Goal: Transaction & Acquisition: Purchase product/service

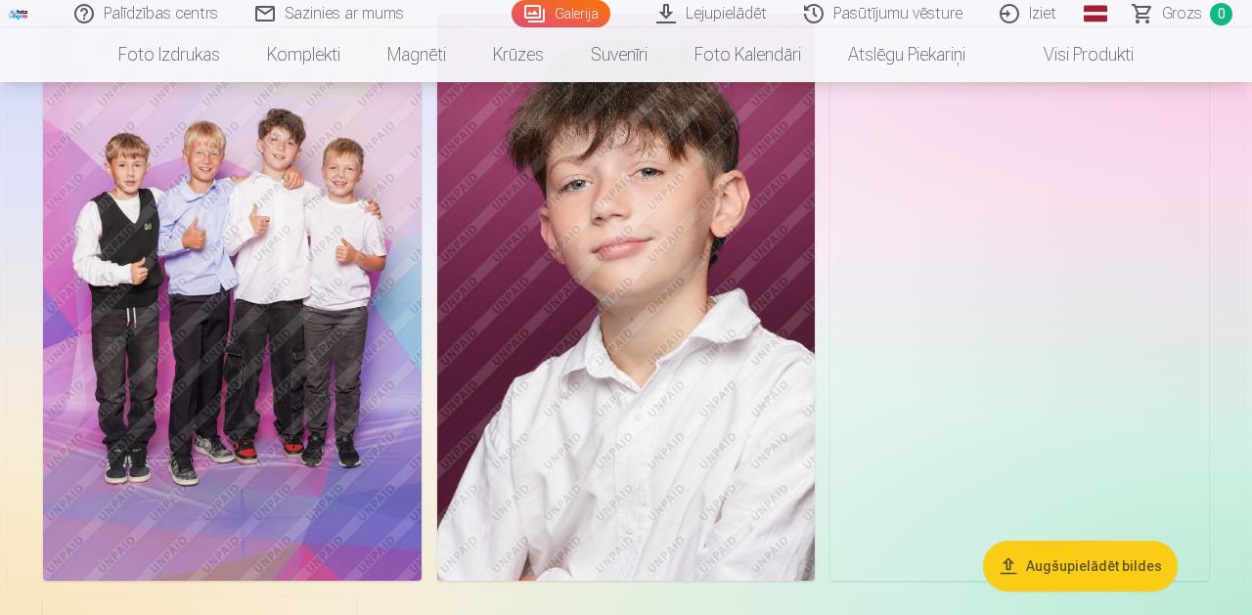
scroll to position [2965, 0]
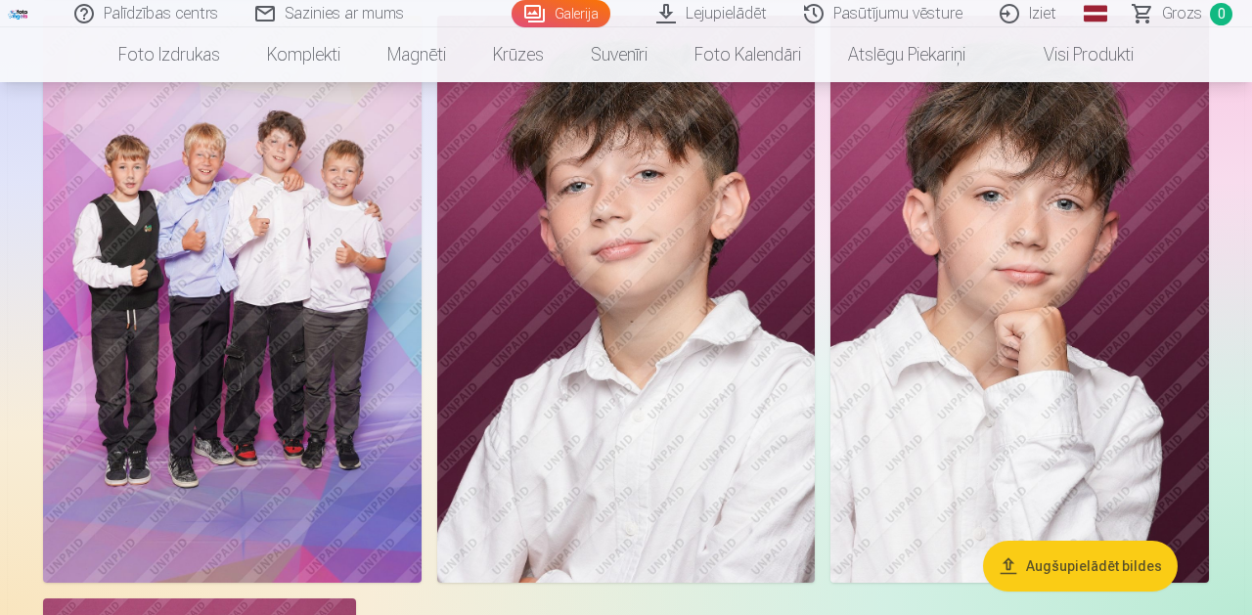
click at [226, 412] on img at bounding box center [232, 299] width 379 height 567
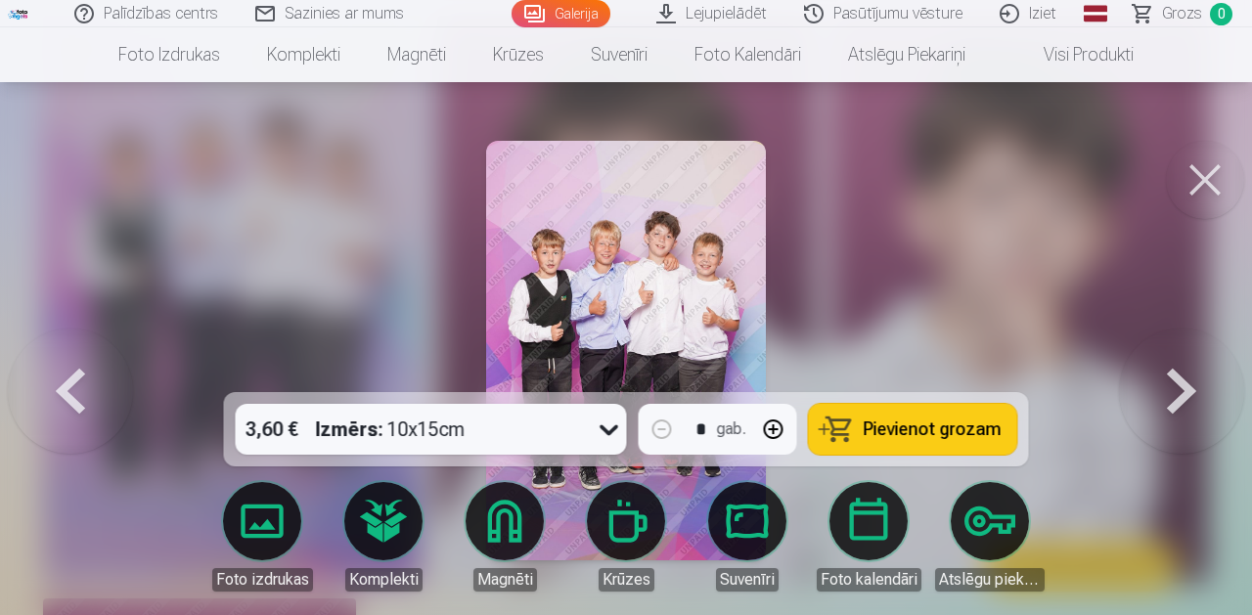
click at [1200, 188] on button at bounding box center [1205, 180] width 78 height 78
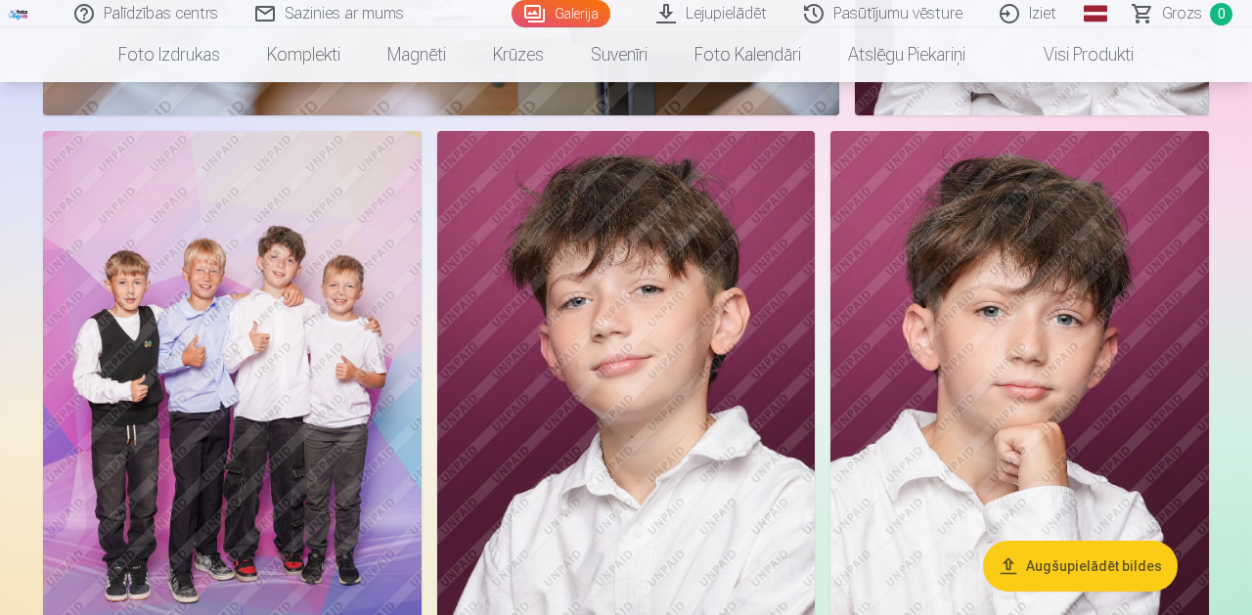
scroll to position [2847, 0]
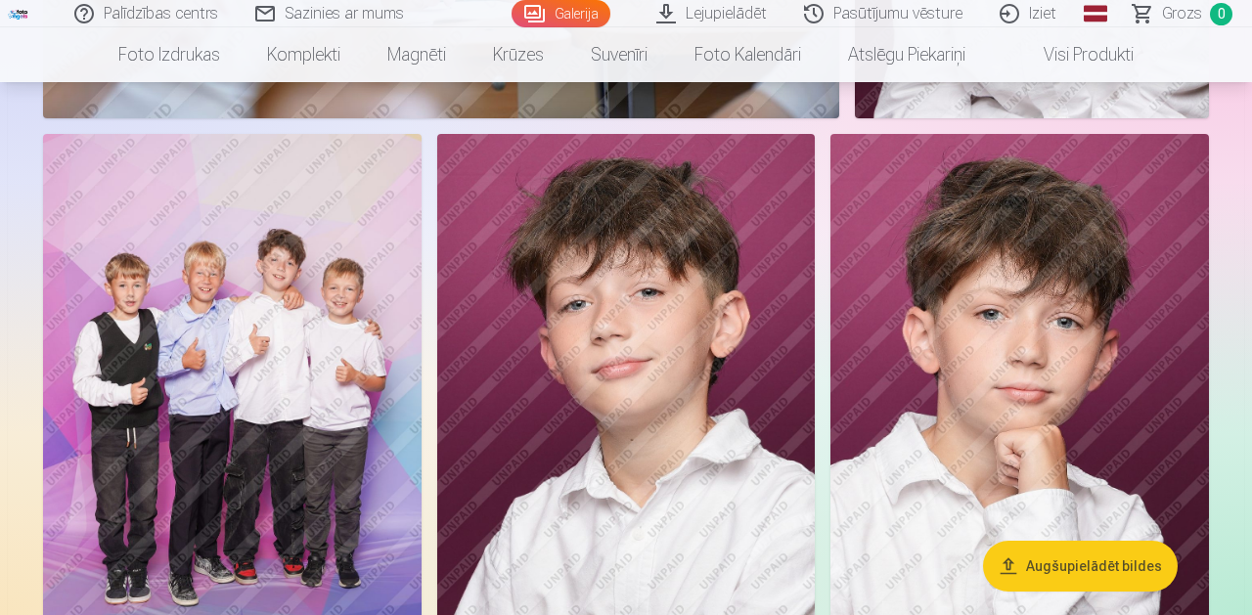
click at [242, 364] on img at bounding box center [232, 417] width 379 height 567
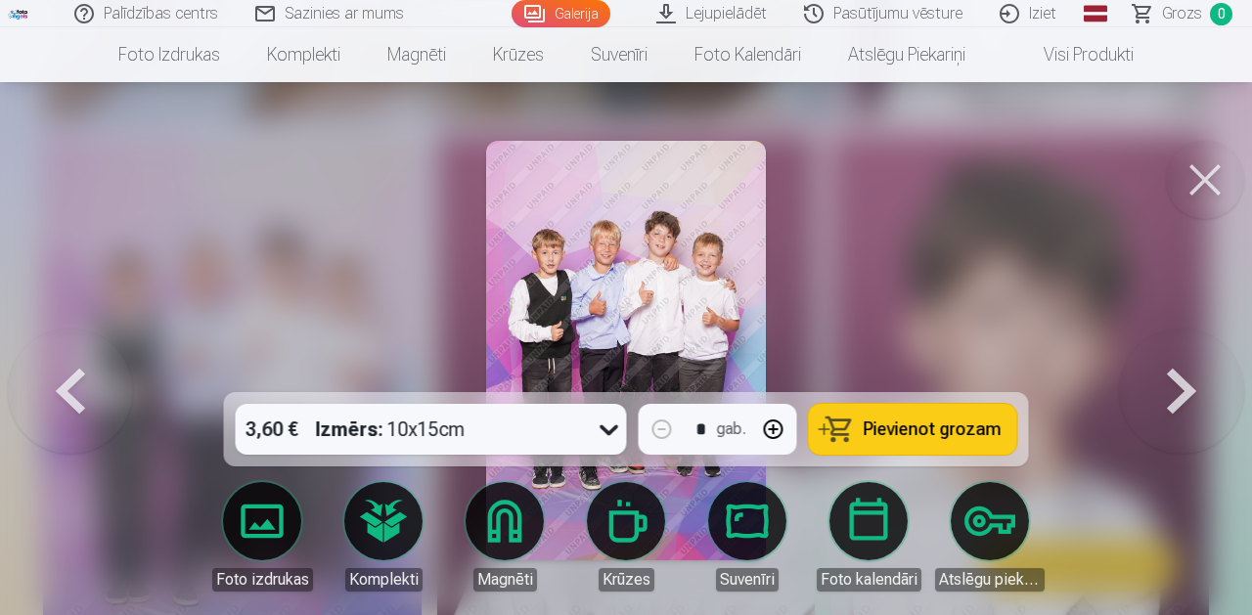
click at [661, 303] on img at bounding box center [626, 351] width 280 height 420
click at [1207, 187] on button at bounding box center [1205, 180] width 78 height 78
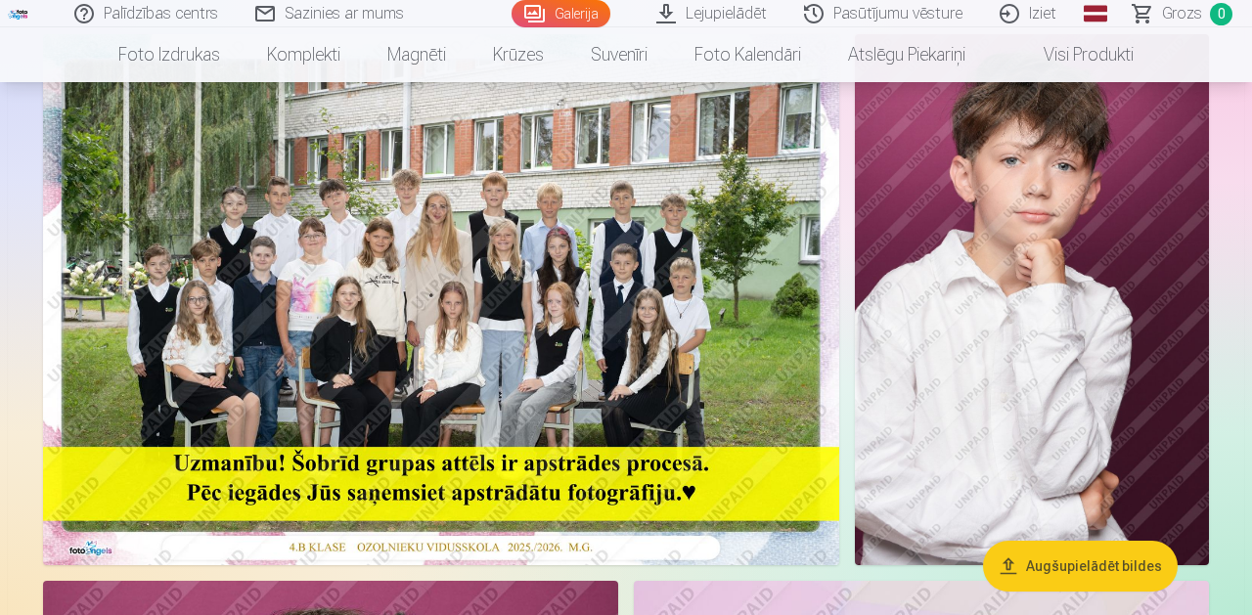
scroll to position [180, 0]
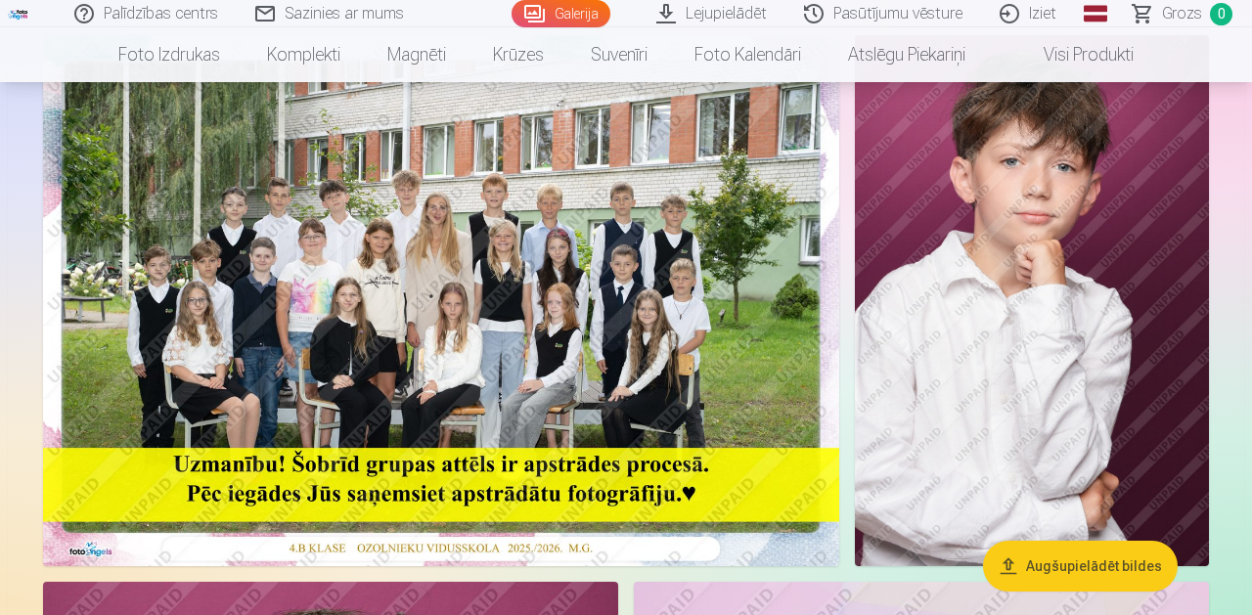
click at [379, 266] on img at bounding box center [441, 300] width 796 height 531
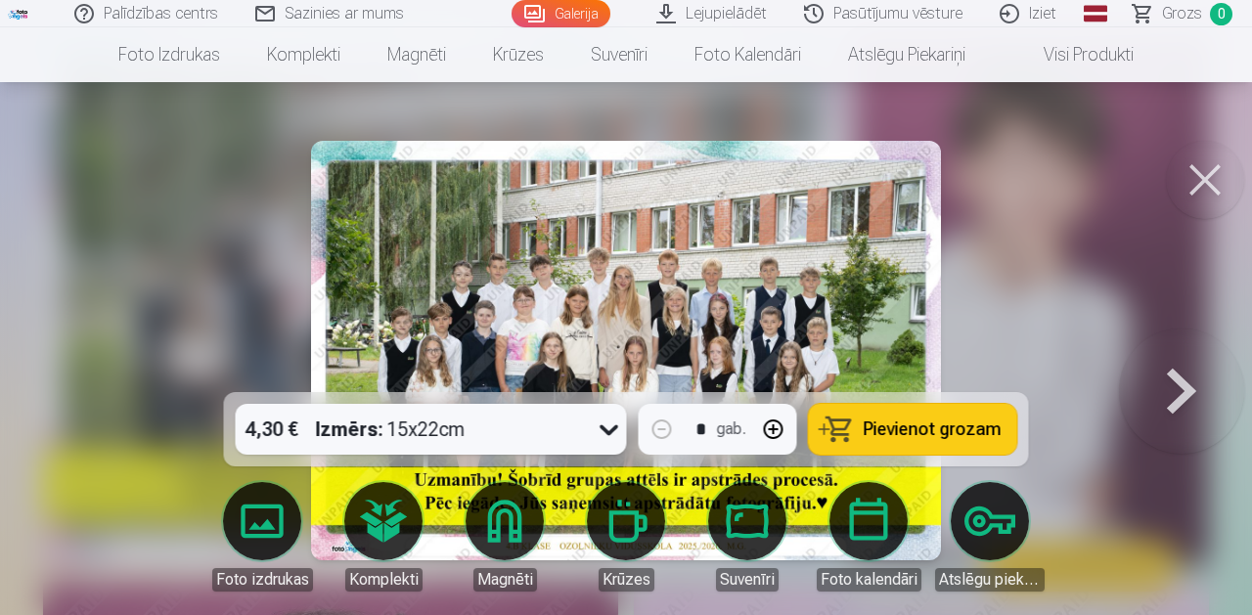
click at [626, 293] on img at bounding box center [625, 351] width 629 height 420
click at [559, 425] on div "4,30 € Izmērs : 15x22cm" at bounding box center [413, 429] width 354 height 51
click at [890, 429] on span "Pievienot grozam" at bounding box center [933, 430] width 138 height 18
click at [1200, 196] on button at bounding box center [1205, 180] width 78 height 78
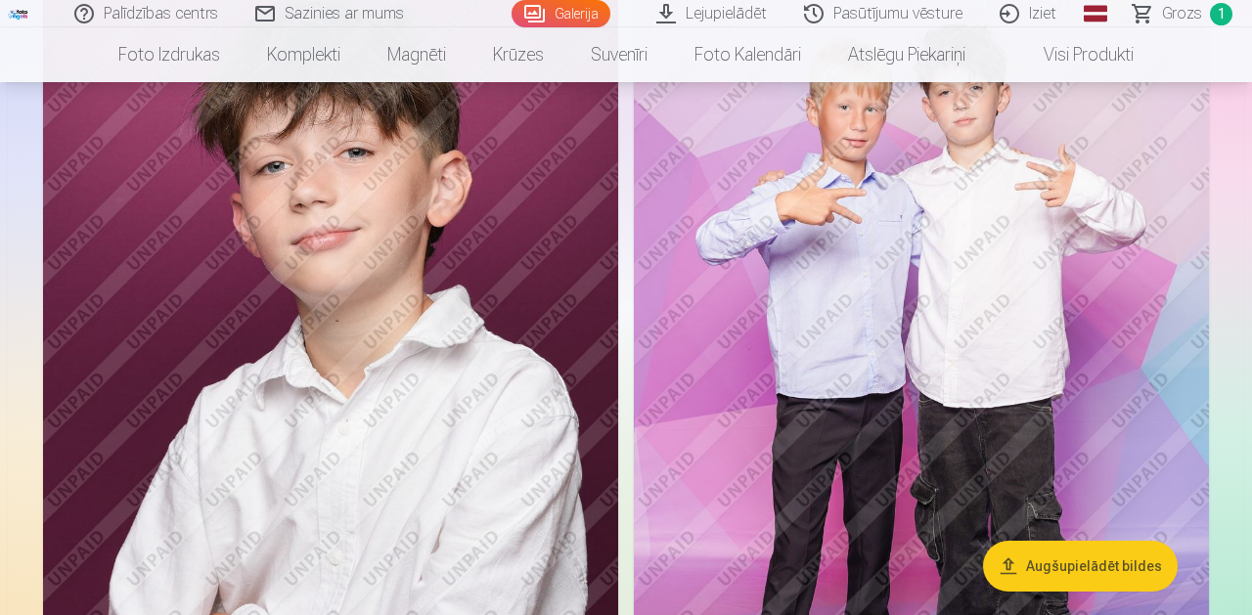
scroll to position [740, 0]
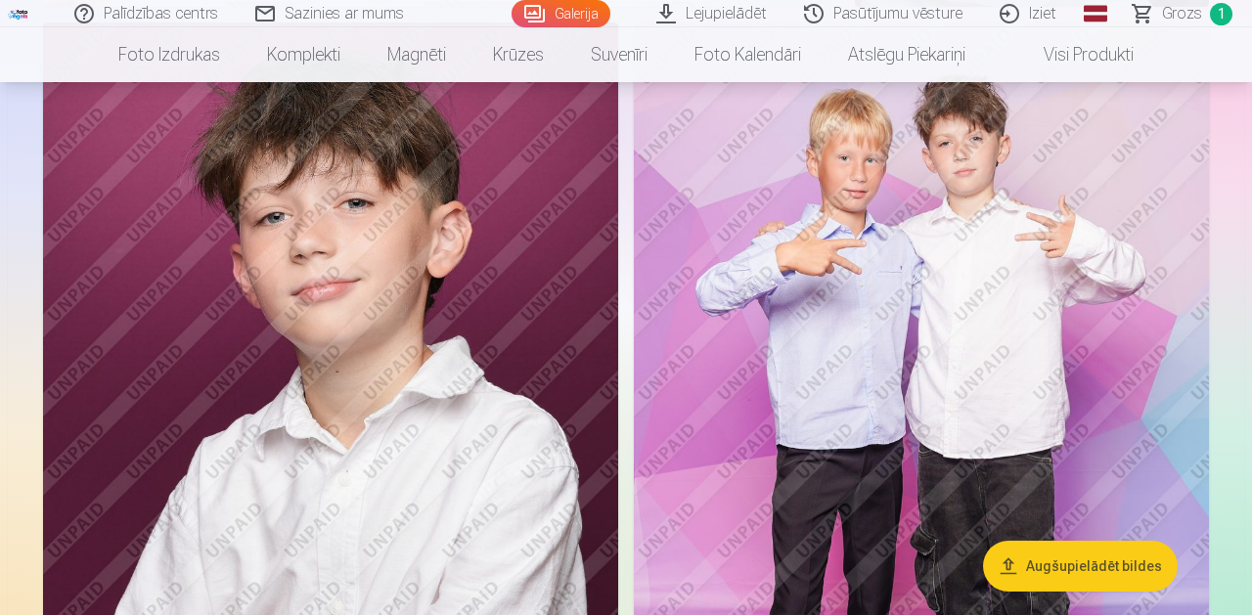
click at [437, 362] on img at bounding box center [330, 454] width 575 height 863
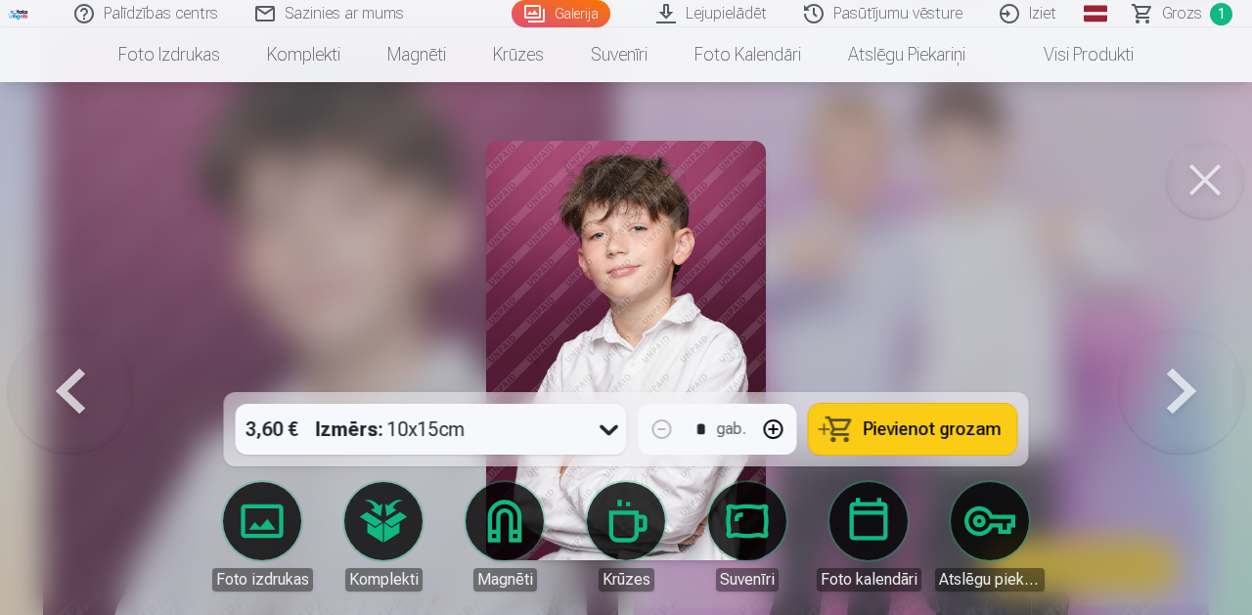
click at [525, 434] on div "3,60 € Izmērs : 10x15cm" at bounding box center [413, 429] width 354 height 51
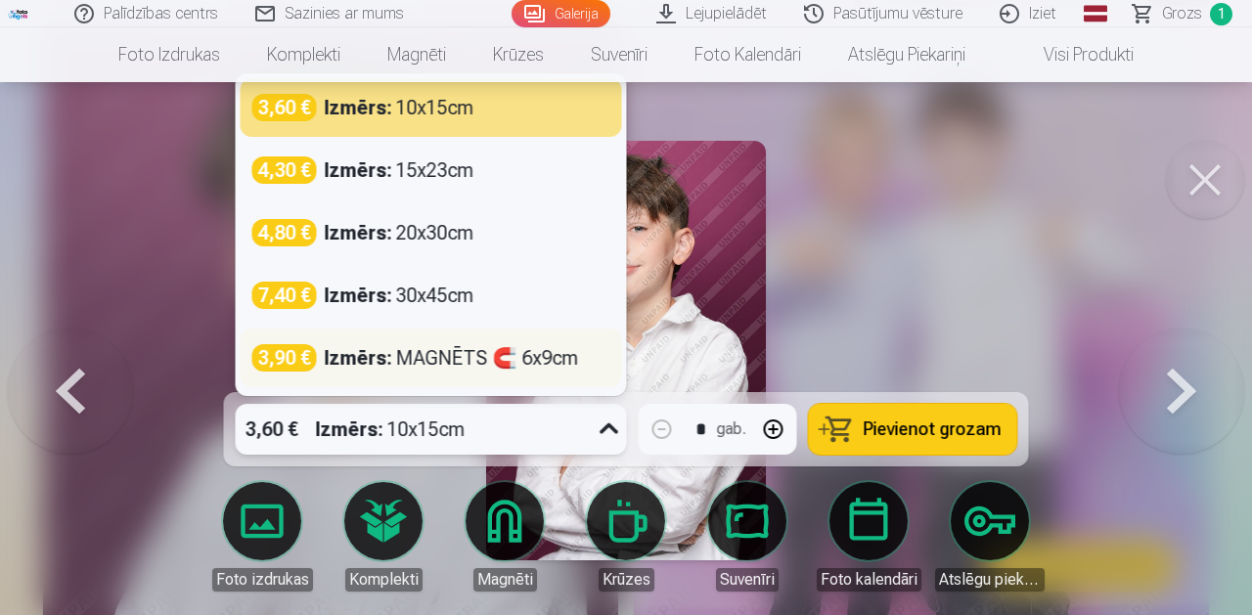
click at [440, 366] on div "Izmērs : MAGNĒTS 🧲 6x9cm" at bounding box center [452, 357] width 254 height 27
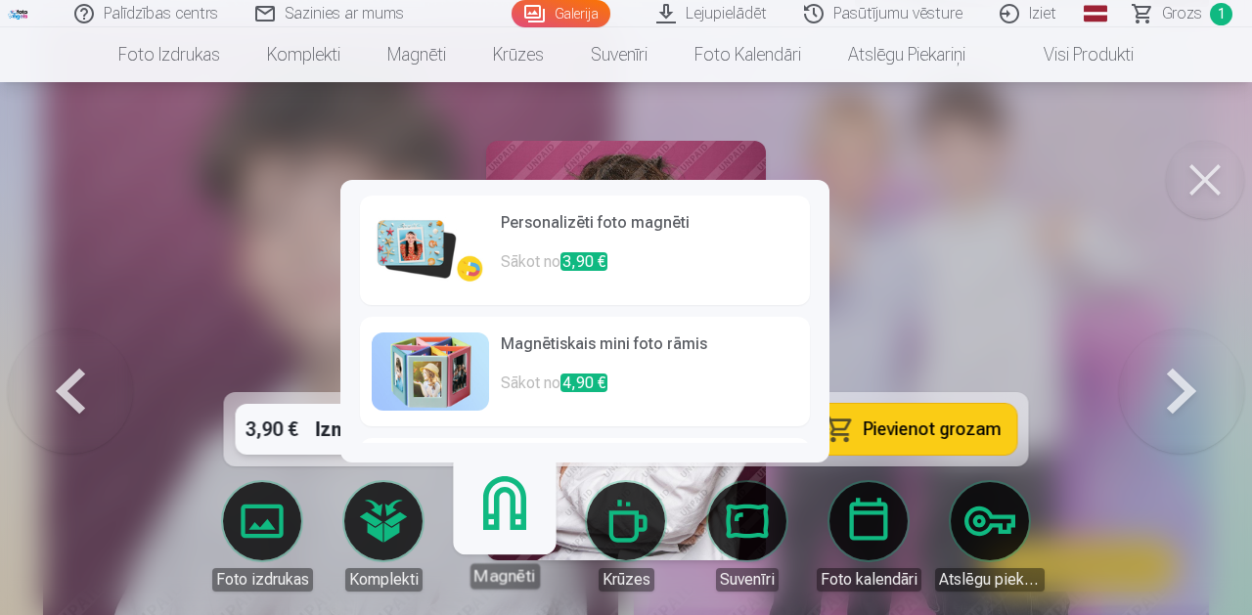
click at [563, 249] on h6 "Personalizēti foto magnēti" at bounding box center [649, 230] width 297 height 39
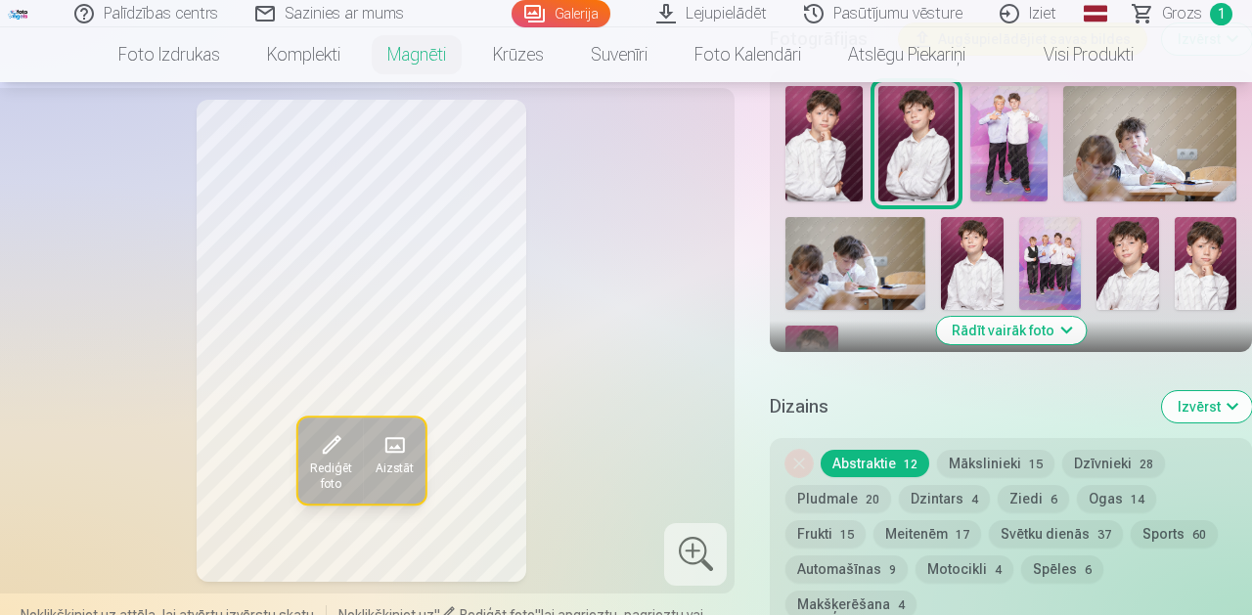
scroll to position [657, 0]
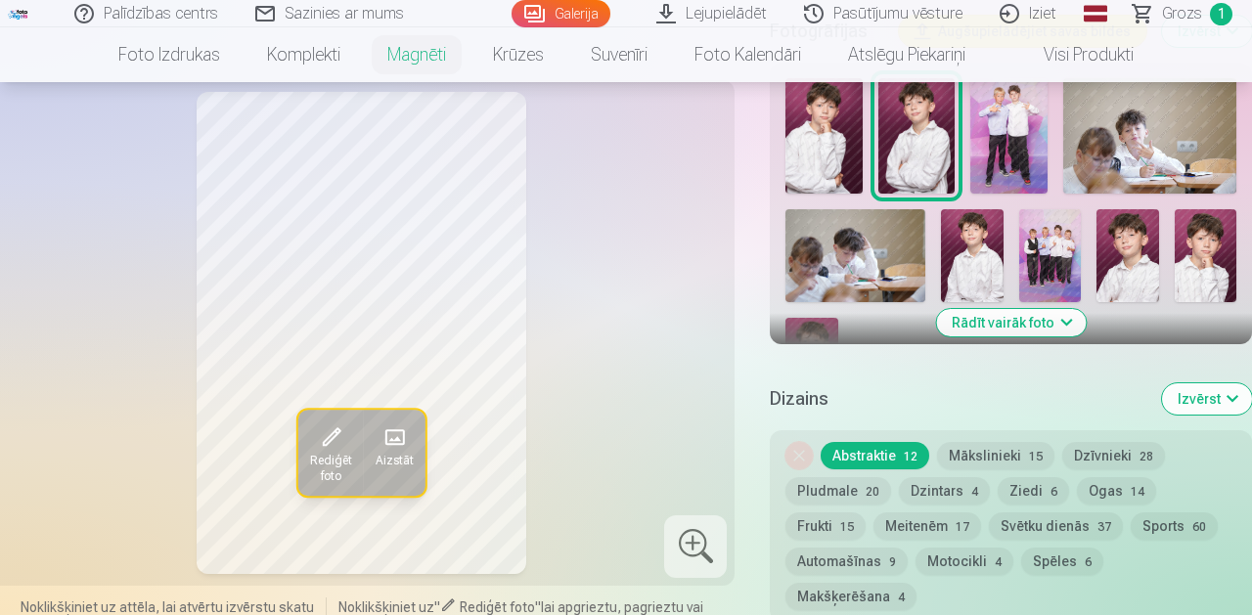
click at [971, 456] on button "Mākslinieki 15" at bounding box center [995, 455] width 117 height 27
click at [394, 454] on span "Aizstāt" at bounding box center [395, 462] width 38 height 16
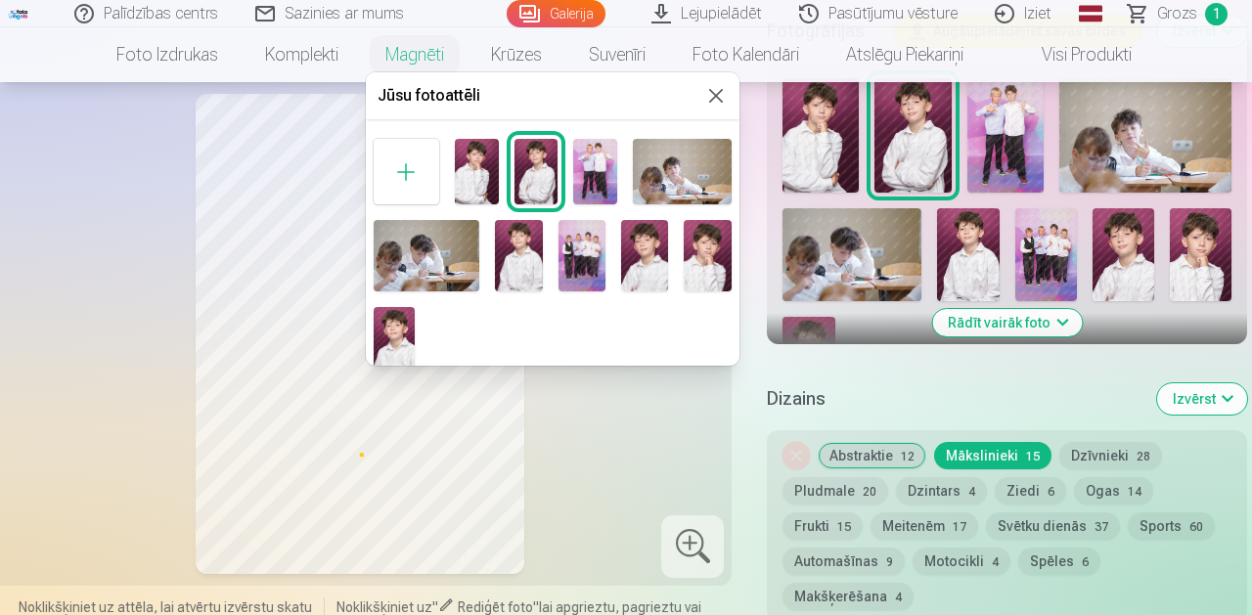
click at [717, 101] on button at bounding box center [715, 95] width 23 height 23
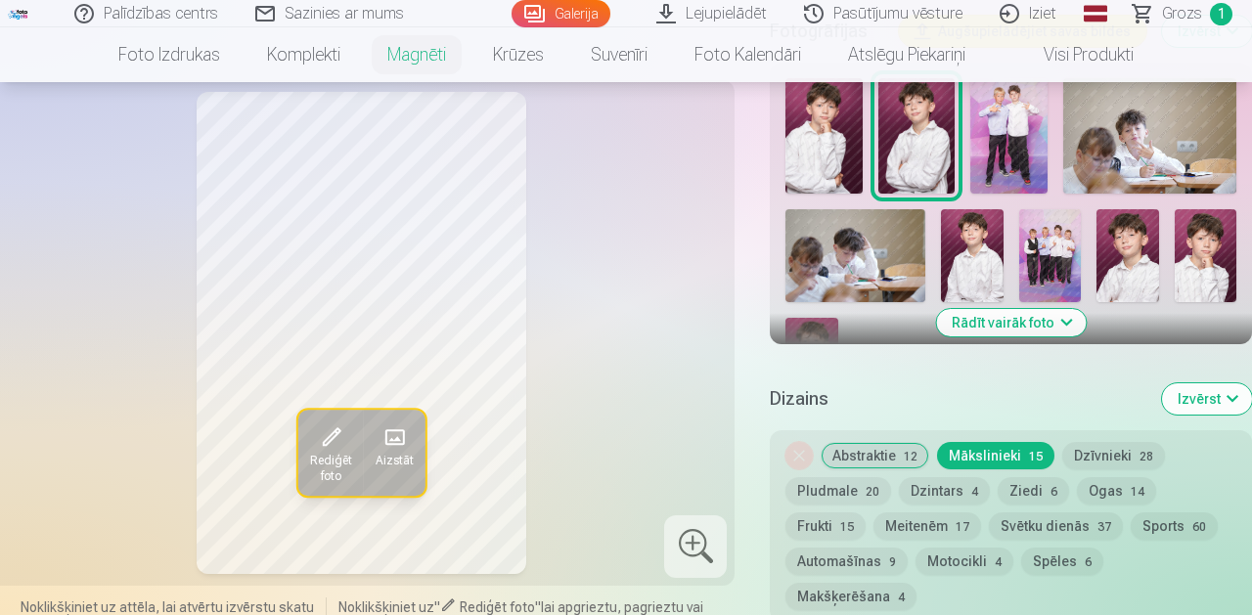
click at [1208, 404] on button "Izvērst" at bounding box center [1207, 399] width 90 height 31
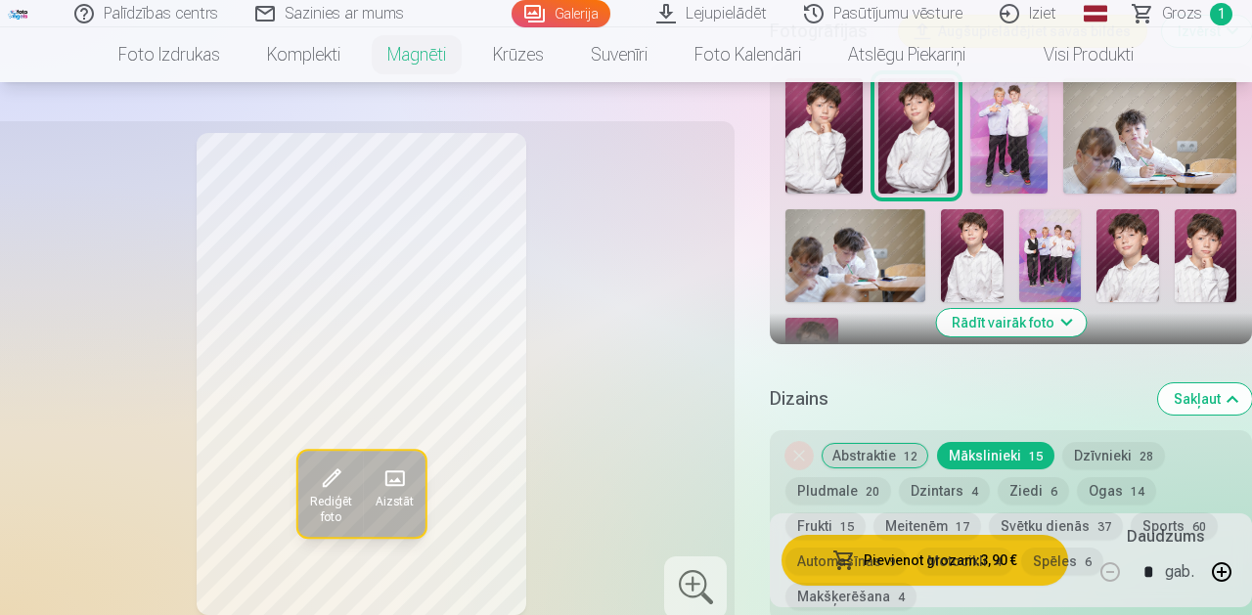
click at [1092, 456] on button "Dzīvnieki 28" at bounding box center [1113, 455] width 103 height 27
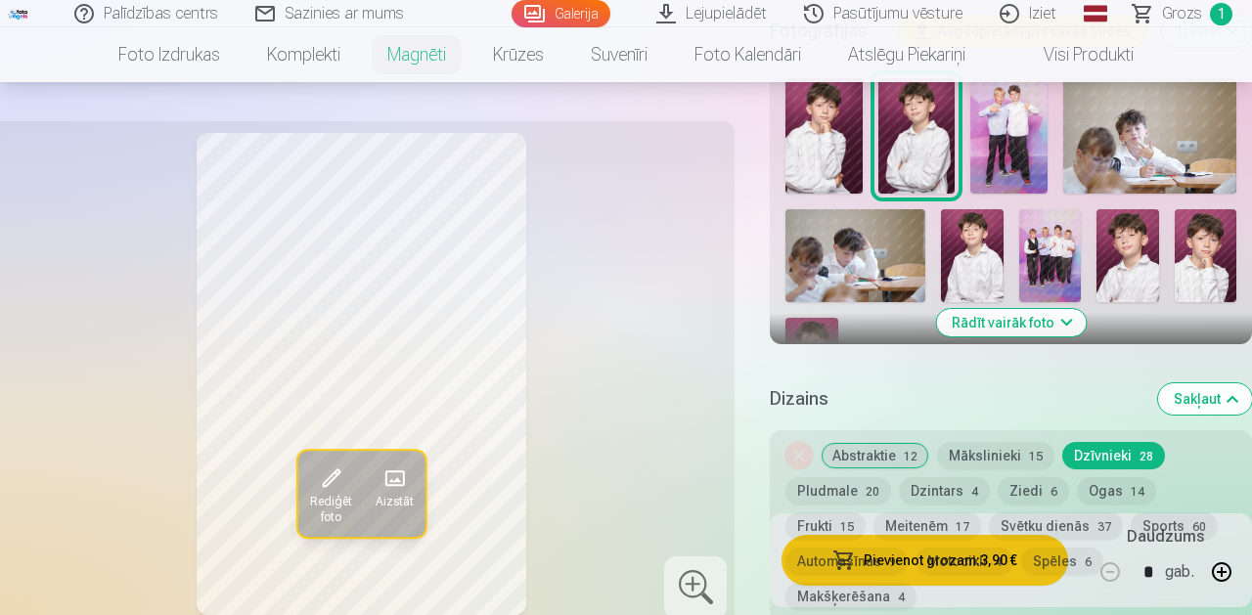
click at [1092, 456] on button "Dzīvnieki 28" at bounding box center [1113, 455] width 103 height 27
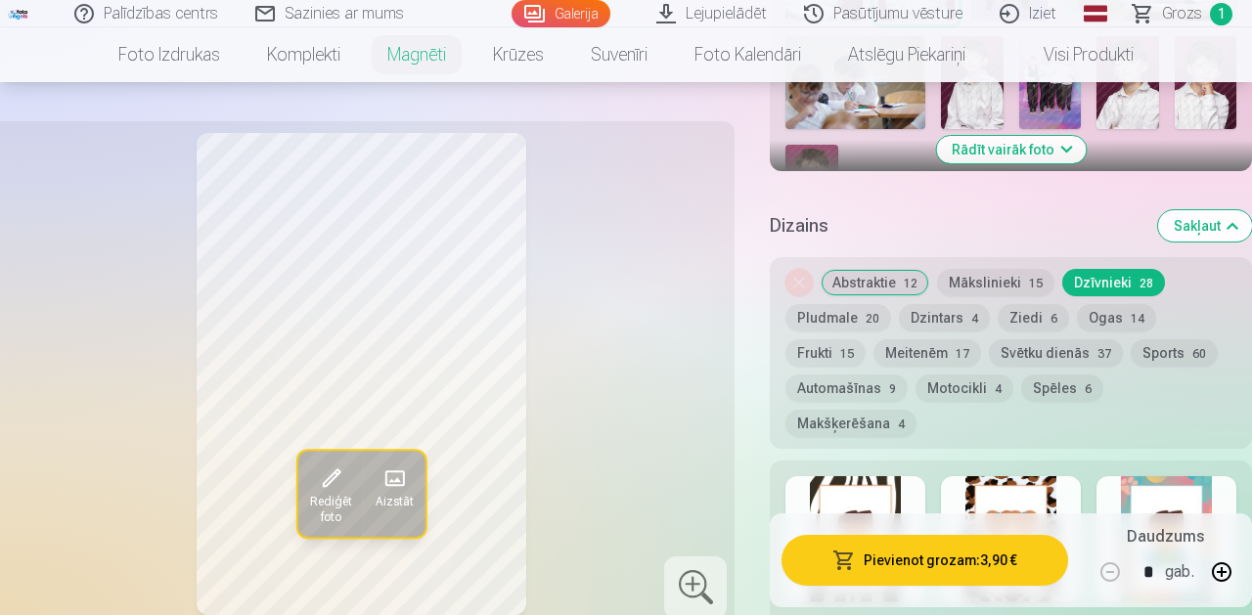
scroll to position [830, 0]
click at [336, 511] on span "Rediģēt foto" at bounding box center [331, 510] width 42 height 31
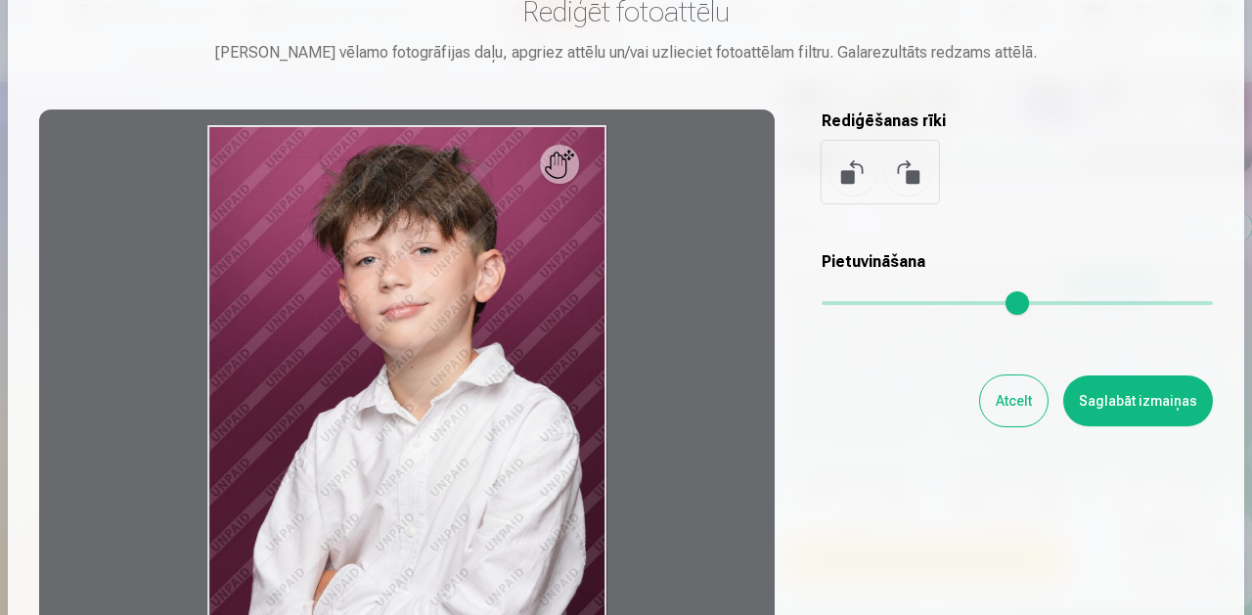
scroll to position [58, 0]
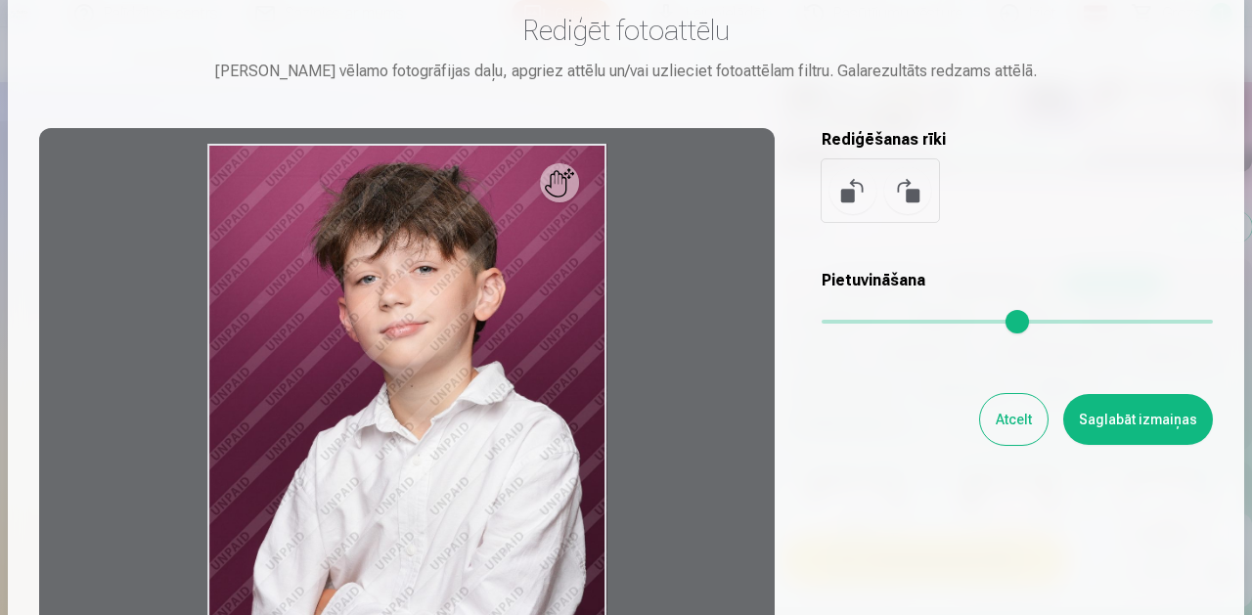
click at [580, 188] on div at bounding box center [407, 435] width 736 height 614
drag, startPoint x: 580, startPoint y: 188, endPoint x: 525, endPoint y: 256, distance: 87.7
click at [525, 256] on div at bounding box center [407, 435] width 736 height 614
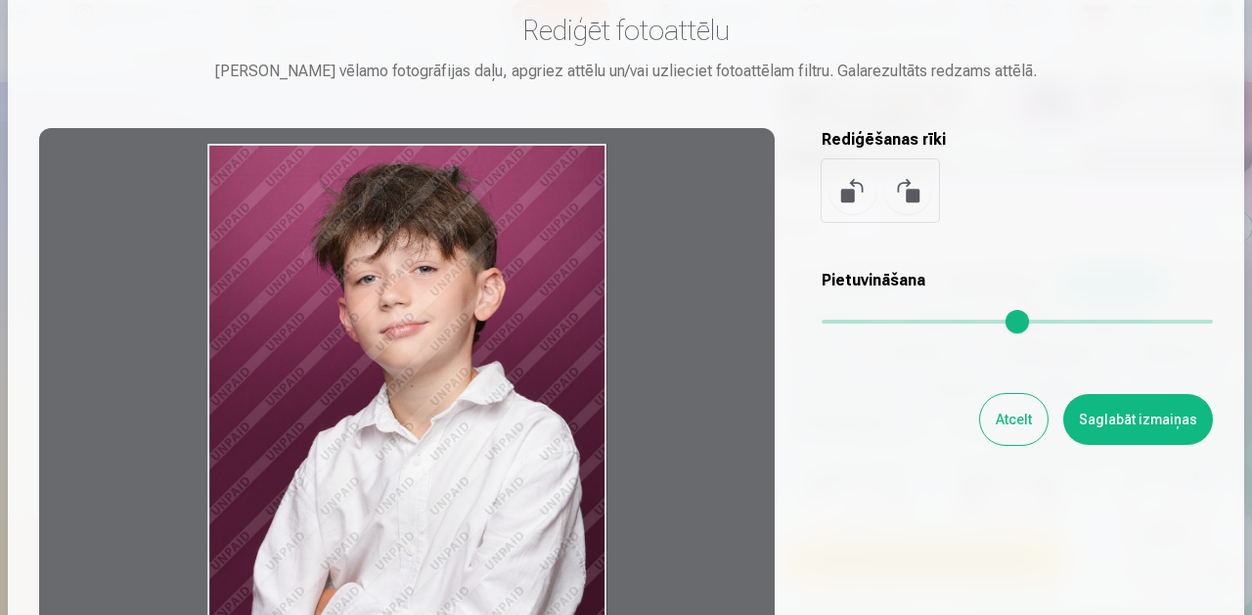
click at [525, 256] on div at bounding box center [407, 435] width 736 height 614
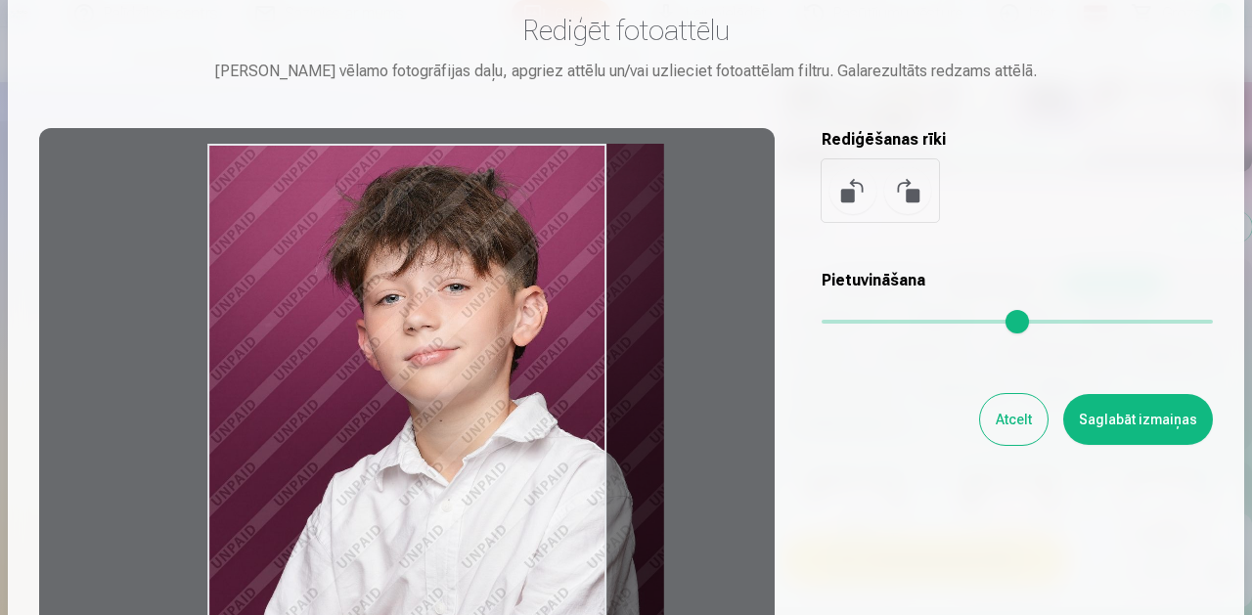
type input "*"
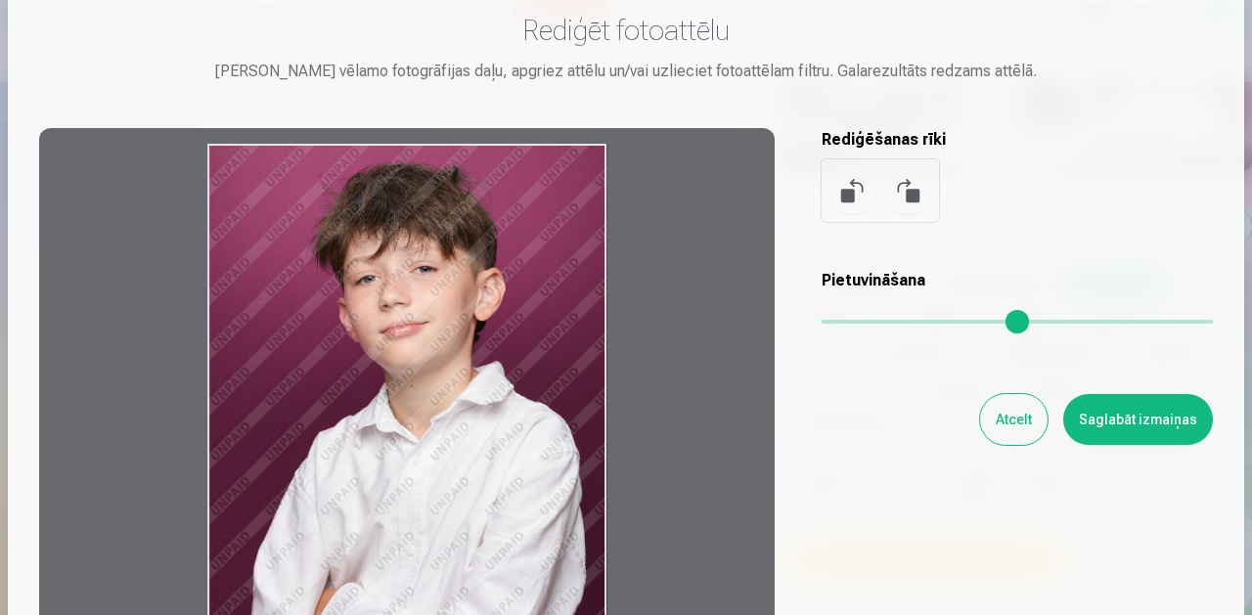
drag, startPoint x: 834, startPoint y: 321, endPoint x: 770, endPoint y: 320, distance: 63.6
click at [822, 320] on input "range" at bounding box center [1017, 322] width 391 height 4
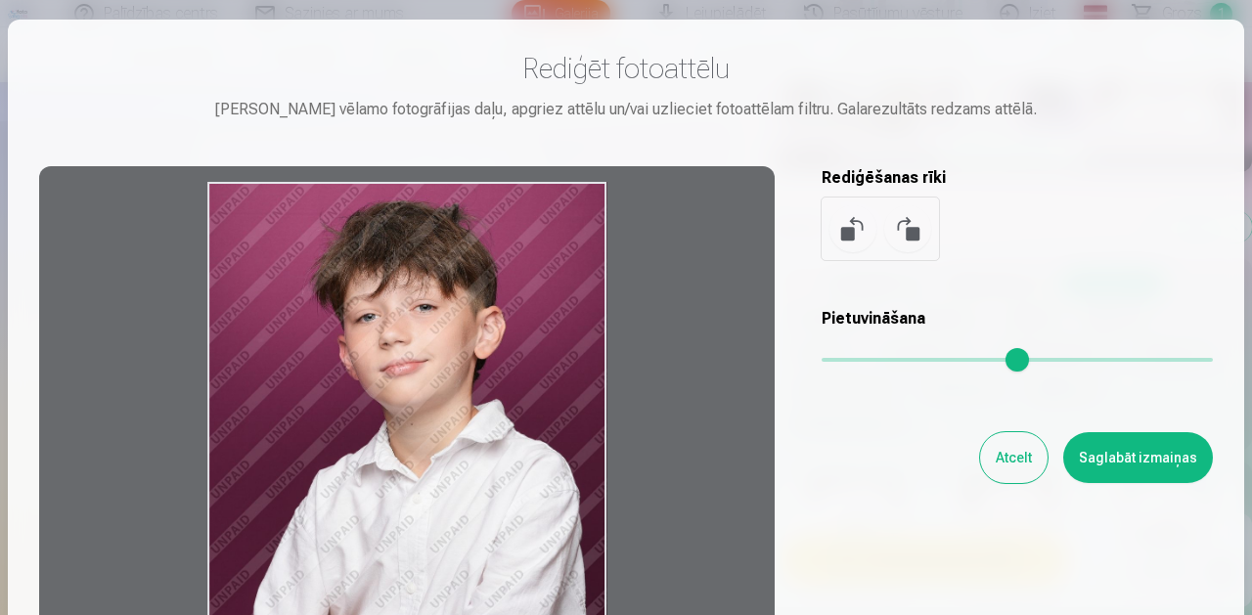
scroll to position [0, 0]
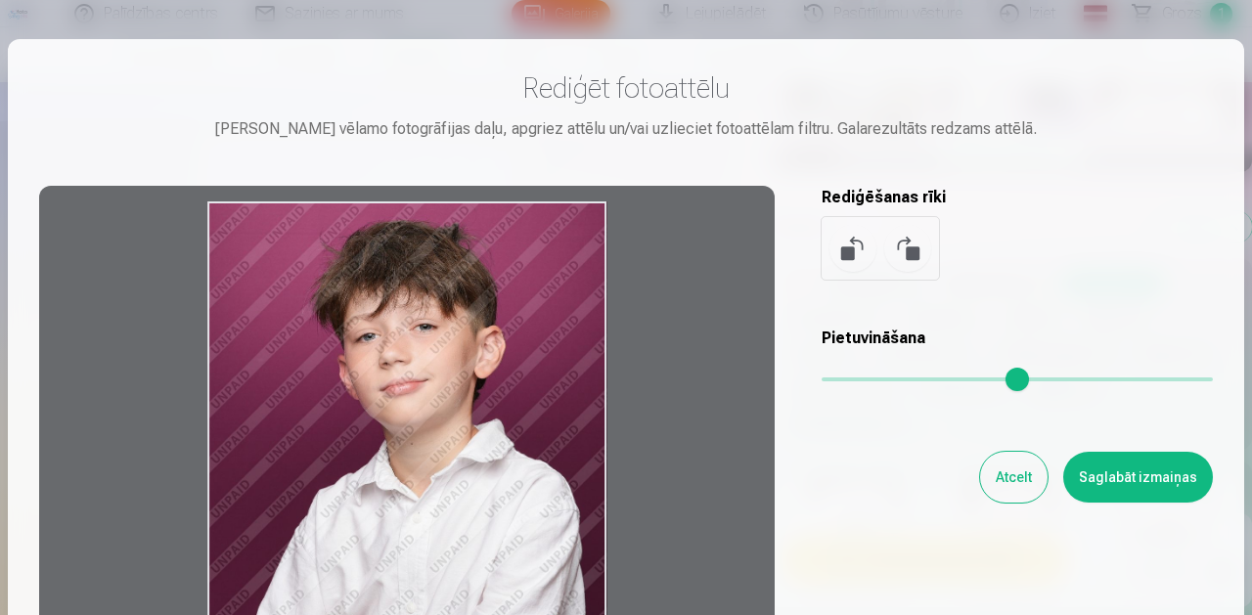
click at [1018, 484] on button "Atcelt" at bounding box center [1014, 477] width 68 height 51
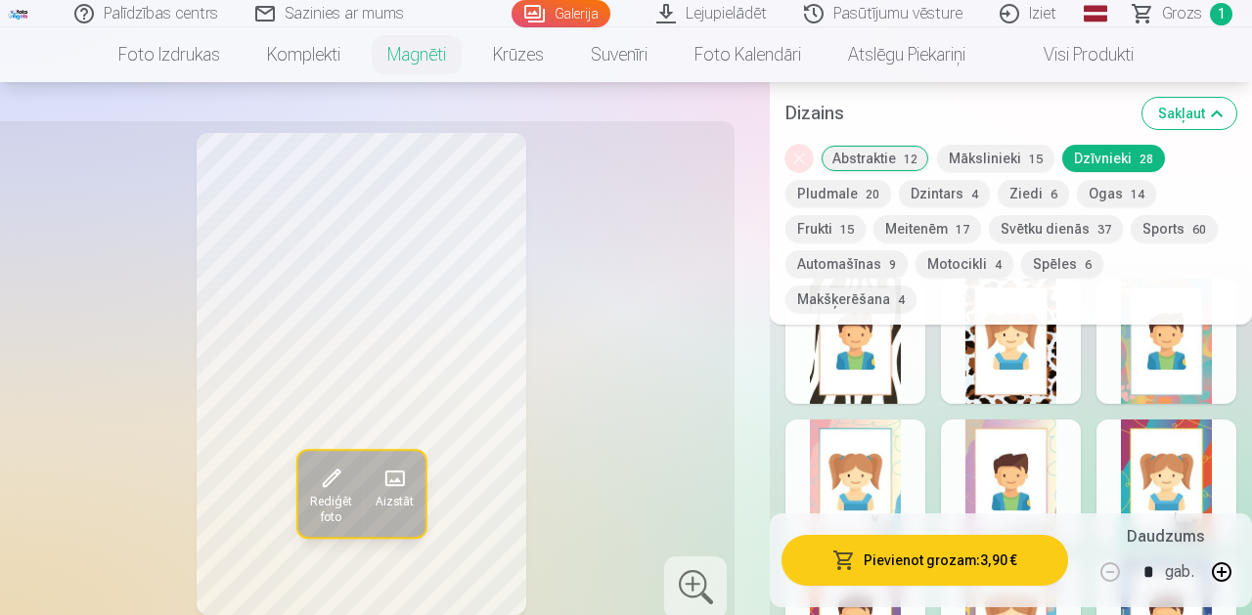
scroll to position [1018, 0]
click at [874, 424] on div at bounding box center [856, 480] width 140 height 125
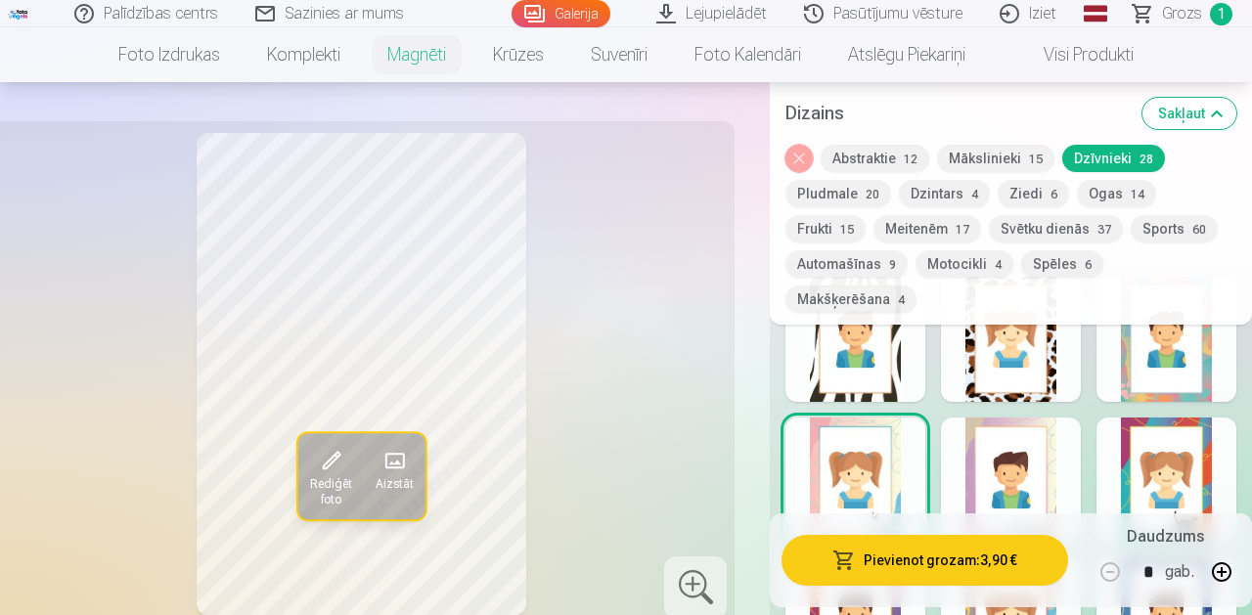
click at [852, 339] on div at bounding box center [856, 339] width 140 height 125
click at [962, 418] on div at bounding box center [1011, 480] width 140 height 125
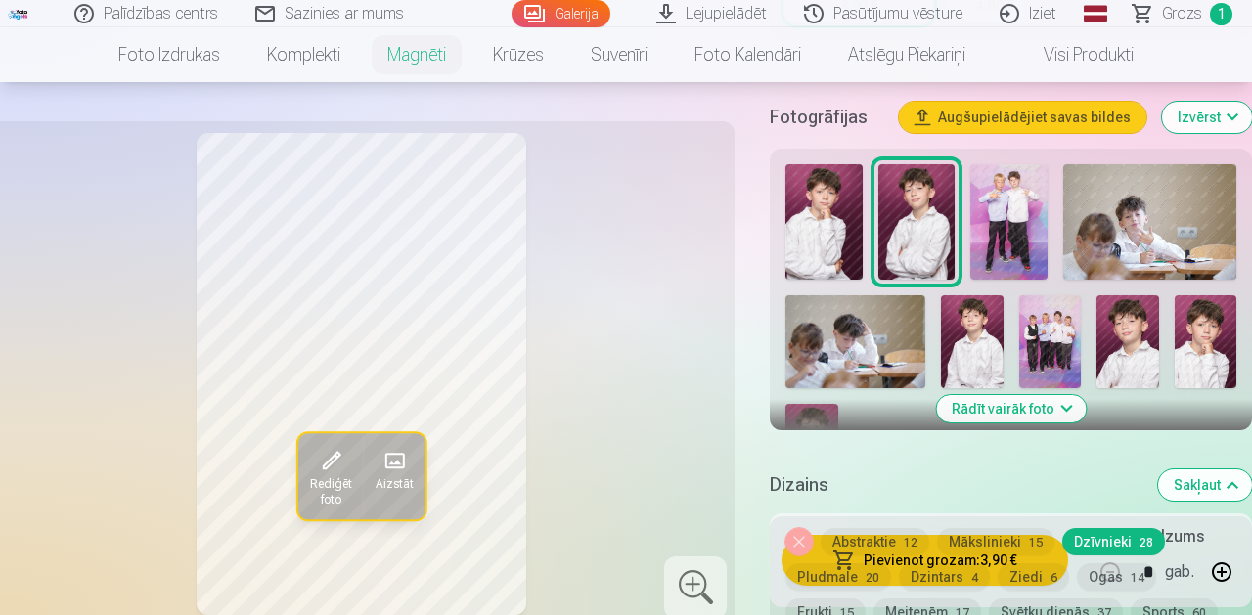
scroll to position [569, 0]
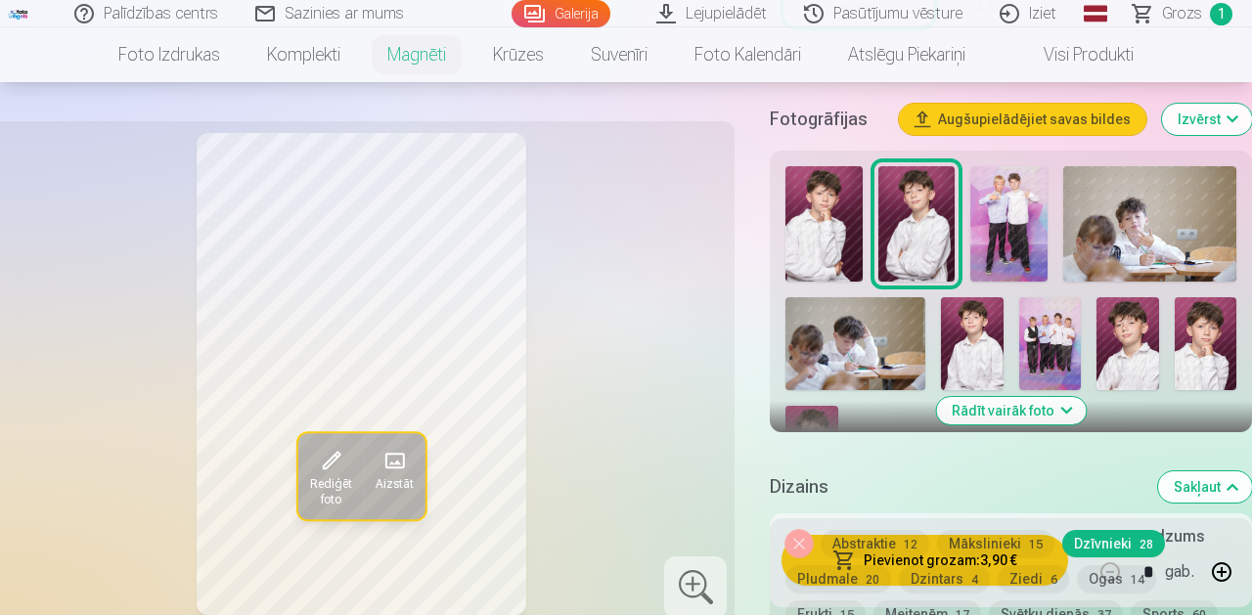
click at [981, 123] on button "Augšupielādējiet savas bildes" at bounding box center [1023, 119] width 248 height 31
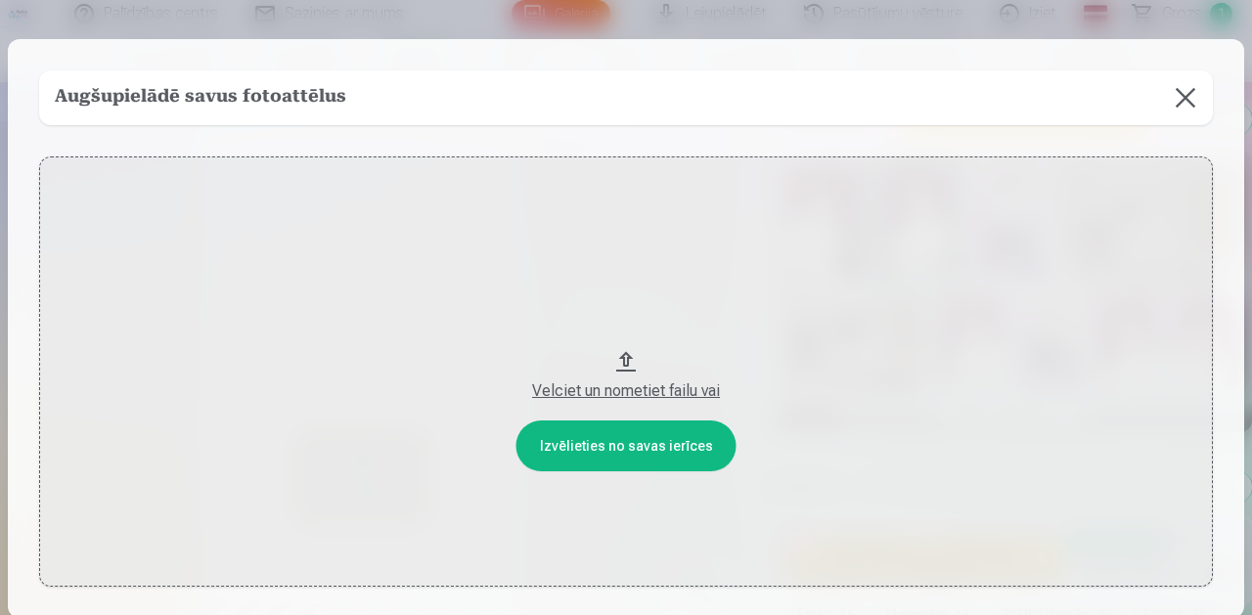
click at [617, 389] on div "Velciet un nometiet failu vai" at bounding box center [626, 391] width 1135 height 23
click at [1187, 99] on button at bounding box center [1185, 97] width 55 height 55
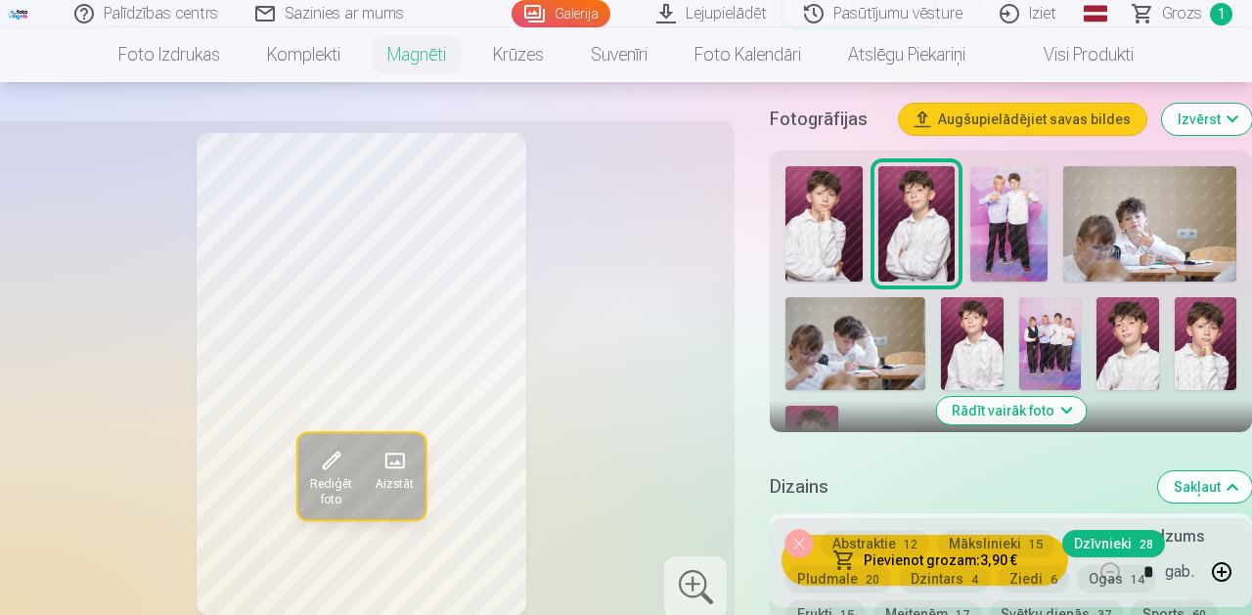
click at [1216, 121] on button "Izvērst" at bounding box center [1207, 119] width 90 height 31
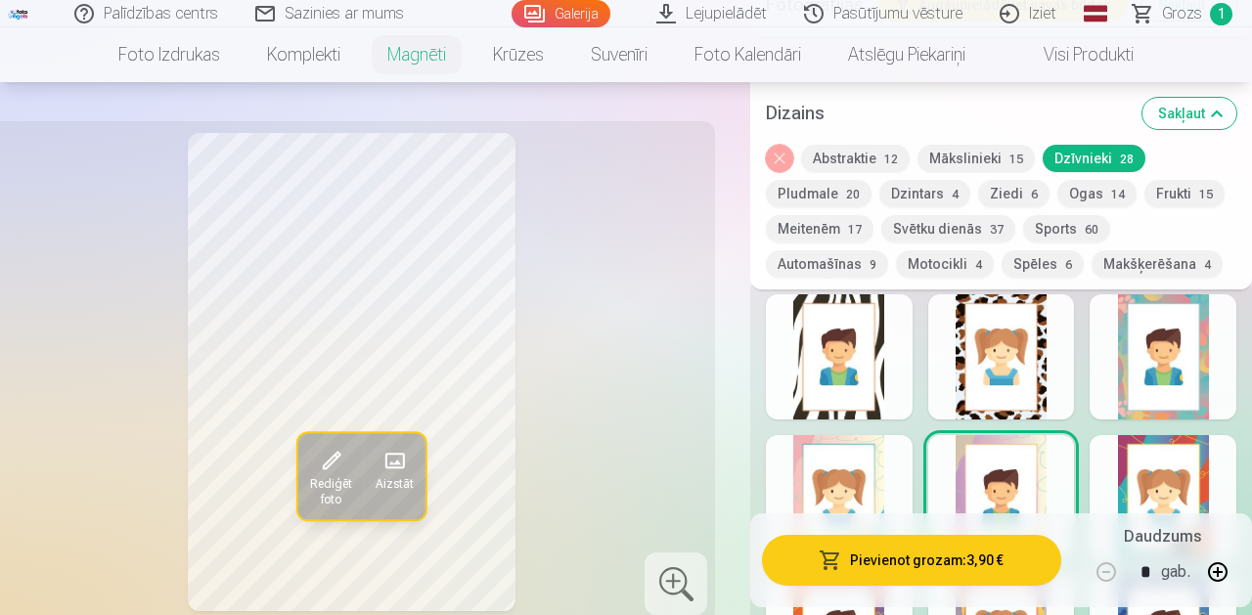
scroll to position [1400, 0]
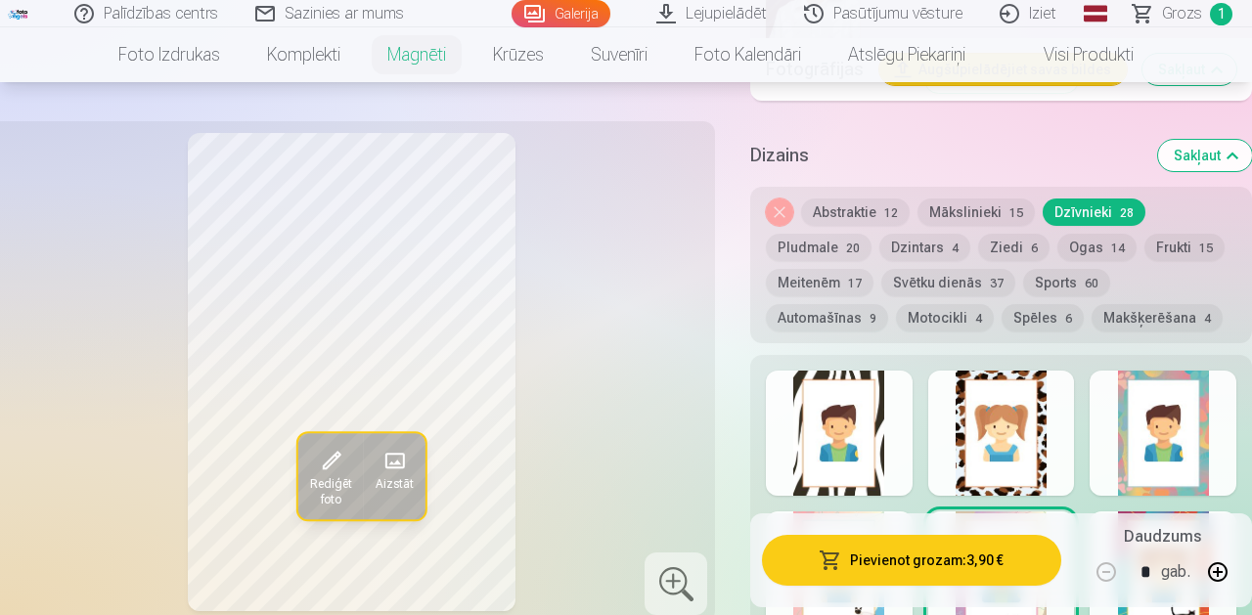
click at [970, 199] on button "Mākslinieki 15" at bounding box center [976, 212] width 117 height 27
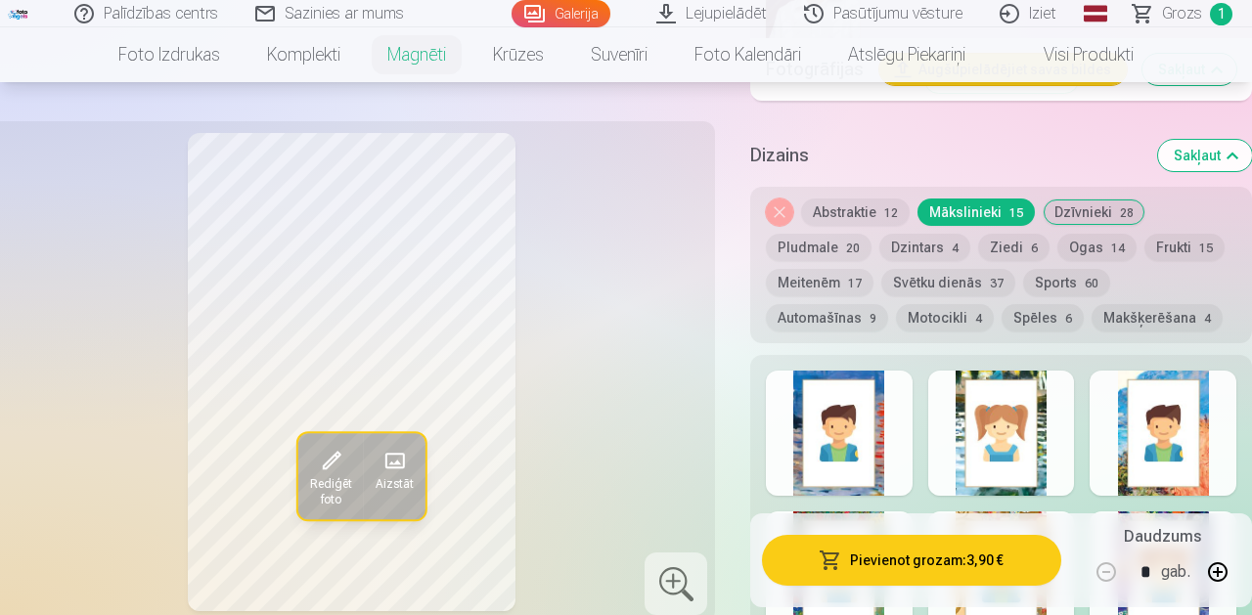
click at [863, 199] on button "Abstraktie 12" at bounding box center [855, 212] width 109 height 27
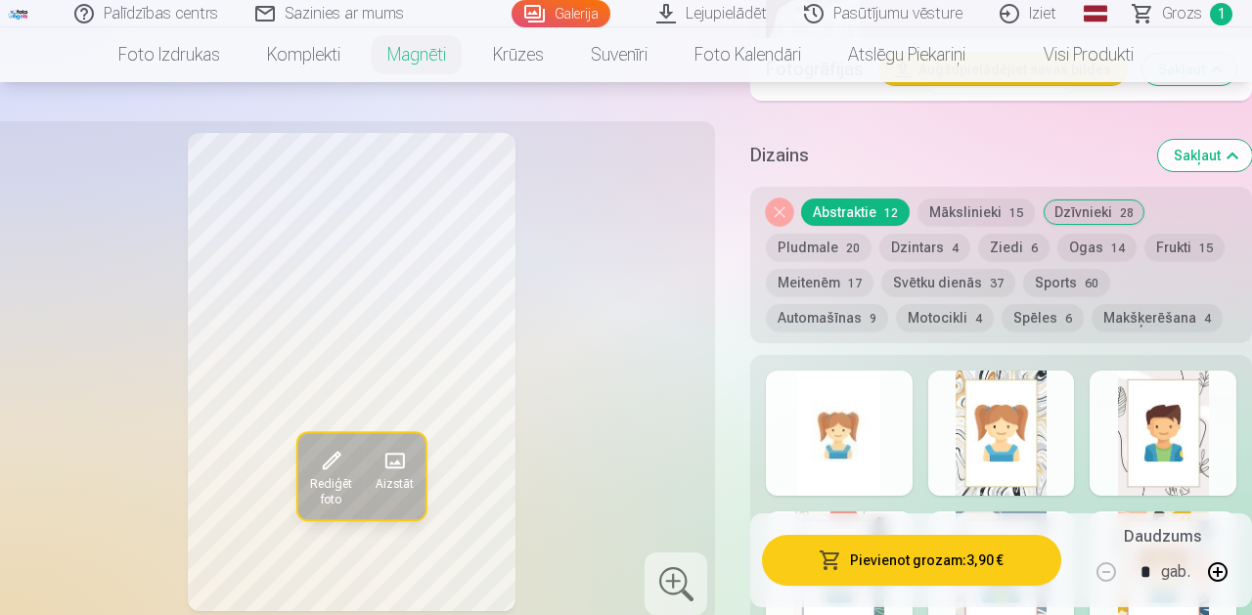
click at [888, 450] on div at bounding box center [839, 433] width 147 height 125
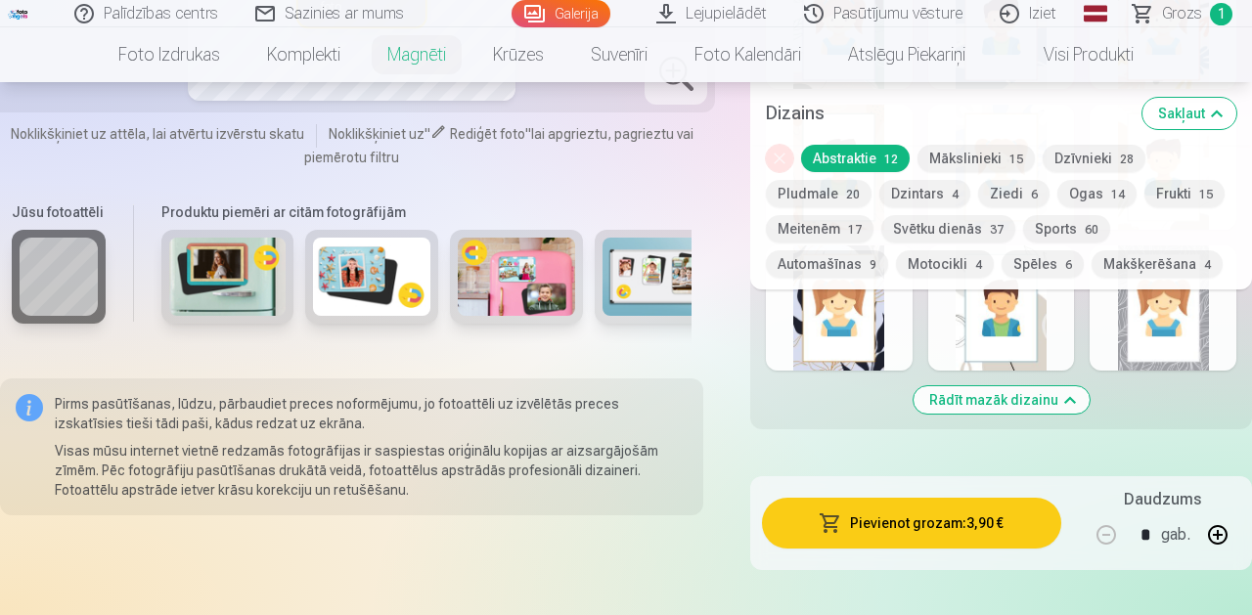
scroll to position [1861, 0]
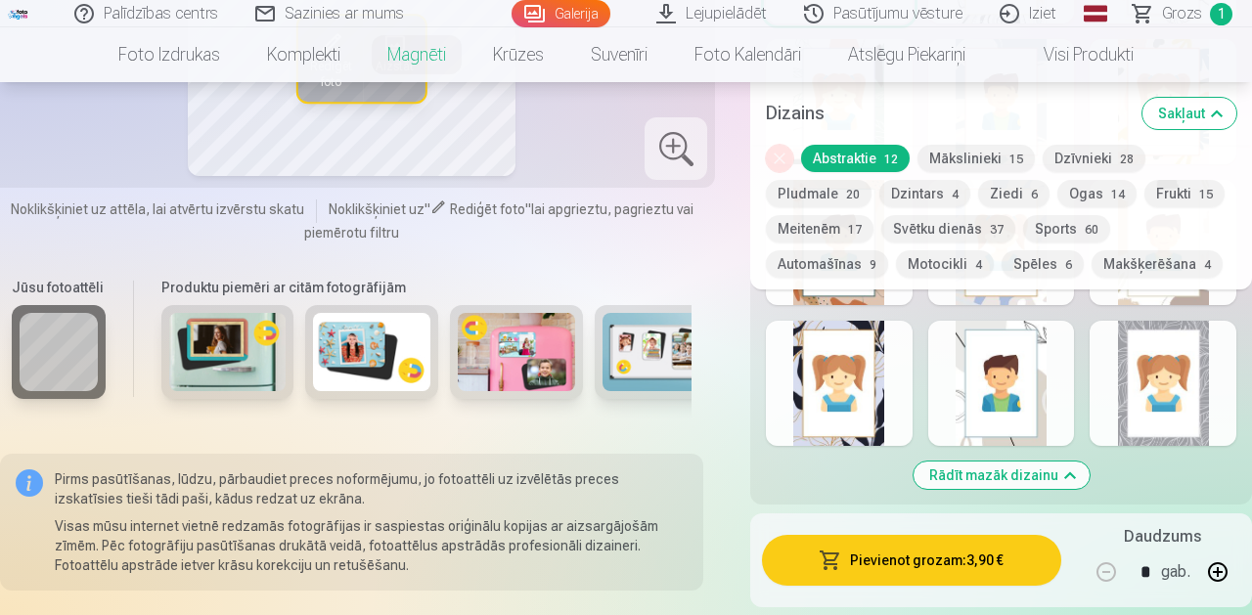
click at [245, 339] on img at bounding box center [227, 352] width 117 height 78
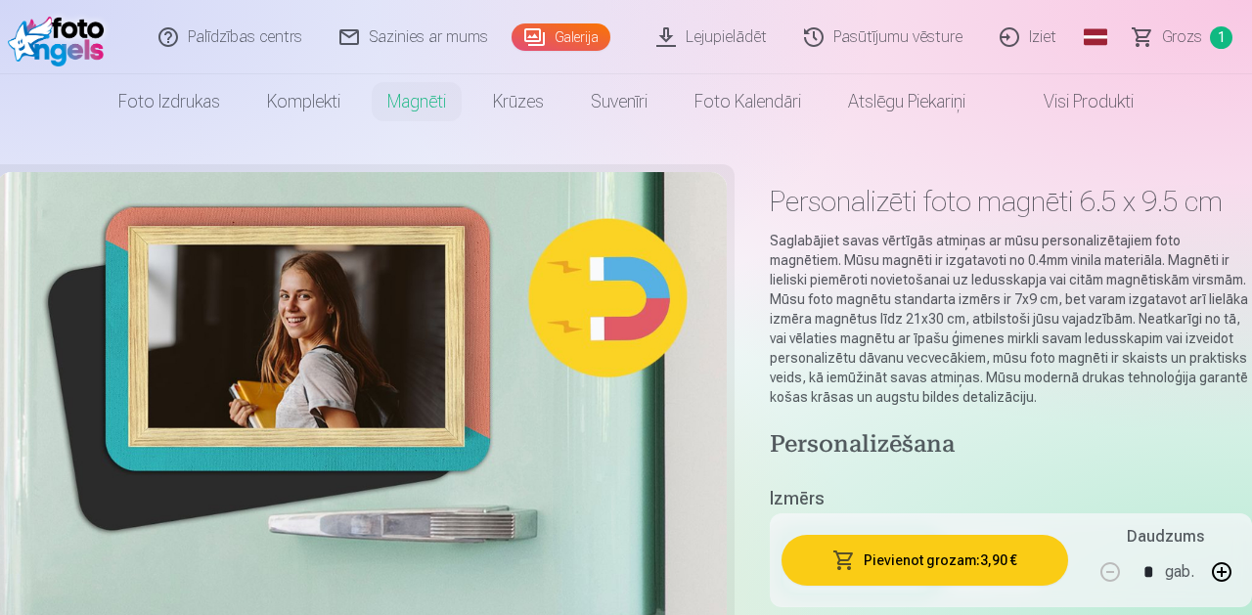
scroll to position [0, 0]
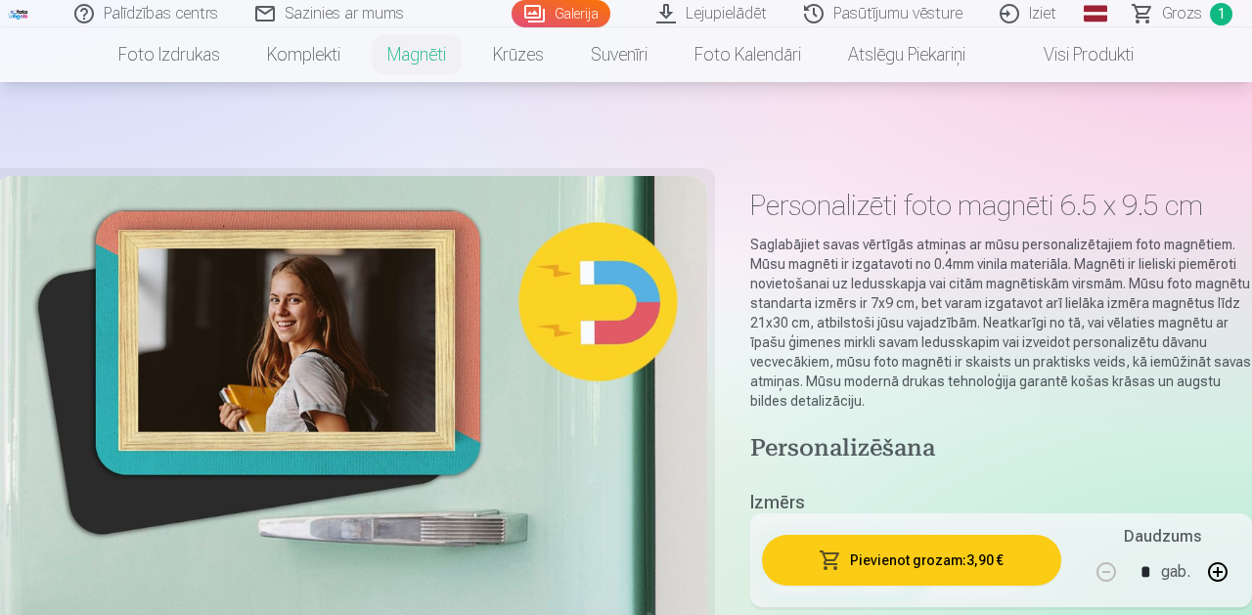
scroll to position [740, 0]
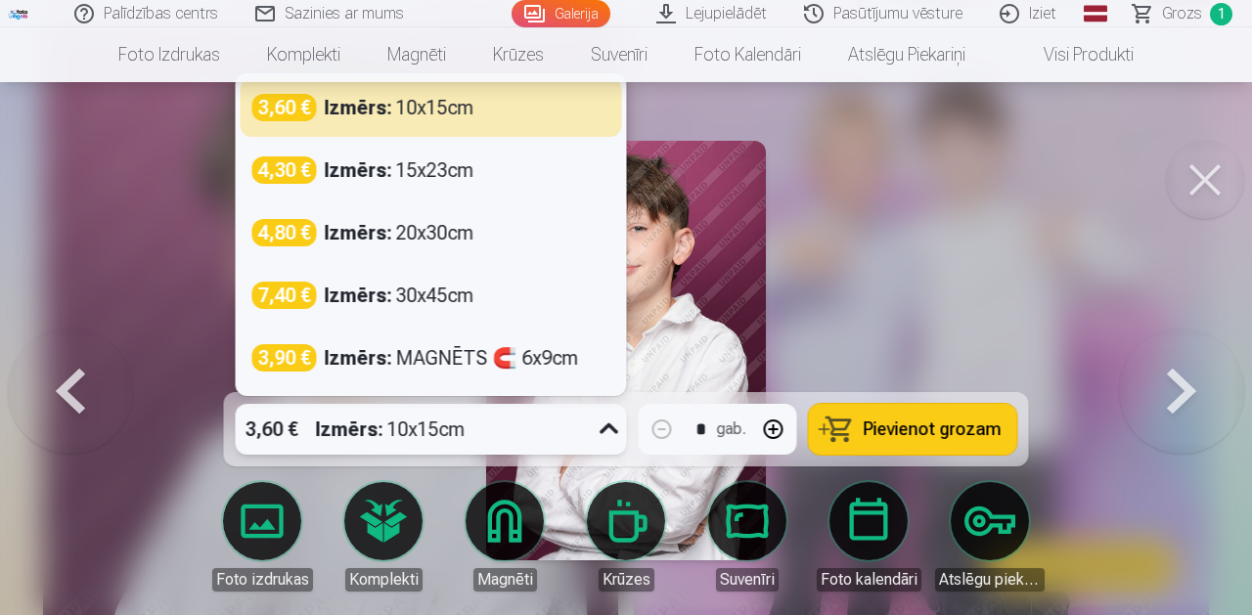
click at [434, 425] on div "Izmērs : 10x15cm" at bounding box center [391, 429] width 150 height 51
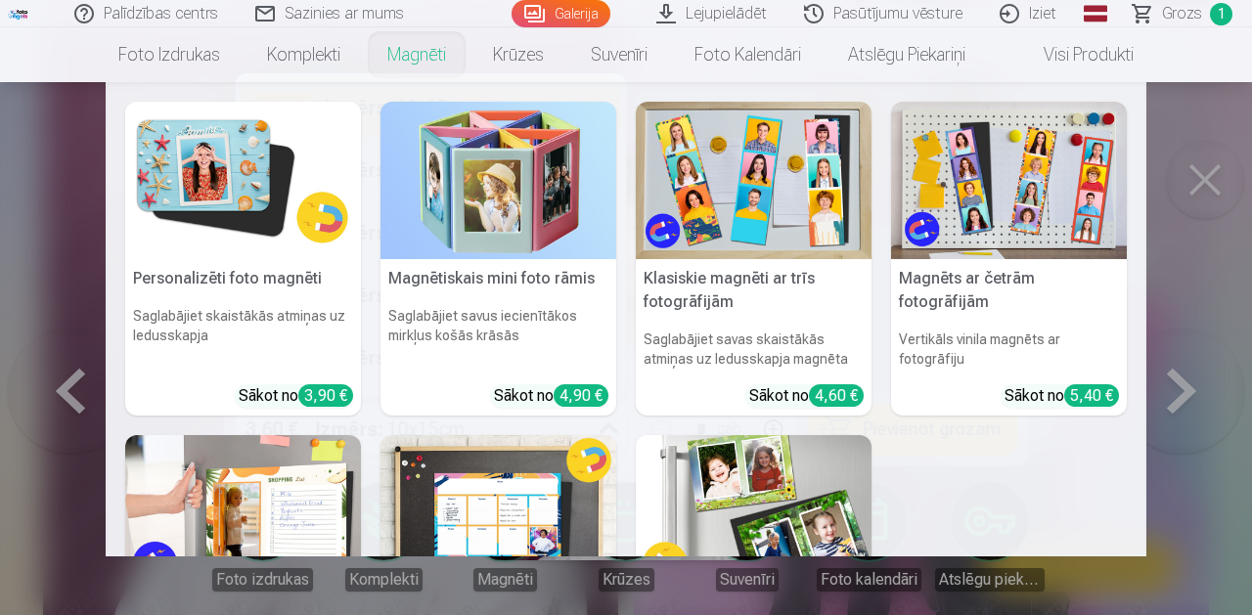
click at [1207, 187] on nav "Personalizēti foto magnēti Saglabājiet skaistākās atmiņas uz ledusskapja Sākot …" at bounding box center [626, 319] width 1252 height 474
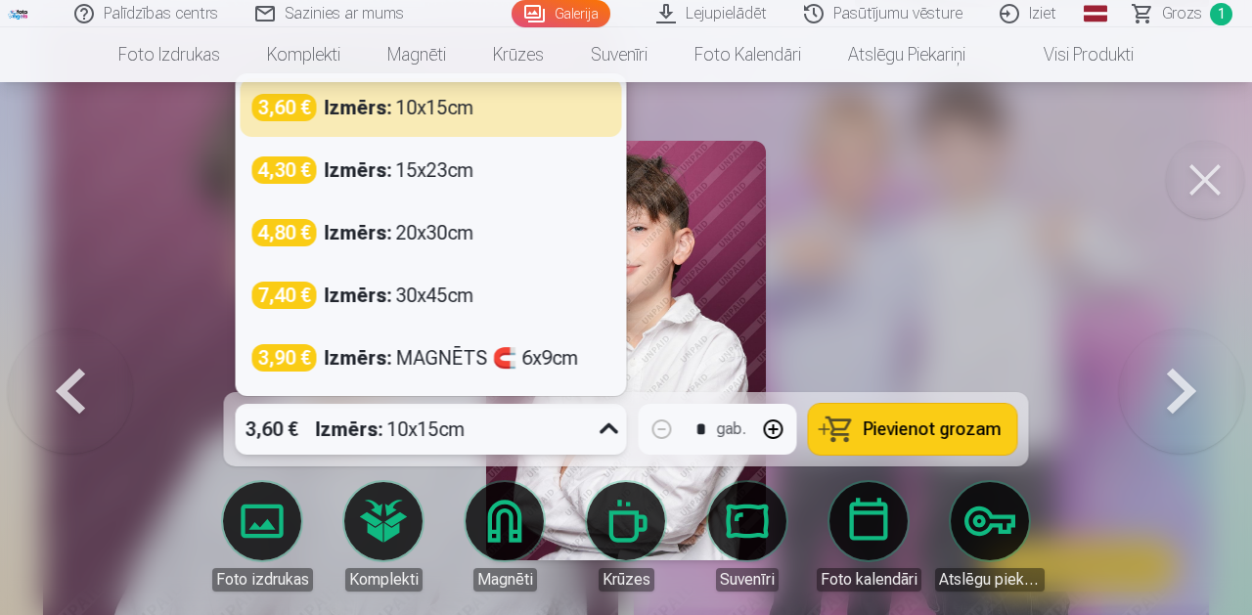
click at [486, 426] on div "3,60 € Izmērs : 10x15cm" at bounding box center [413, 429] width 354 height 51
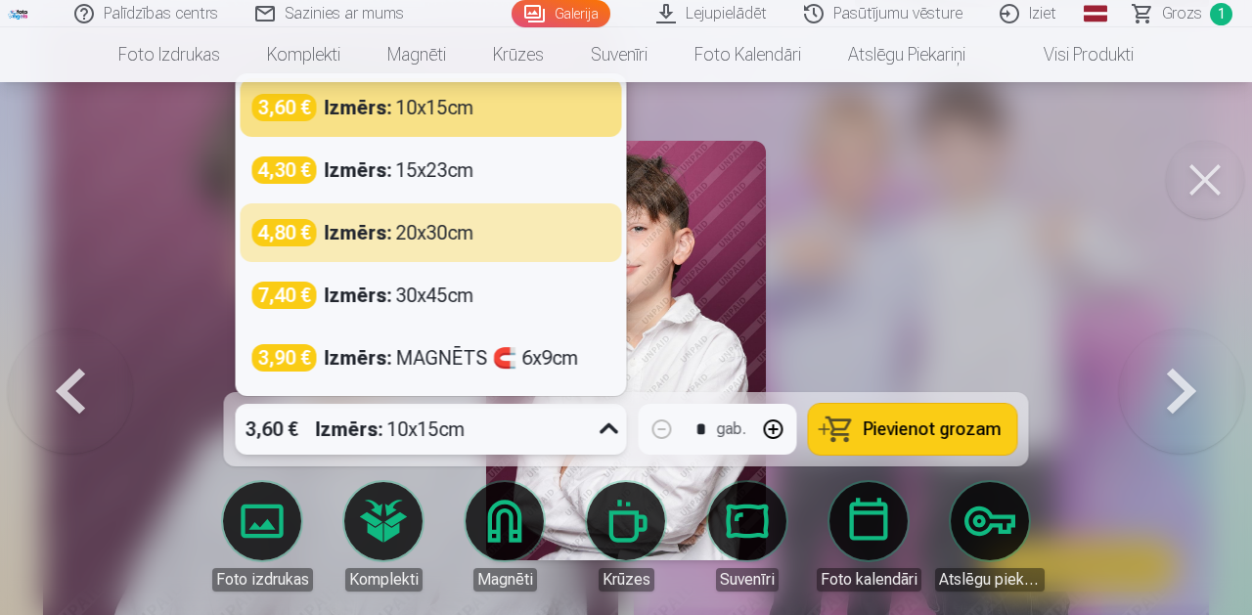
click at [856, 230] on div at bounding box center [626, 307] width 1252 height 615
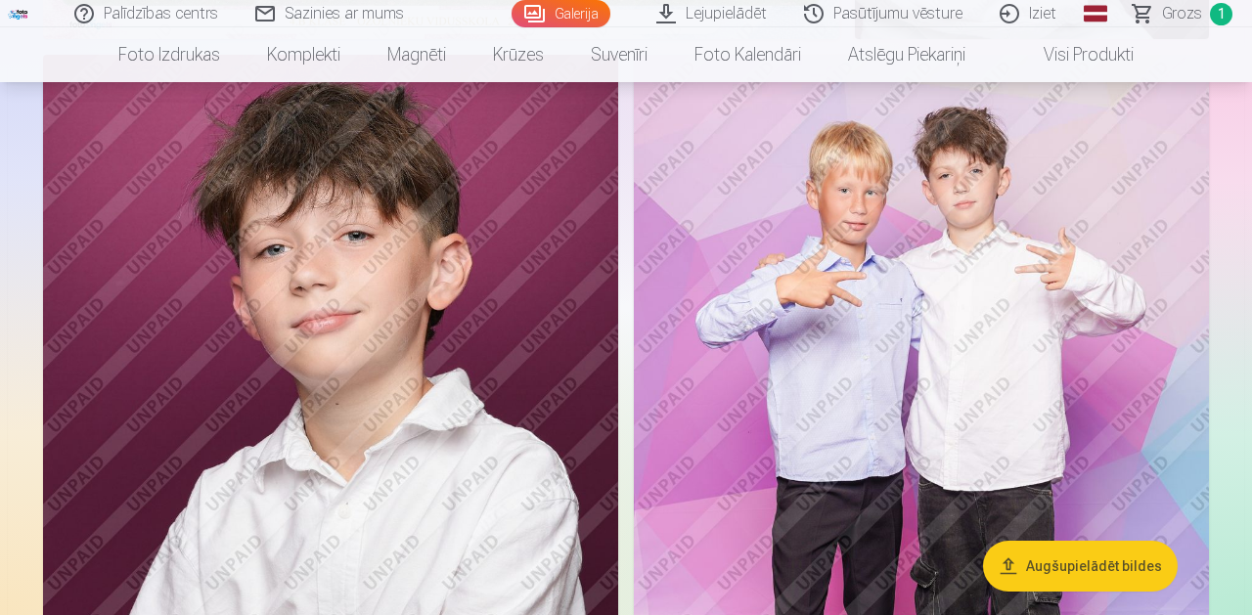
scroll to position [706, 0]
click at [882, 243] on img at bounding box center [921, 487] width 575 height 863
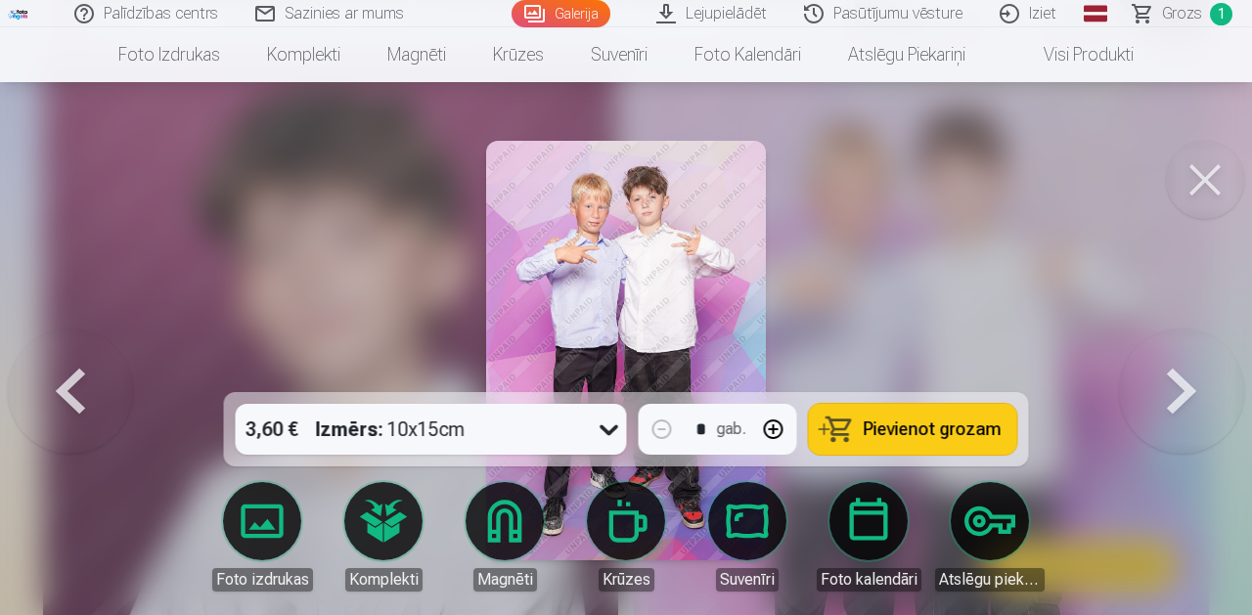
click at [521, 437] on div "3,60 € Izmērs : 10x15cm" at bounding box center [413, 429] width 354 height 51
click at [995, 531] on link "Atslēgu piekariņi" at bounding box center [990, 537] width 110 height 110
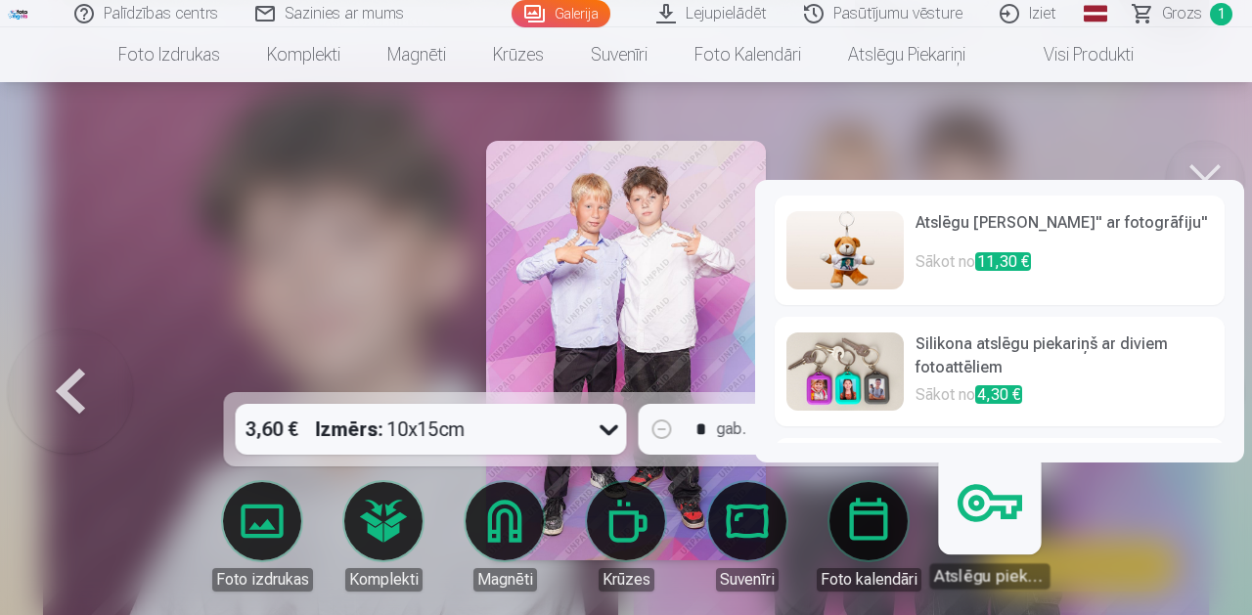
click at [972, 359] on h6 "Silikona atslēgu piekariņš ar diviem fotoattēliem" at bounding box center [1064, 358] width 297 height 51
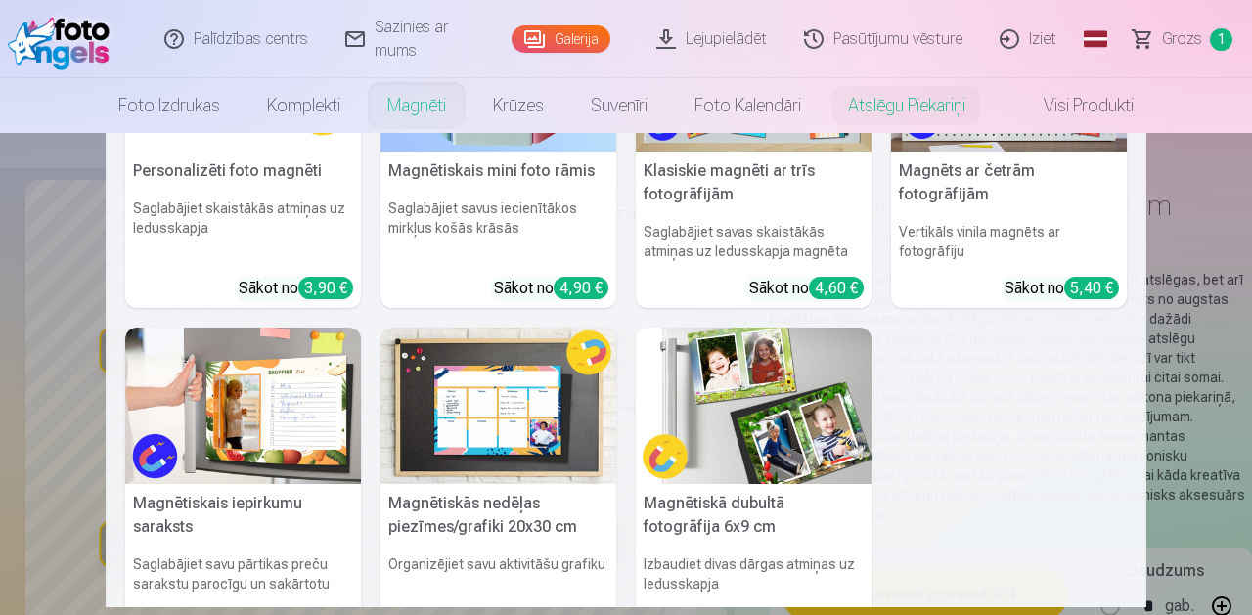
scroll to position [161, 0]
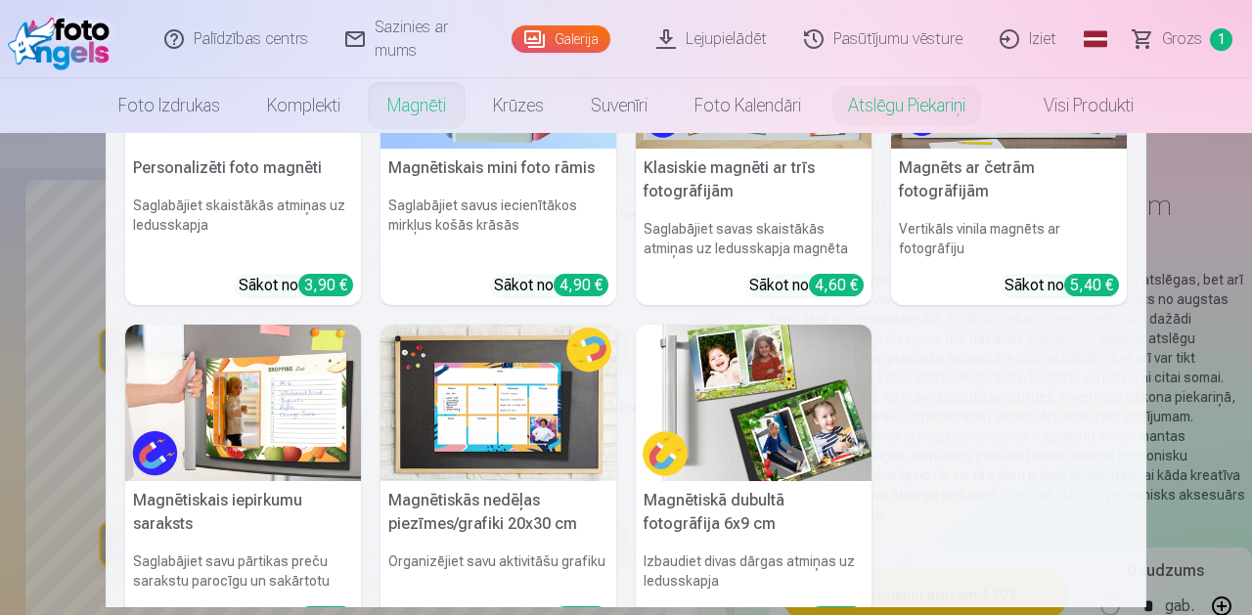
click at [465, 412] on img at bounding box center [499, 404] width 236 height 158
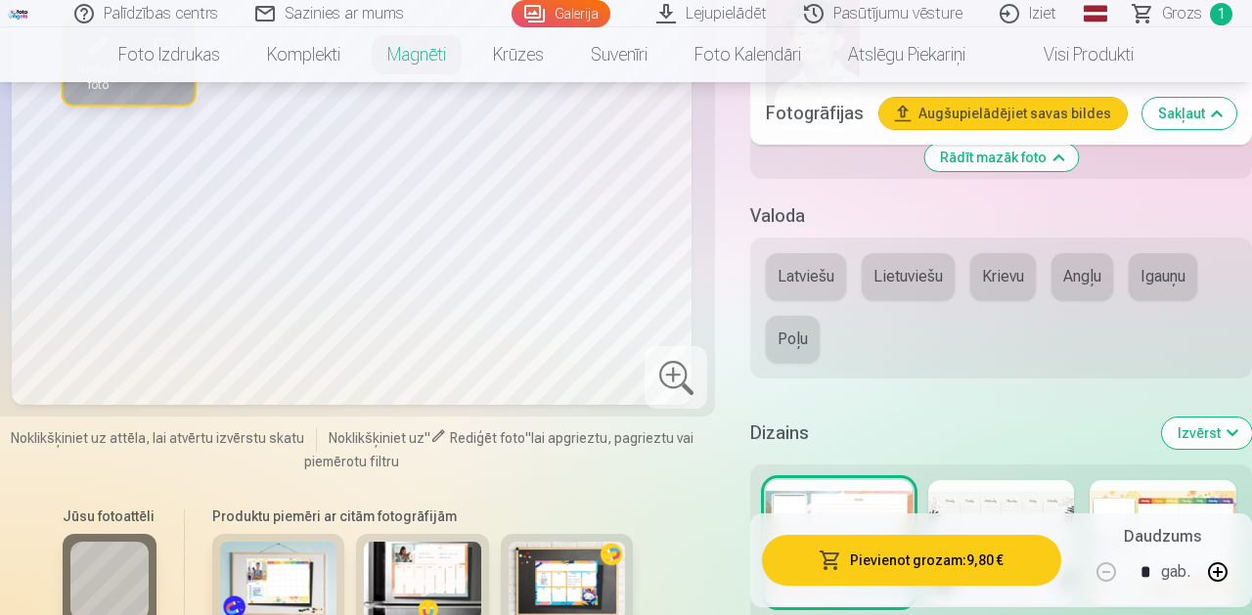
scroll to position [1272, 0]
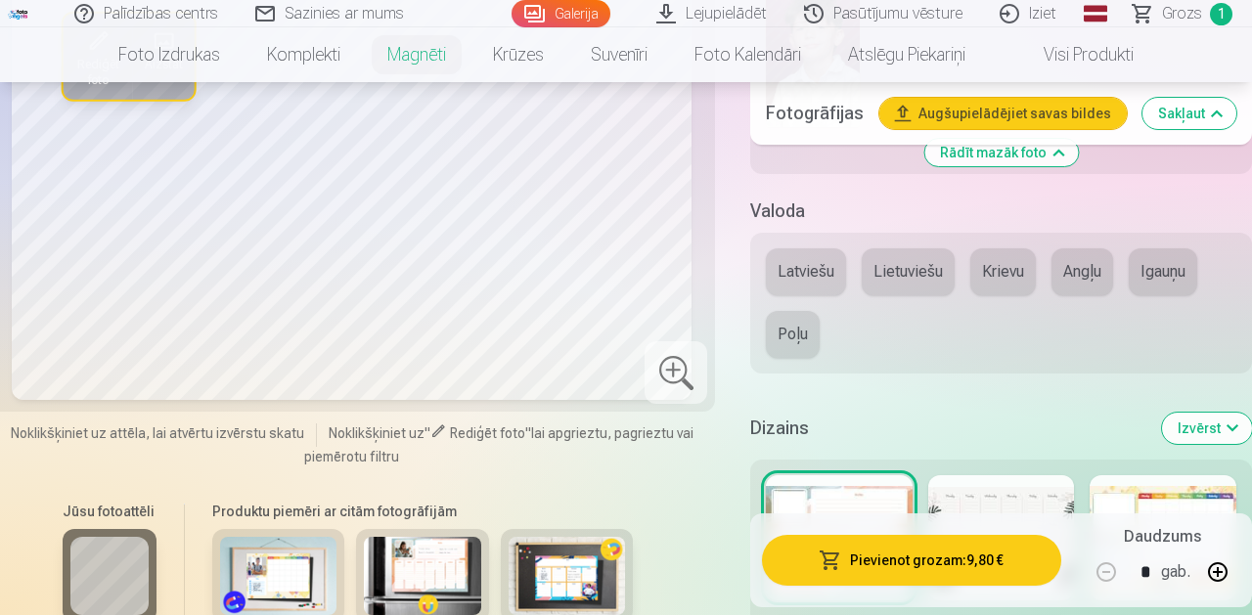
click at [572, 540] on img at bounding box center [567, 576] width 117 height 78
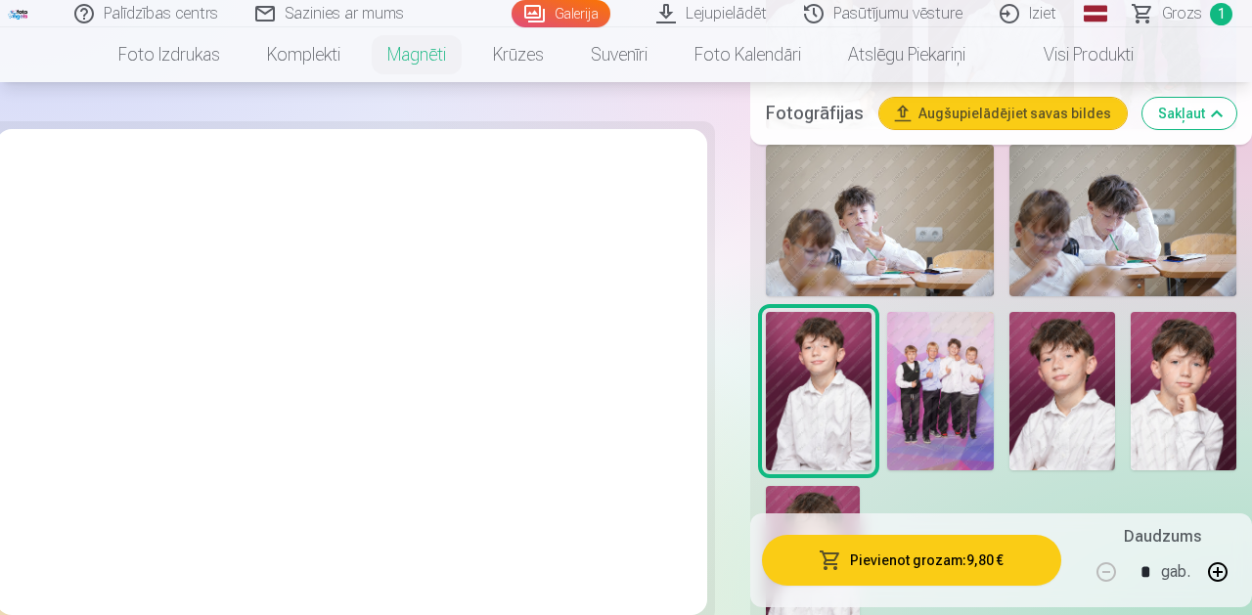
scroll to position [711, 0]
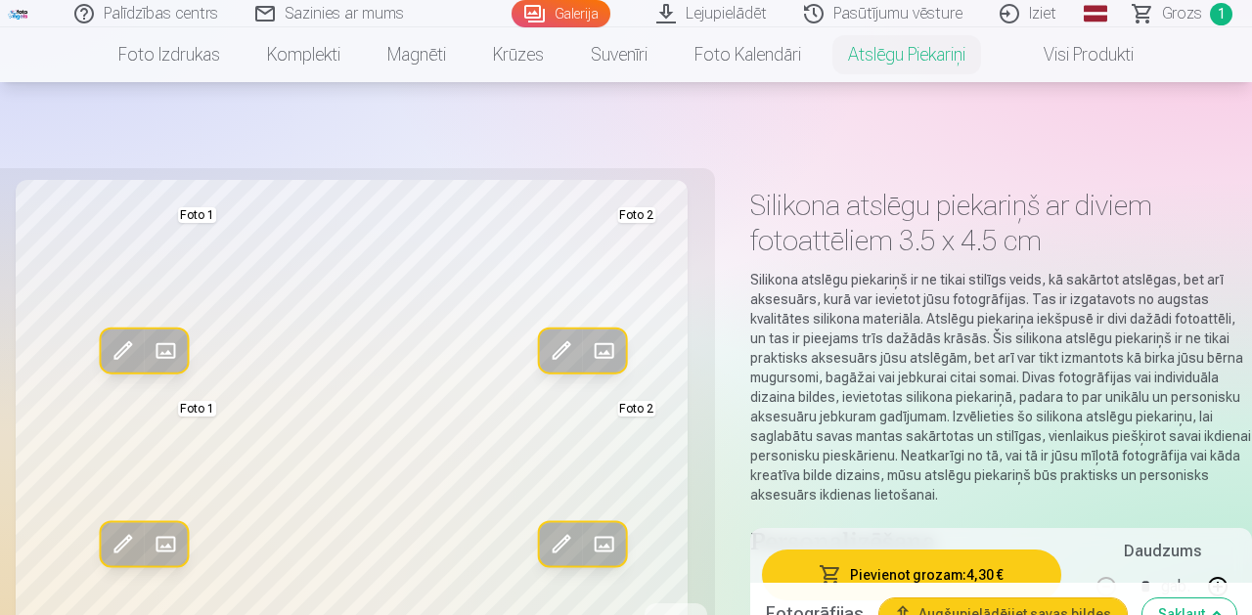
scroll to position [706, 0]
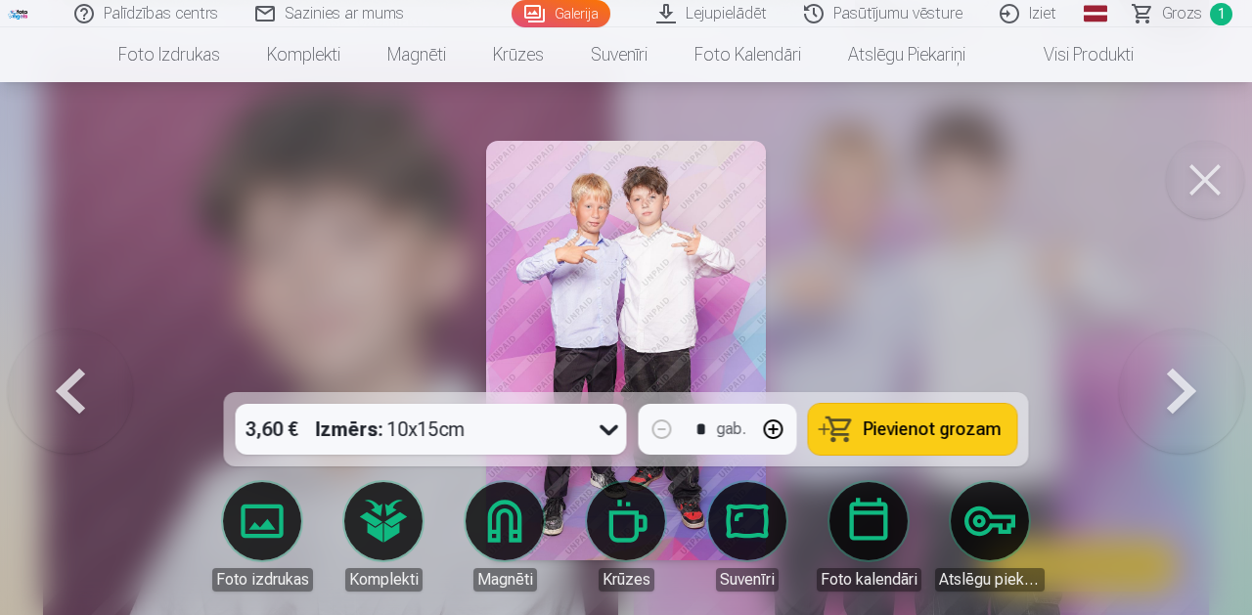
click at [406, 439] on div "Izmērs : 10x15cm" at bounding box center [391, 429] width 150 height 51
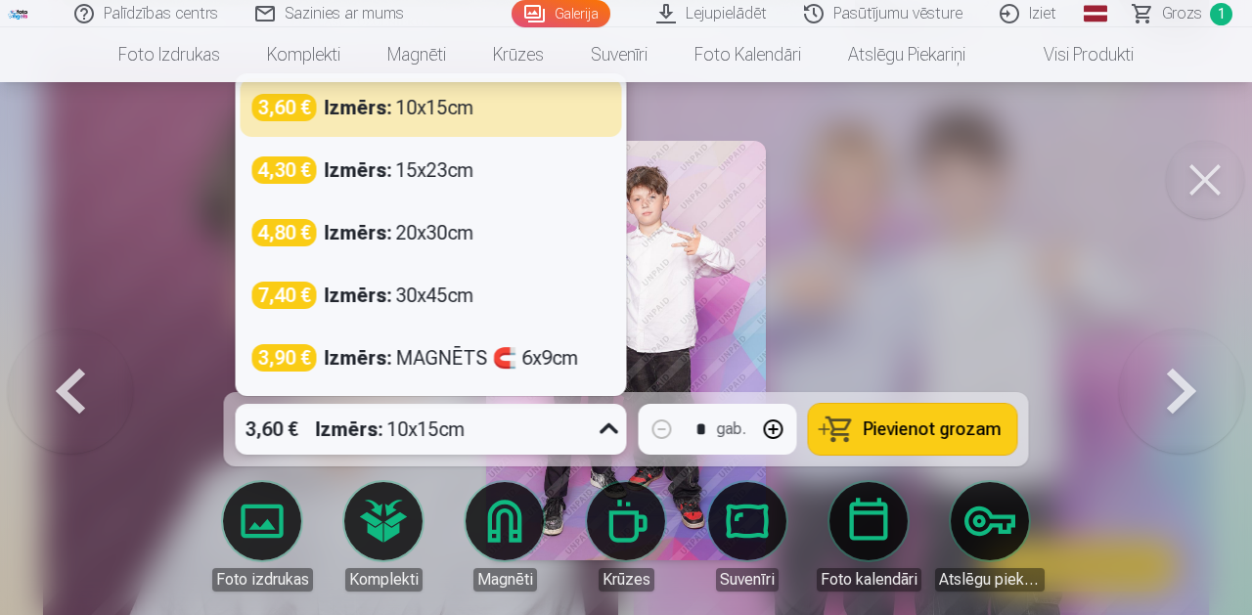
click at [907, 436] on span "Pievienot grozam" at bounding box center [933, 430] width 138 height 18
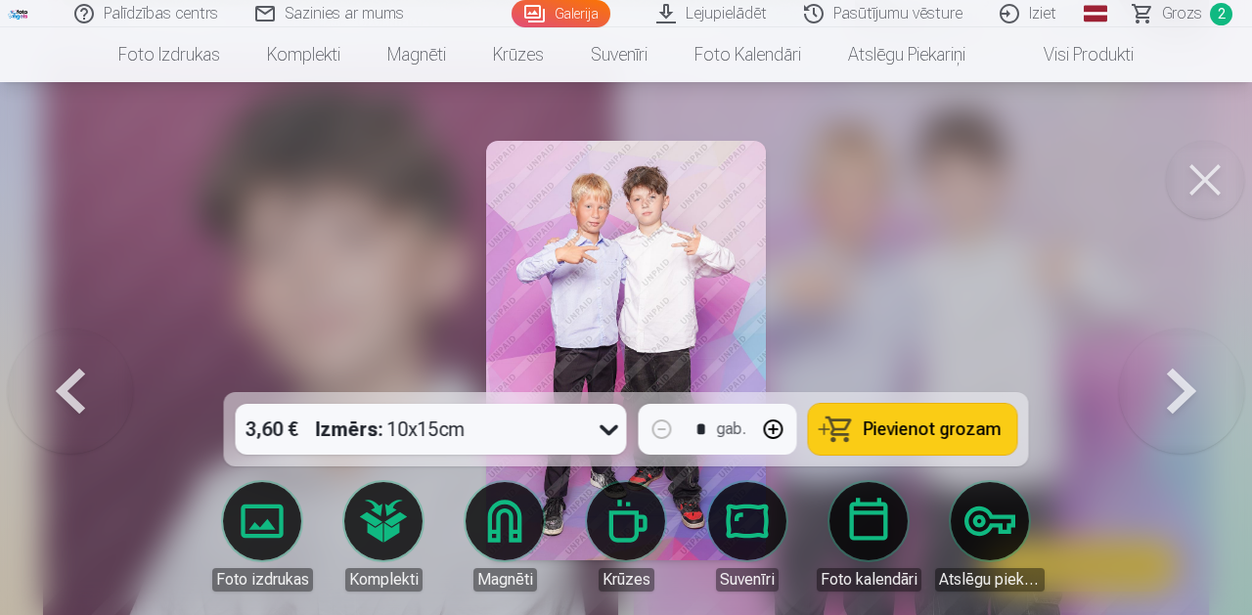
click at [1196, 373] on button at bounding box center [1181, 351] width 125 height 44
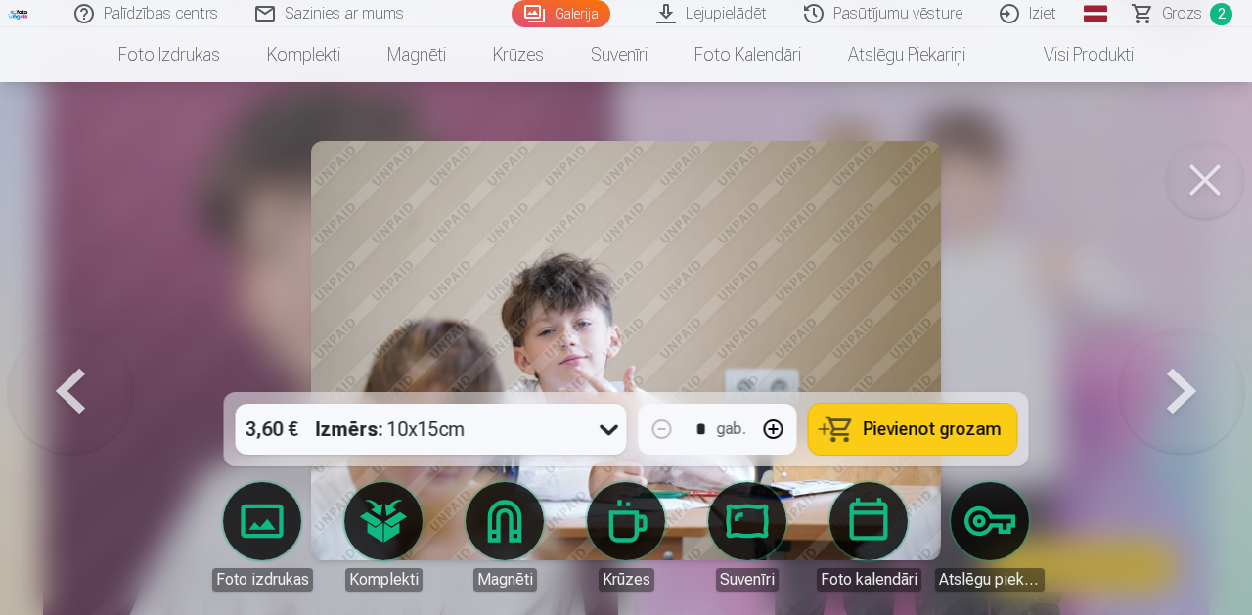
click at [886, 432] on span "Pievienot grozam" at bounding box center [933, 430] width 138 height 18
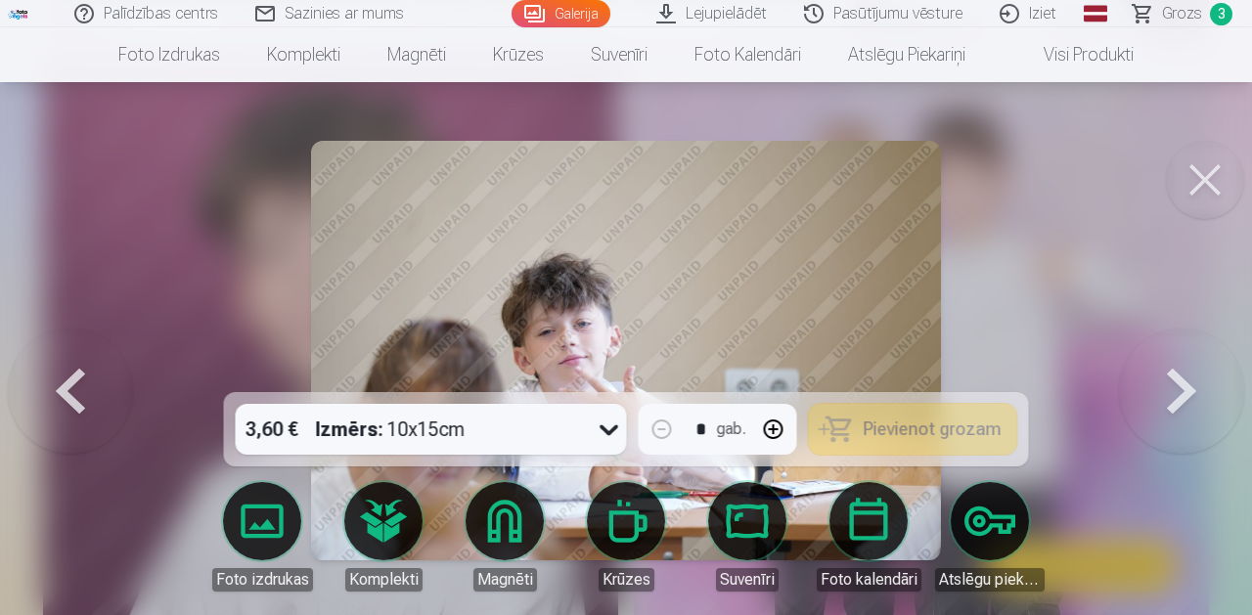
click at [1175, 373] on button at bounding box center [1181, 351] width 125 height 44
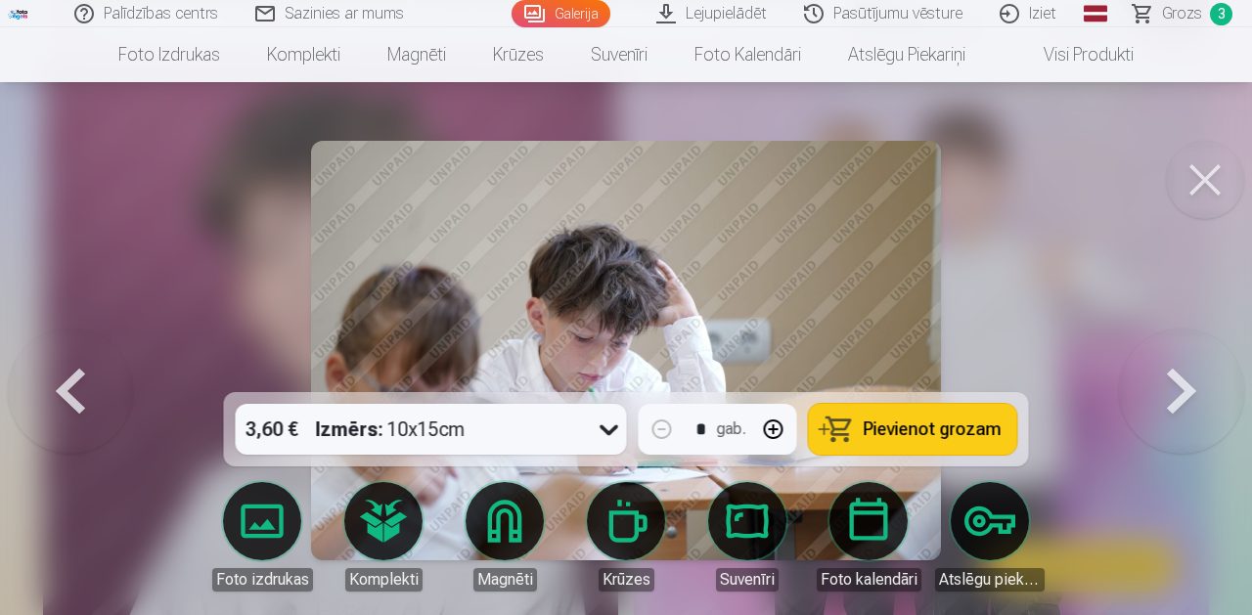
click at [912, 426] on span "Pievienot grozam" at bounding box center [933, 430] width 138 height 18
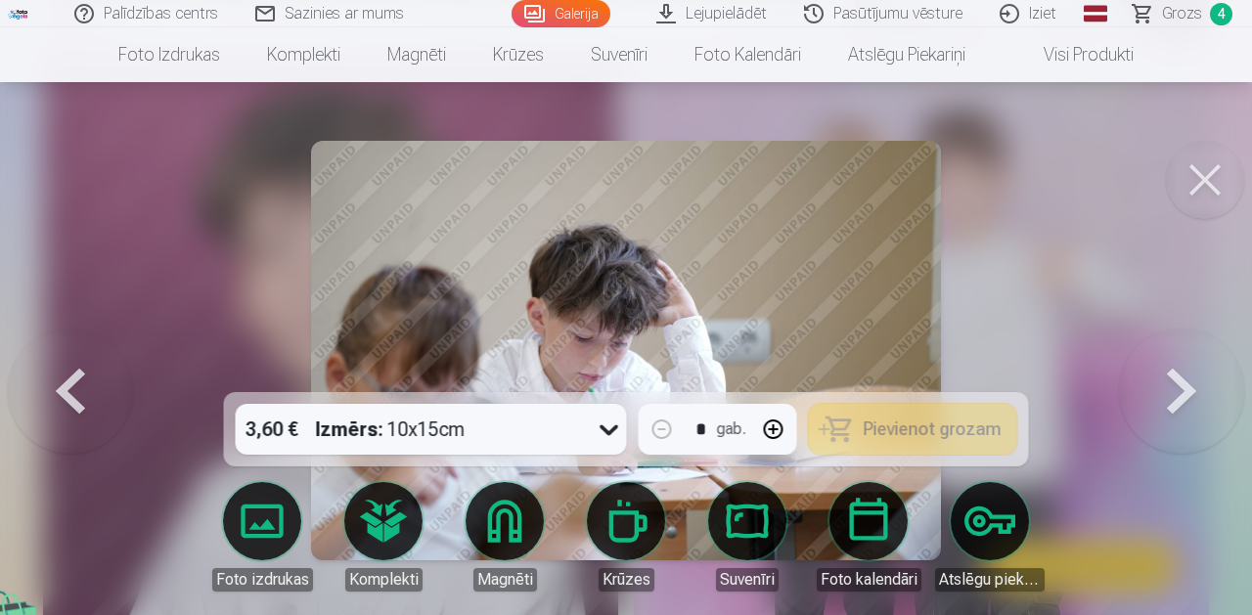
click at [1177, 373] on button at bounding box center [1181, 351] width 125 height 44
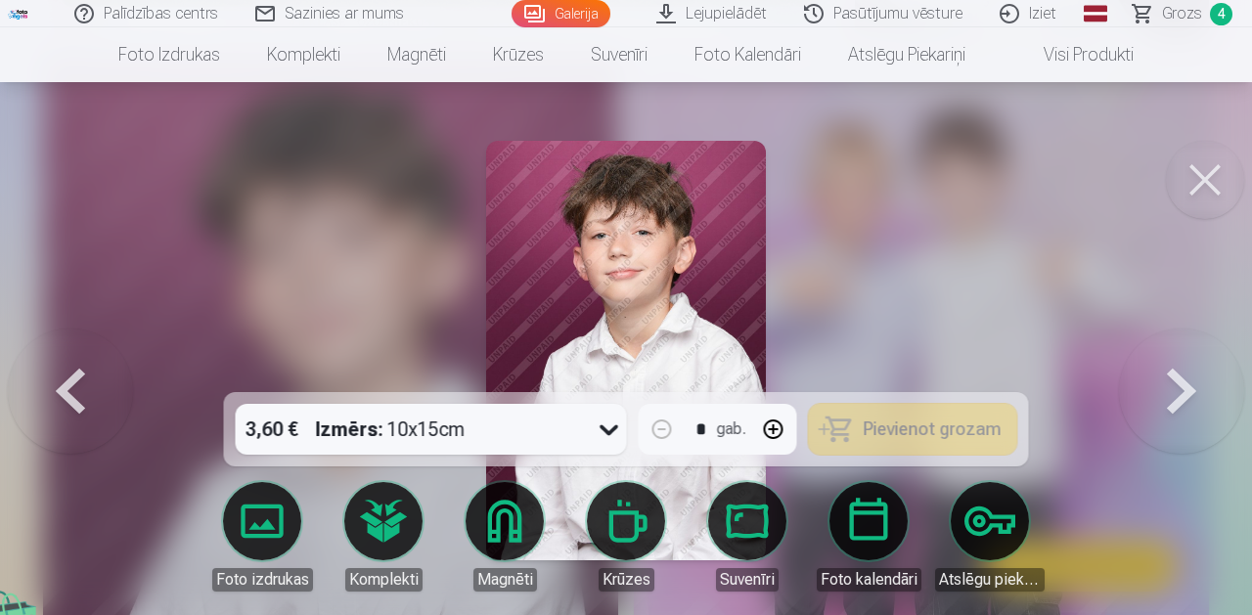
click at [1176, 373] on button at bounding box center [1181, 351] width 125 height 44
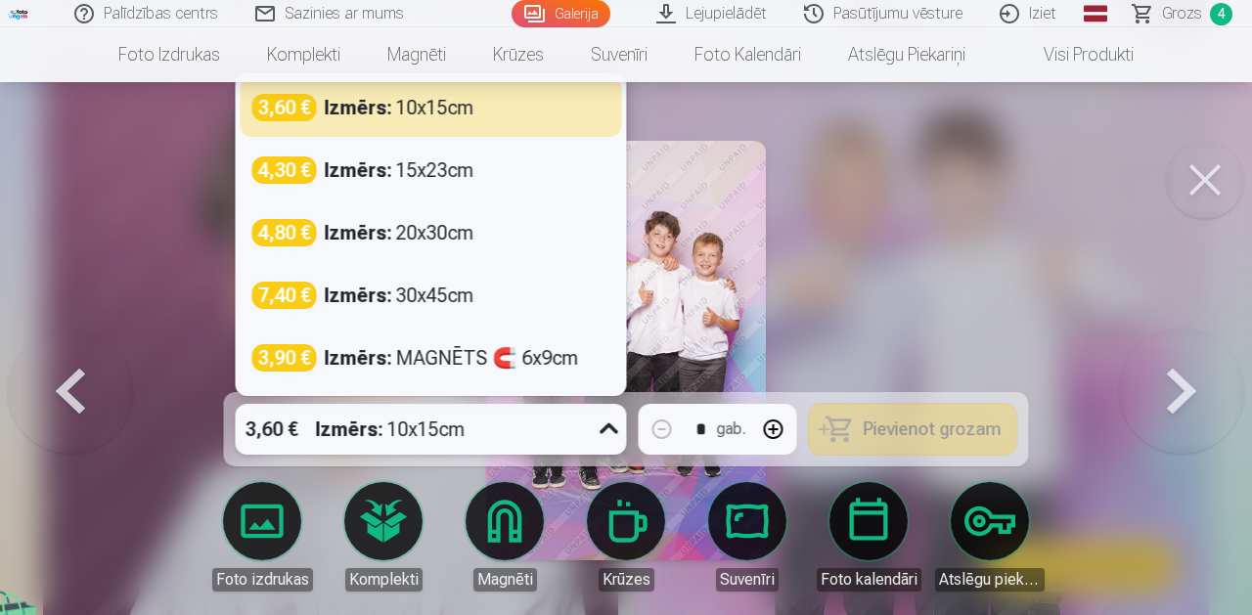
click at [385, 434] on div "Izmērs : 10x15cm" at bounding box center [391, 429] width 150 height 51
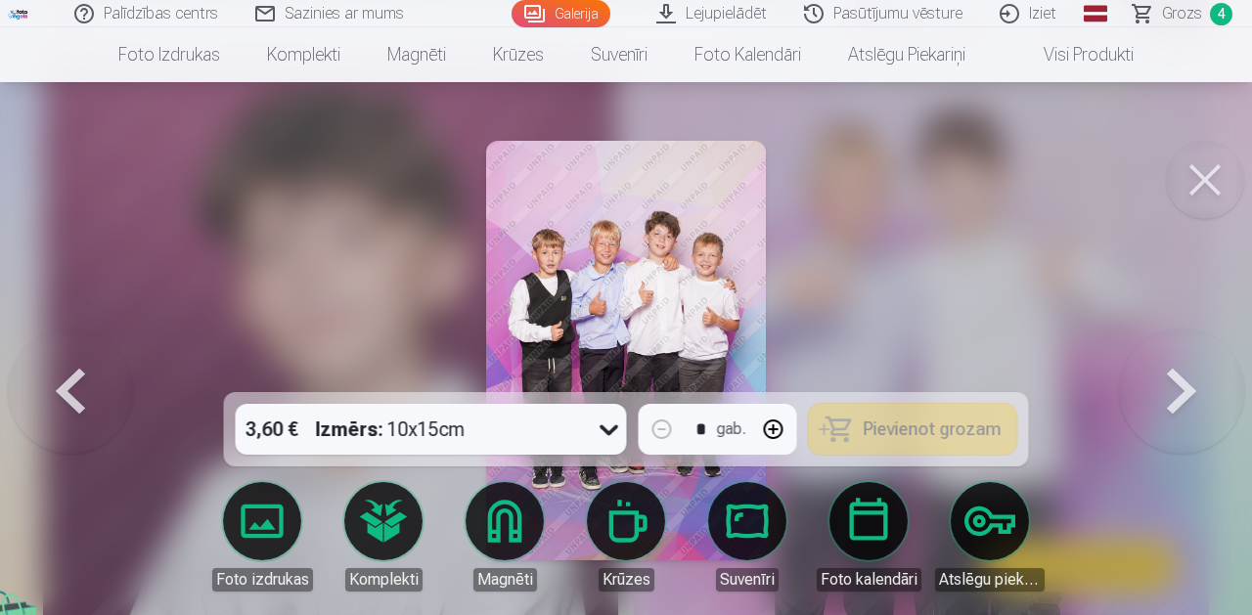
click at [901, 311] on div at bounding box center [626, 307] width 1252 height 615
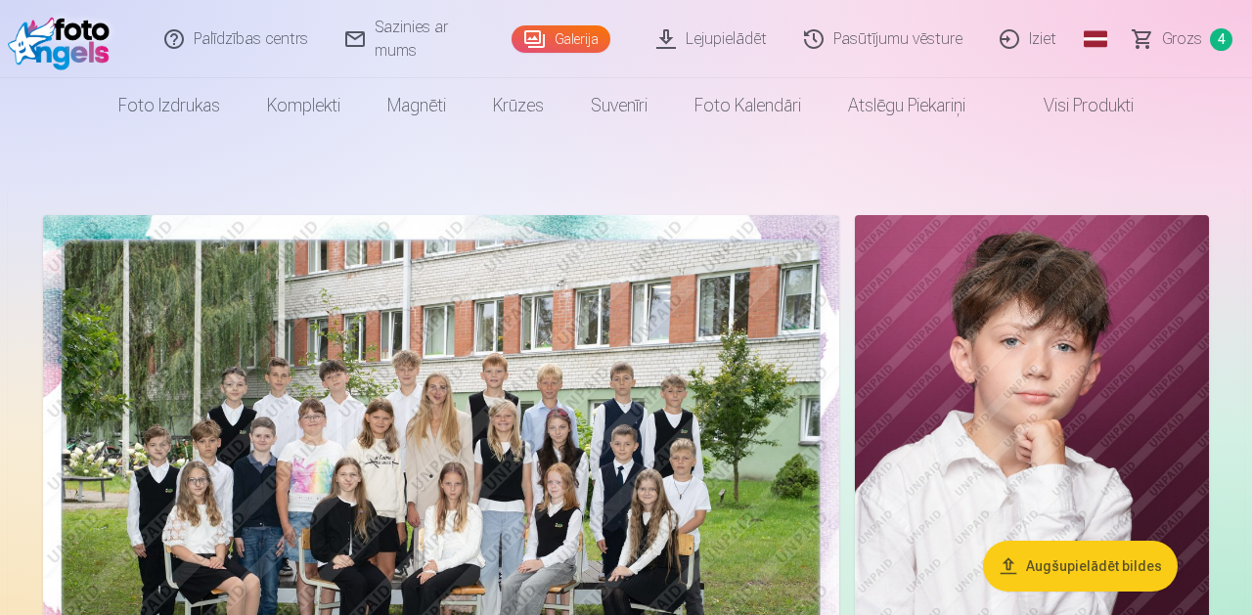
click at [1182, 35] on span "Grozs" at bounding box center [1182, 38] width 40 height 23
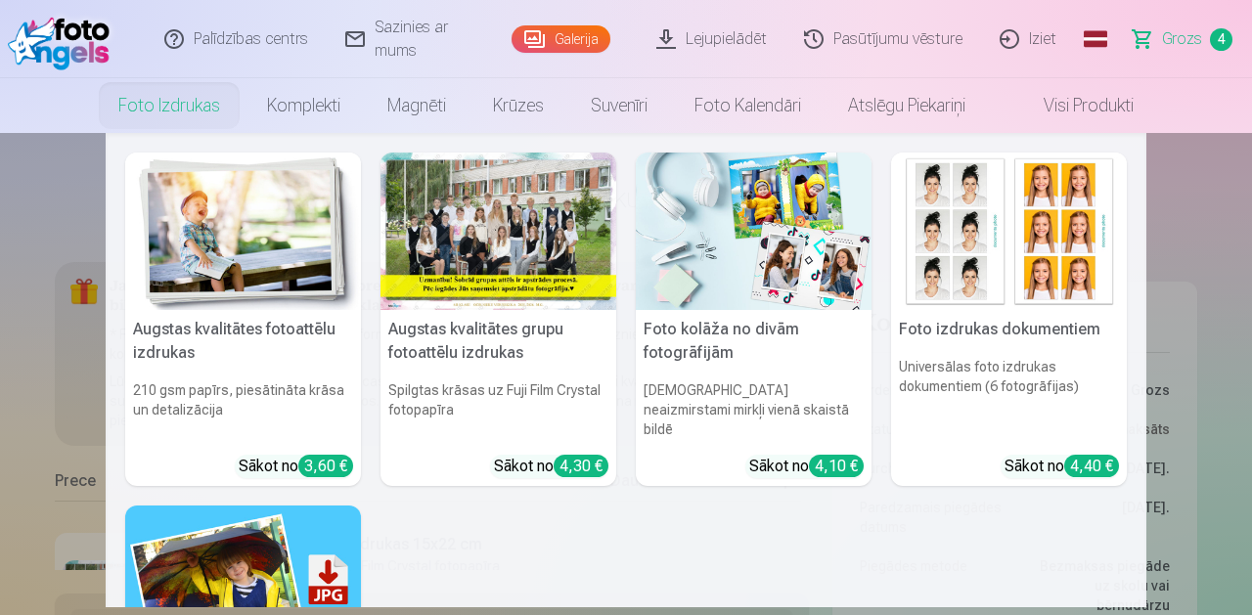
click at [193, 107] on link "Foto izdrukas" at bounding box center [169, 105] width 149 height 55
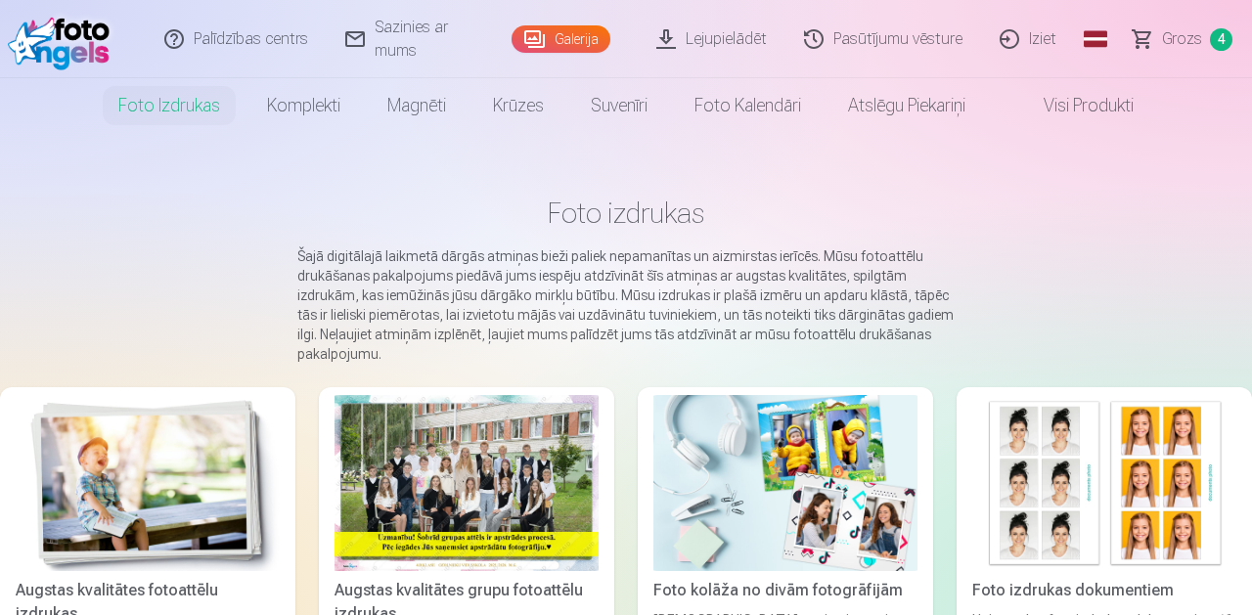
click at [559, 40] on link "Galerija" at bounding box center [561, 38] width 99 height 27
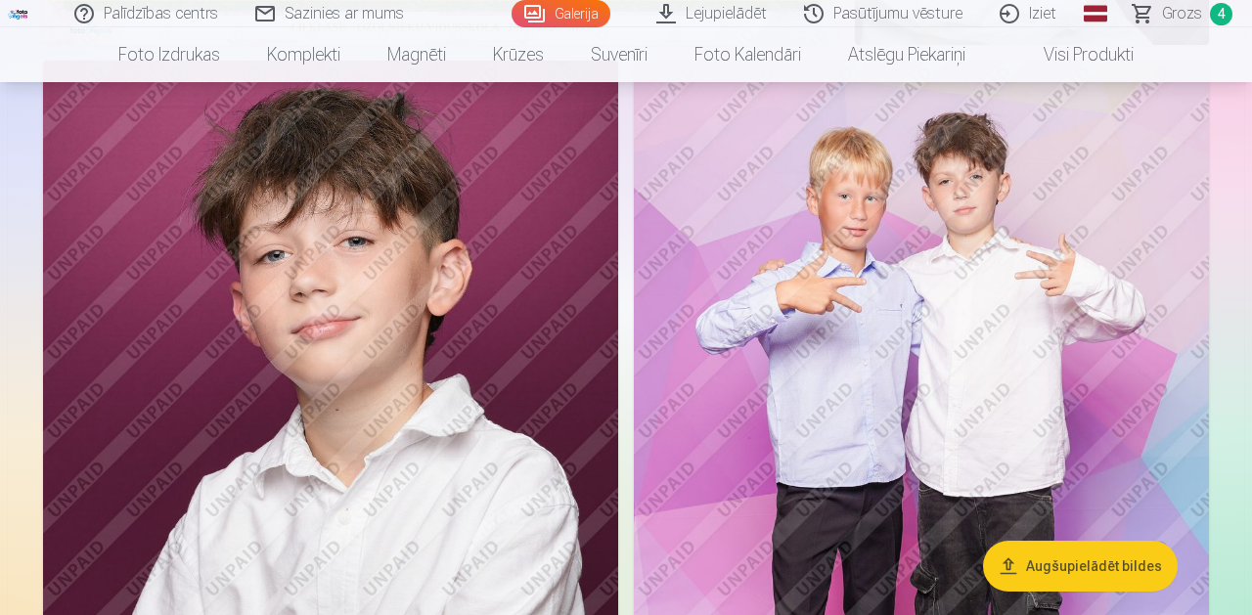
scroll to position [714, 0]
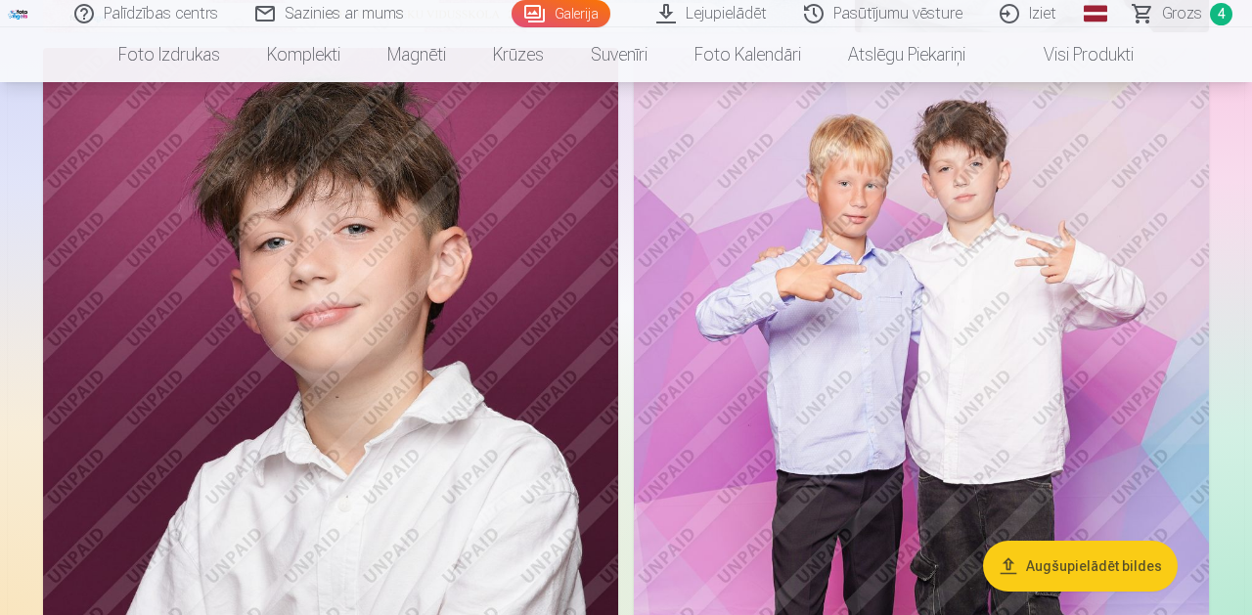
click at [761, 393] on img at bounding box center [921, 479] width 575 height 863
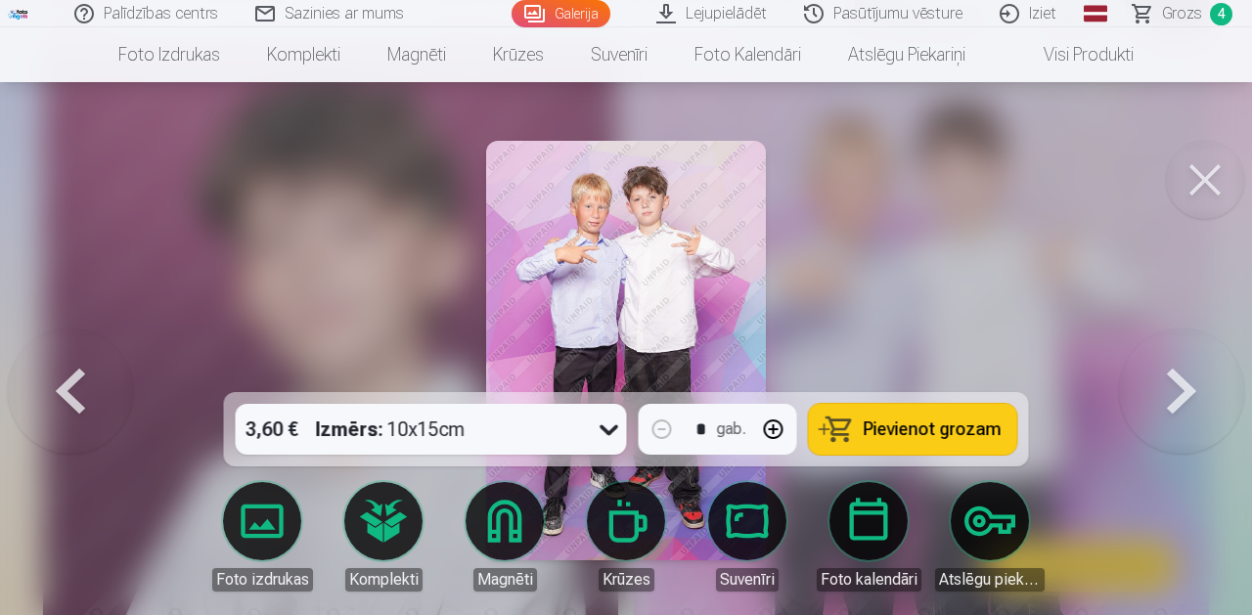
click at [91, 373] on button at bounding box center [70, 351] width 125 height 44
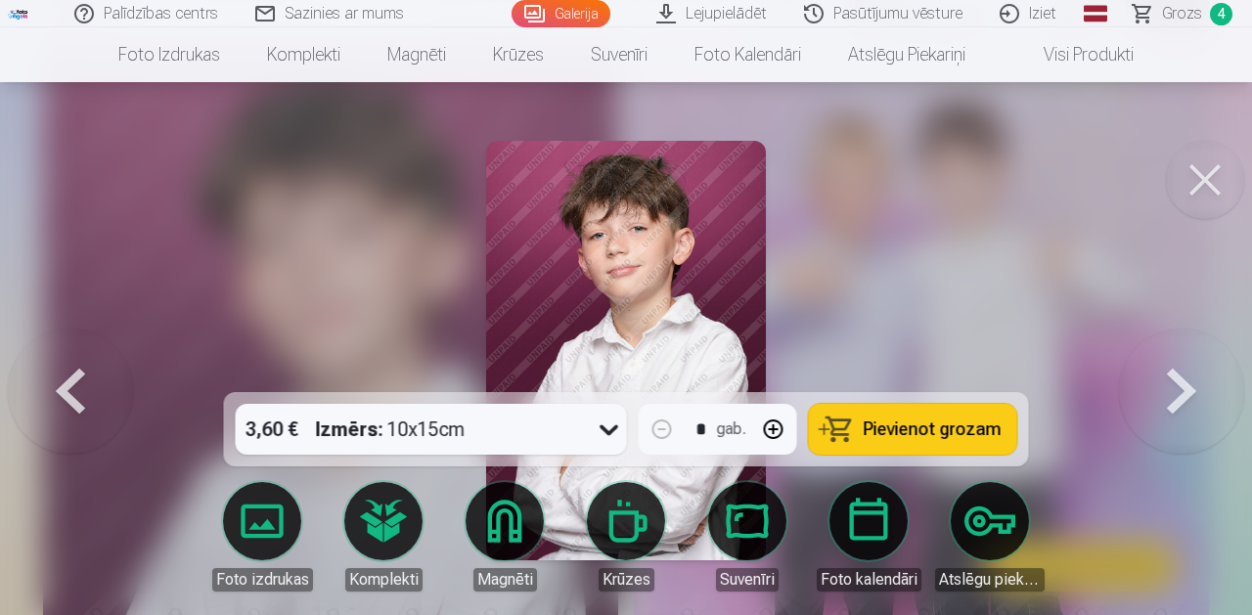
click at [60, 373] on button at bounding box center [70, 351] width 125 height 44
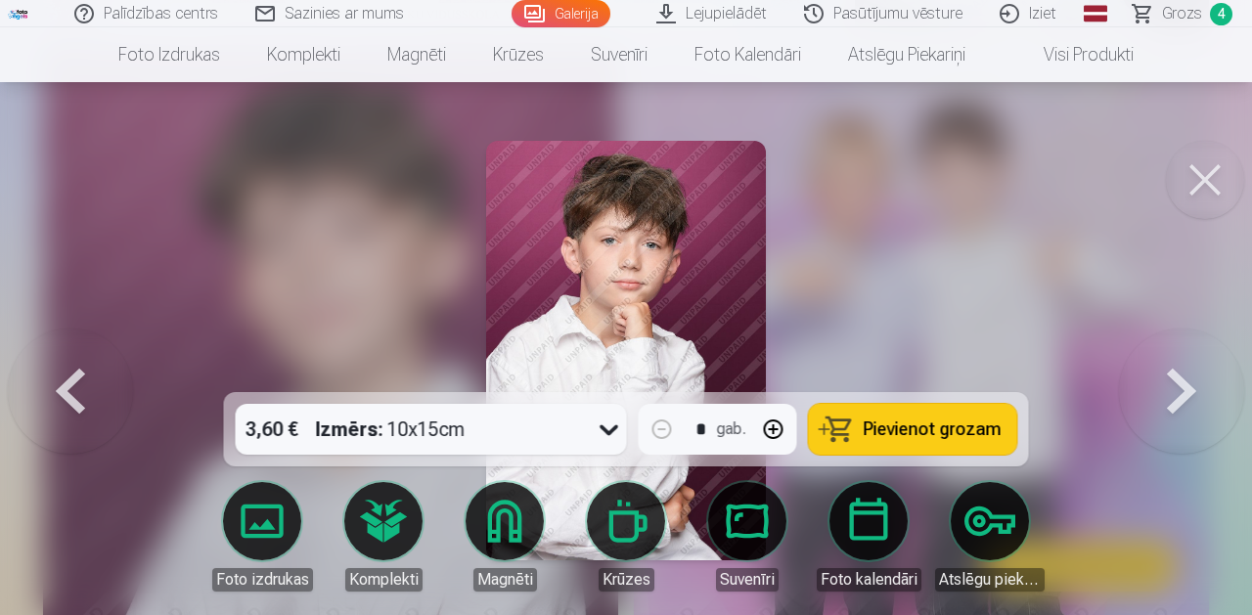
click at [608, 260] on img at bounding box center [626, 351] width 280 height 420
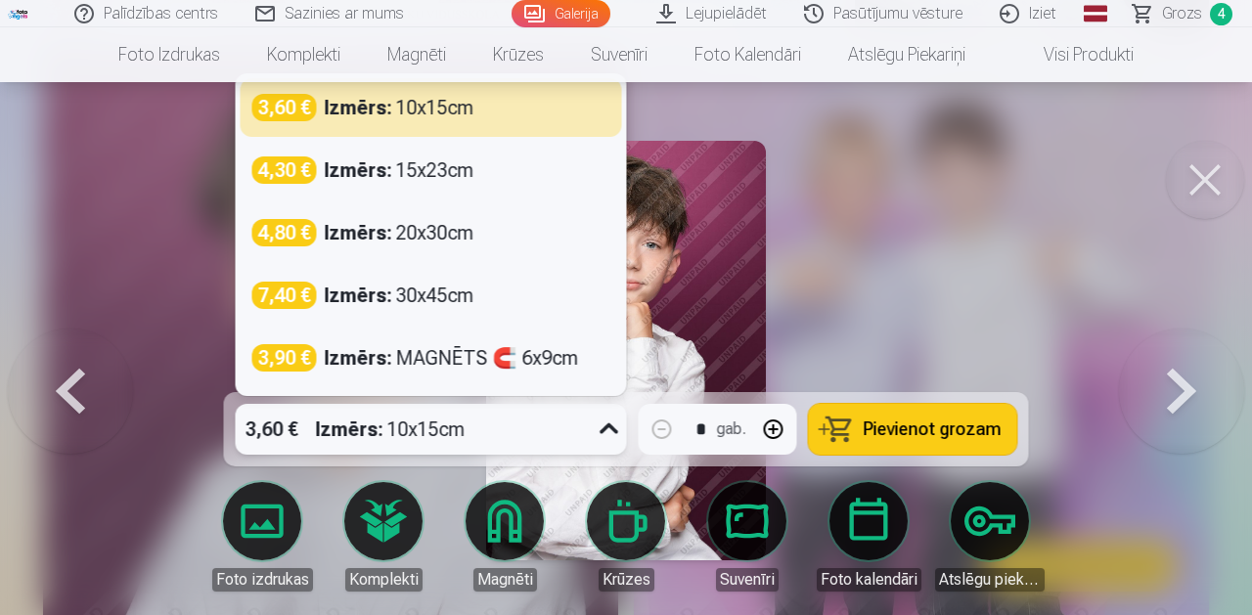
click at [424, 430] on div "Izmērs : 10x15cm" at bounding box center [391, 429] width 150 height 51
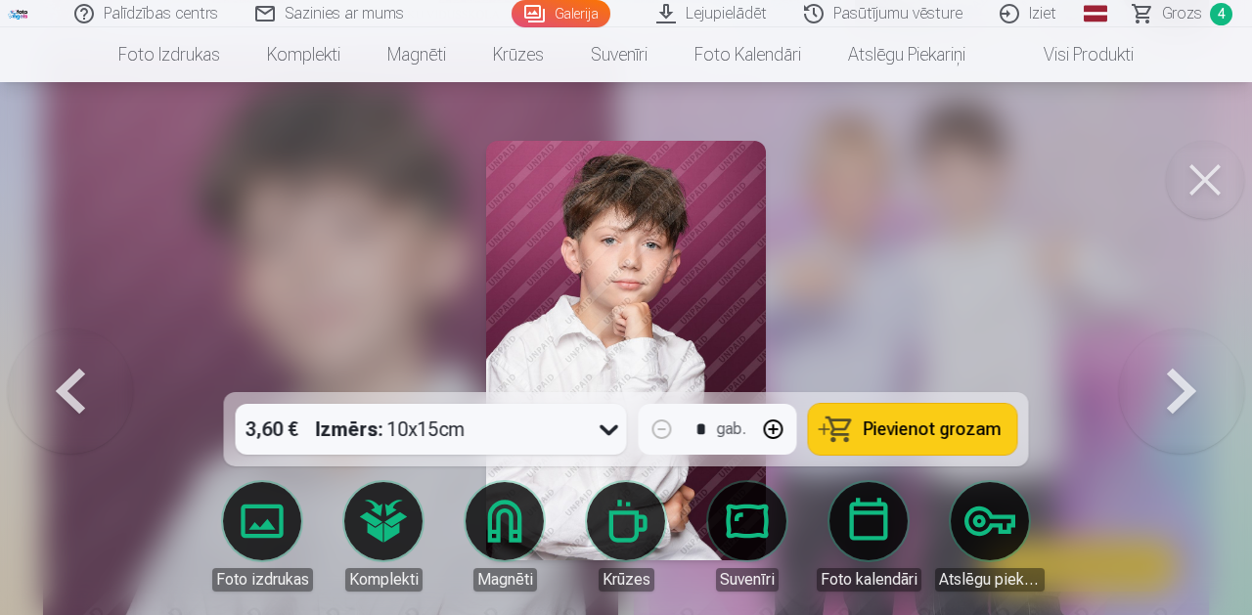
click at [882, 217] on div at bounding box center [626, 307] width 1252 height 615
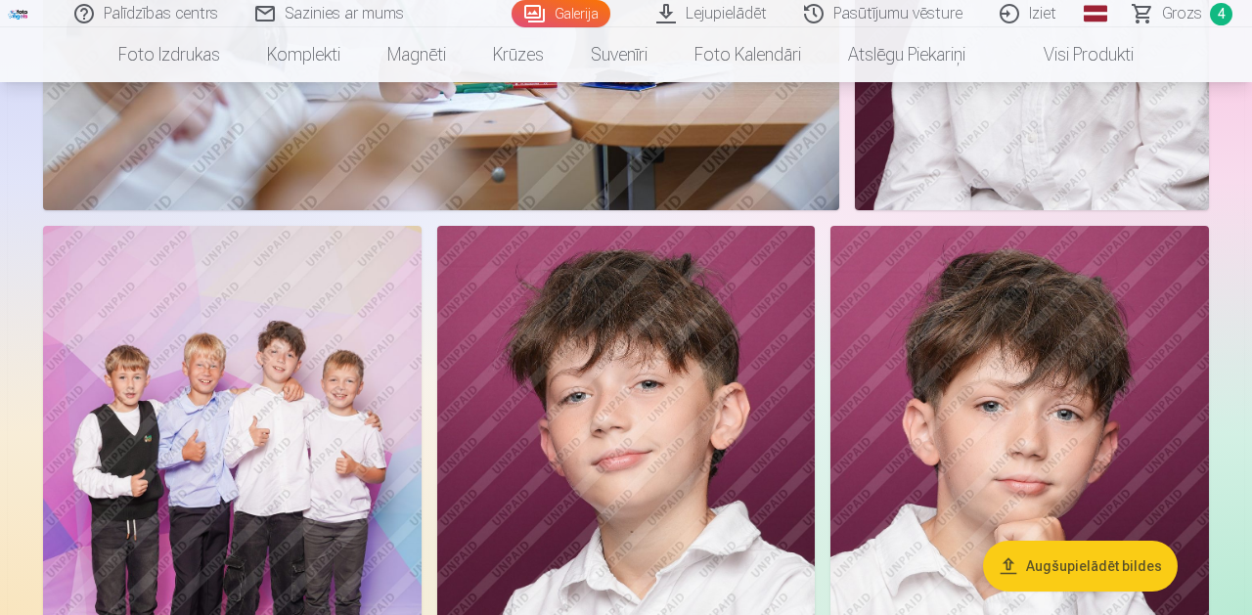
scroll to position [2534, 0]
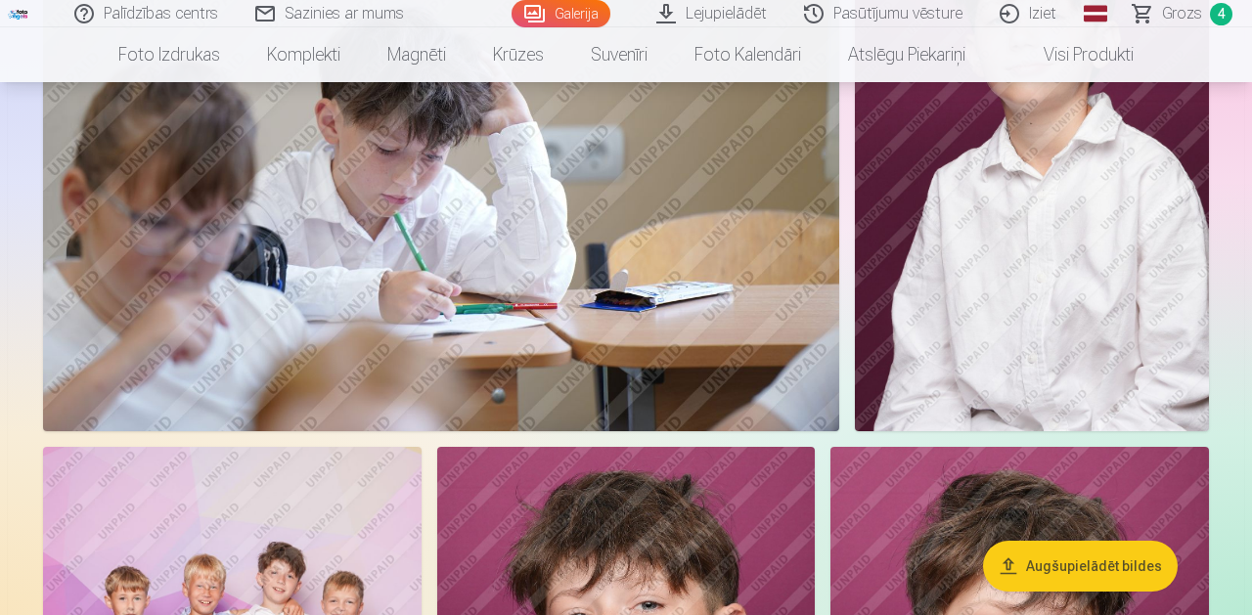
click at [1060, 238] on img at bounding box center [1032, 165] width 354 height 531
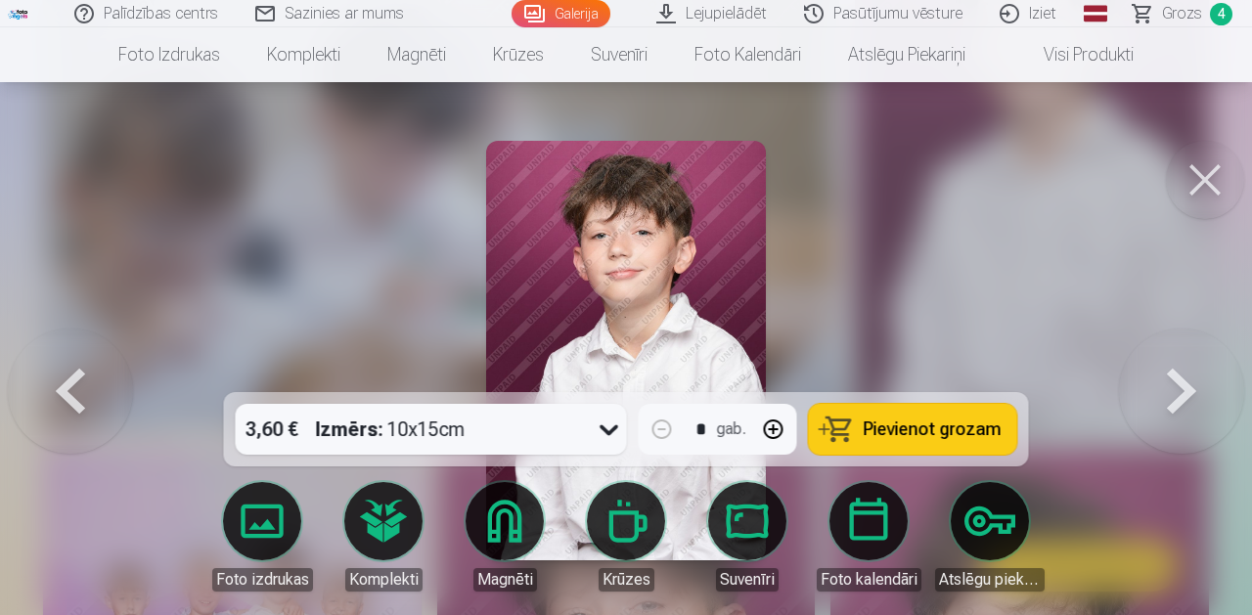
click at [880, 426] on span "Pievienot grozam" at bounding box center [933, 430] width 138 height 18
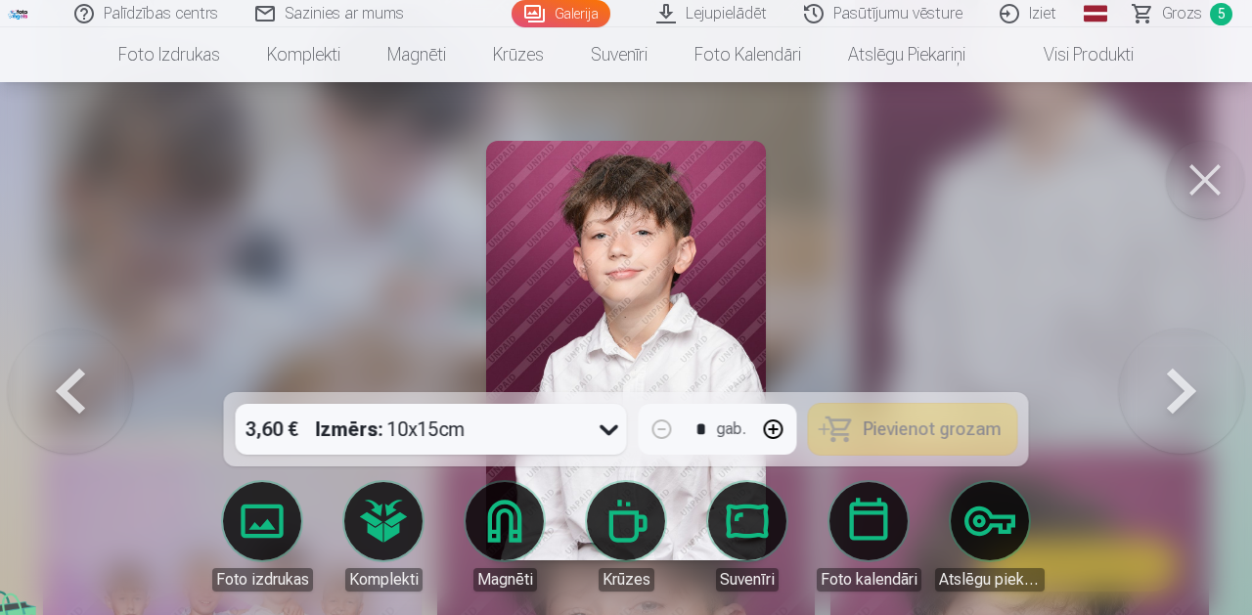
click at [881, 130] on div at bounding box center [626, 307] width 1252 height 615
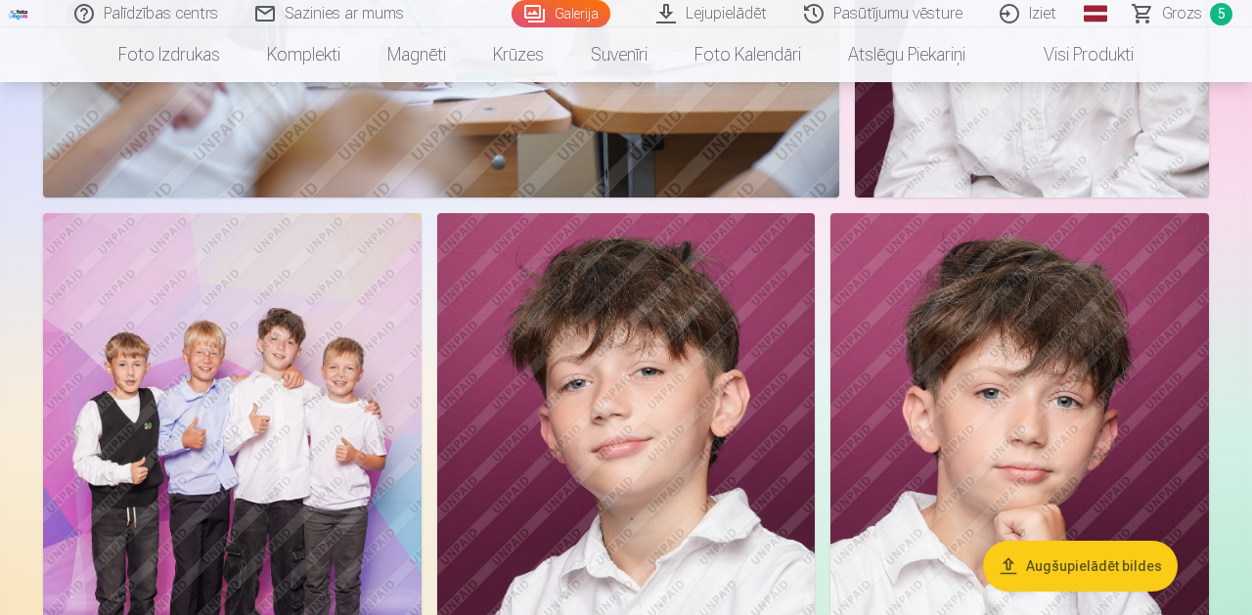
scroll to position [2775, 0]
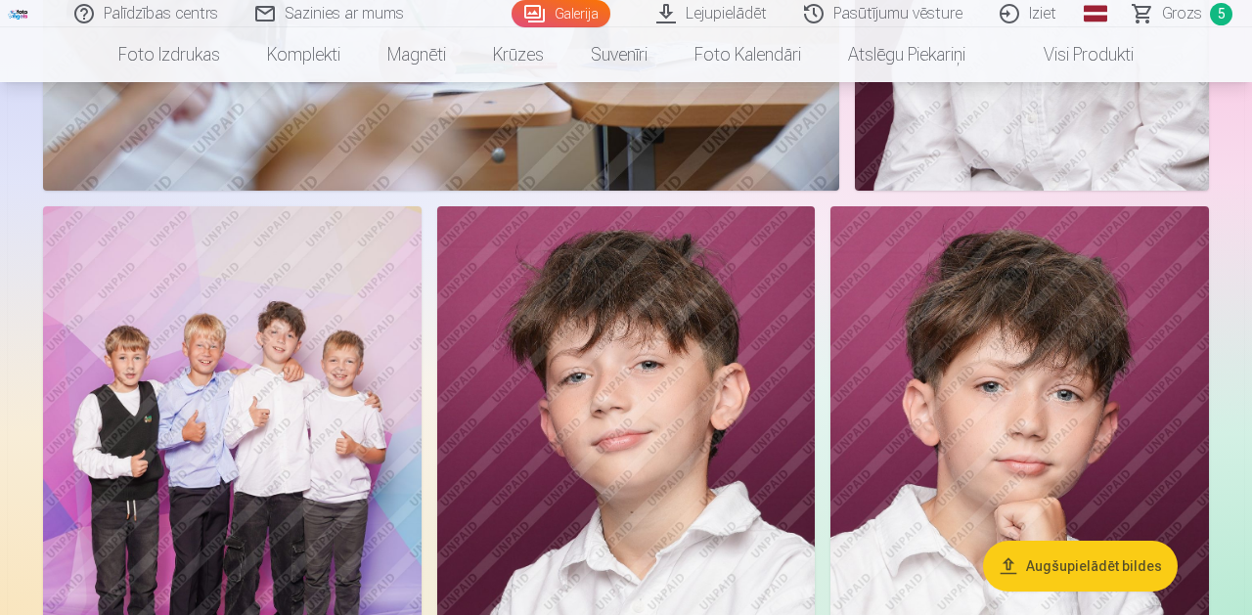
click at [349, 369] on img at bounding box center [232, 489] width 379 height 567
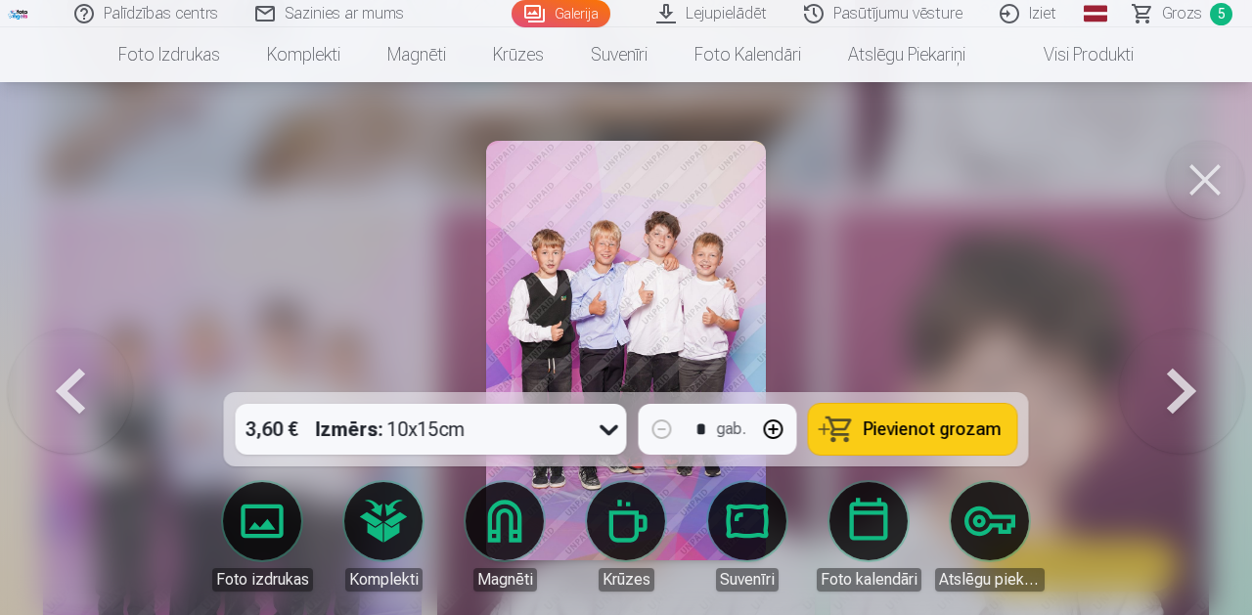
click at [902, 423] on span "Pievienot grozam" at bounding box center [933, 430] width 138 height 18
click at [1197, 185] on button at bounding box center [1205, 180] width 78 height 78
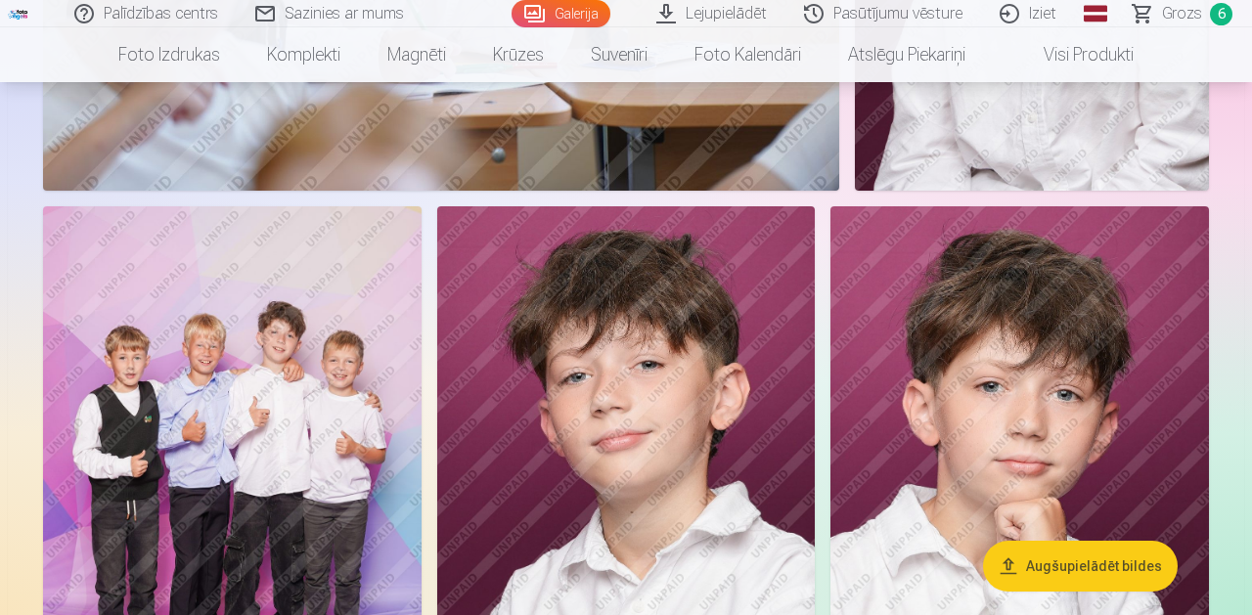
click at [635, 396] on img at bounding box center [626, 489] width 379 height 567
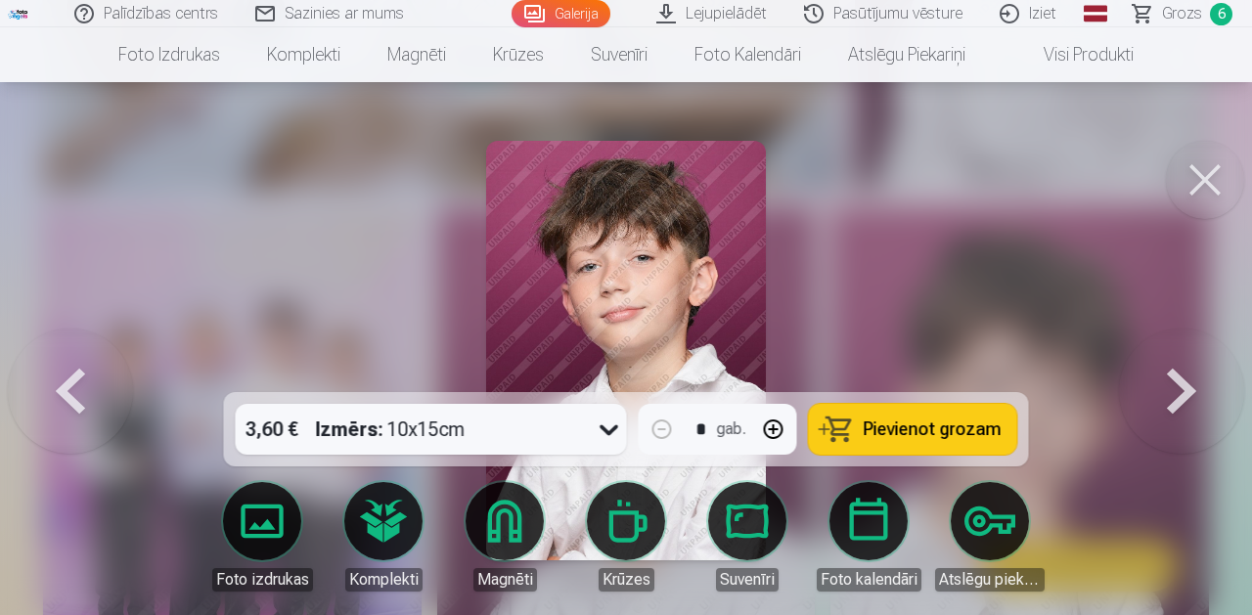
click at [872, 430] on span "Pievienot grozam" at bounding box center [933, 430] width 138 height 18
click at [1207, 181] on button at bounding box center [1205, 180] width 78 height 78
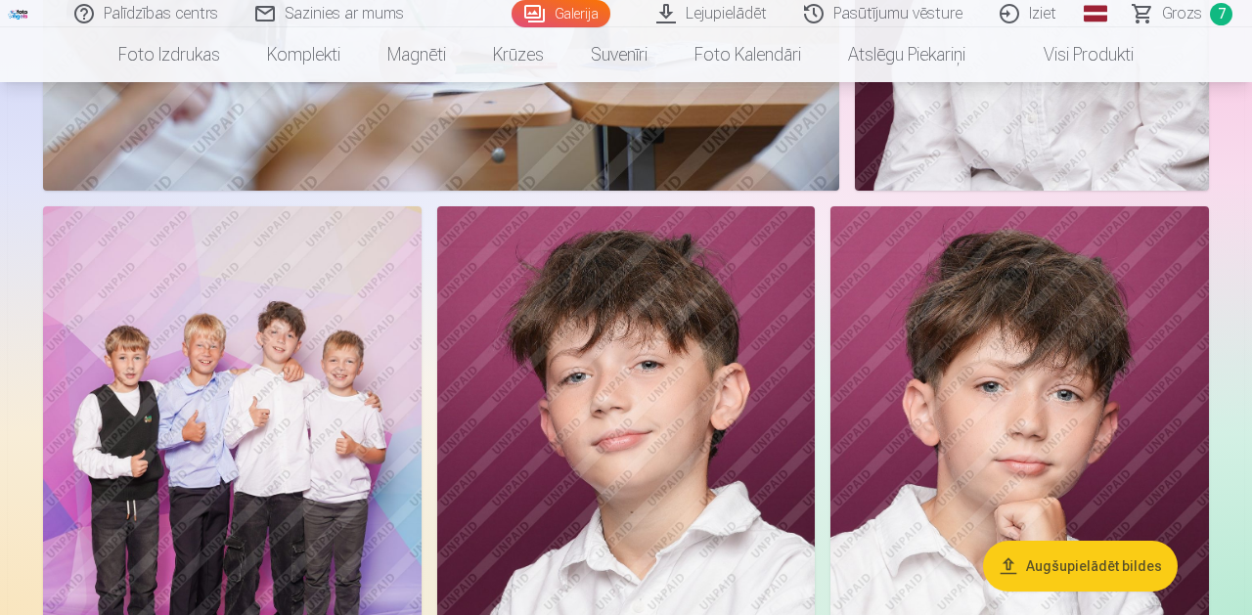
click at [943, 407] on img at bounding box center [1020, 489] width 379 height 567
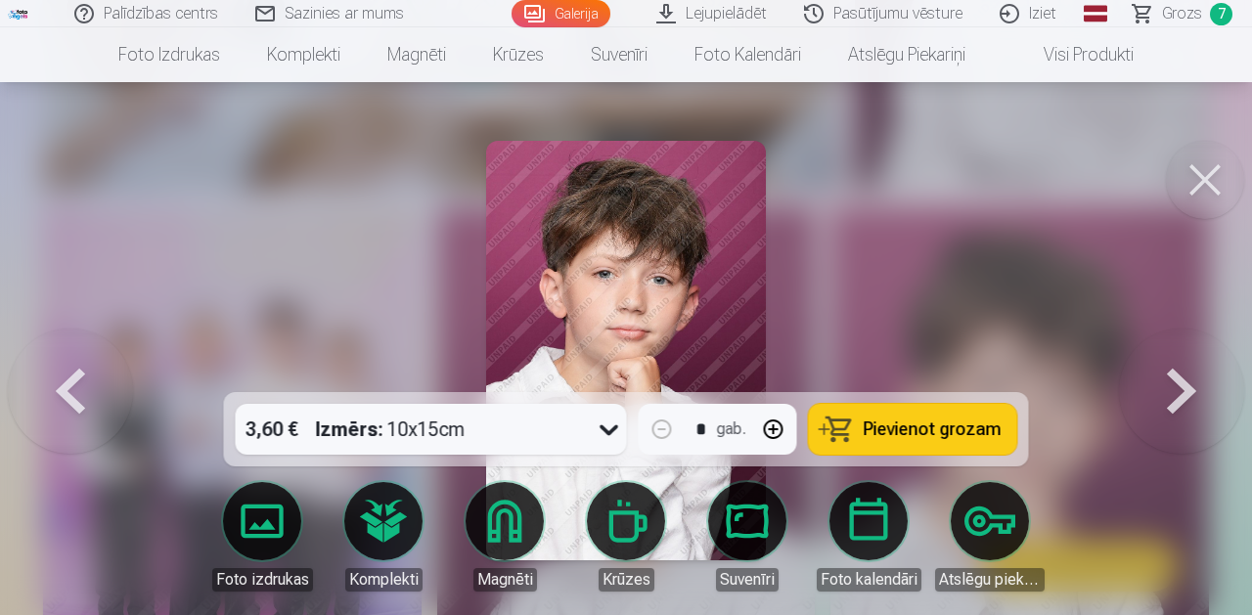
click at [915, 442] on button "Pievienot grozam" at bounding box center [913, 429] width 208 height 51
click at [1221, 191] on button at bounding box center [1205, 180] width 78 height 78
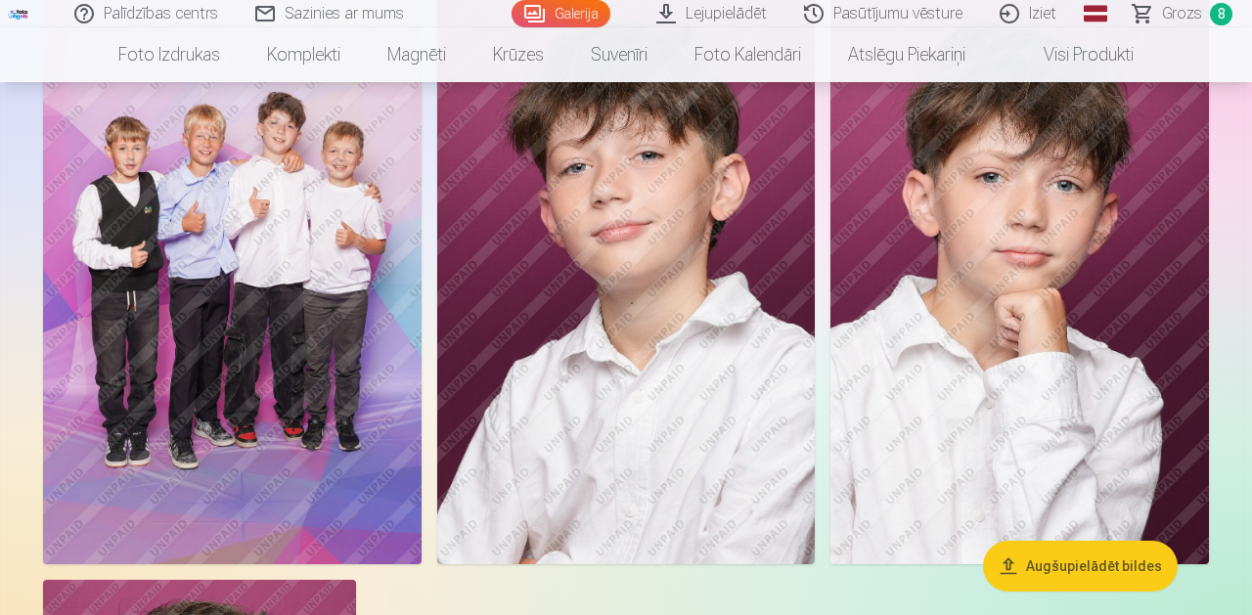
scroll to position [2982, 0]
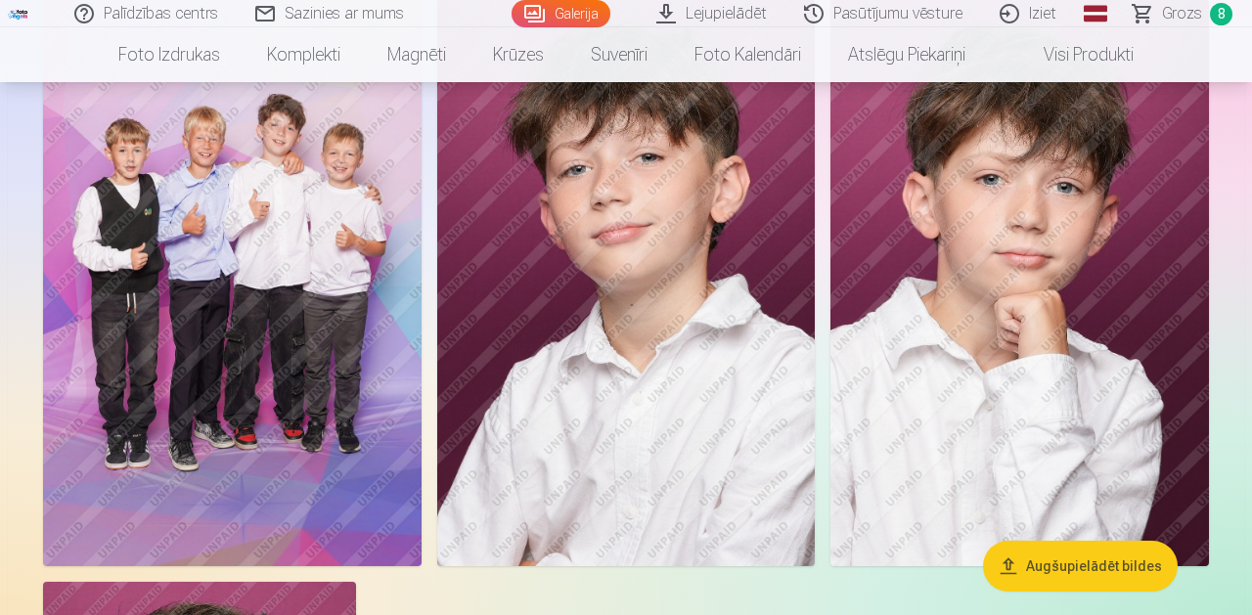
click at [281, 325] on img at bounding box center [232, 282] width 379 height 567
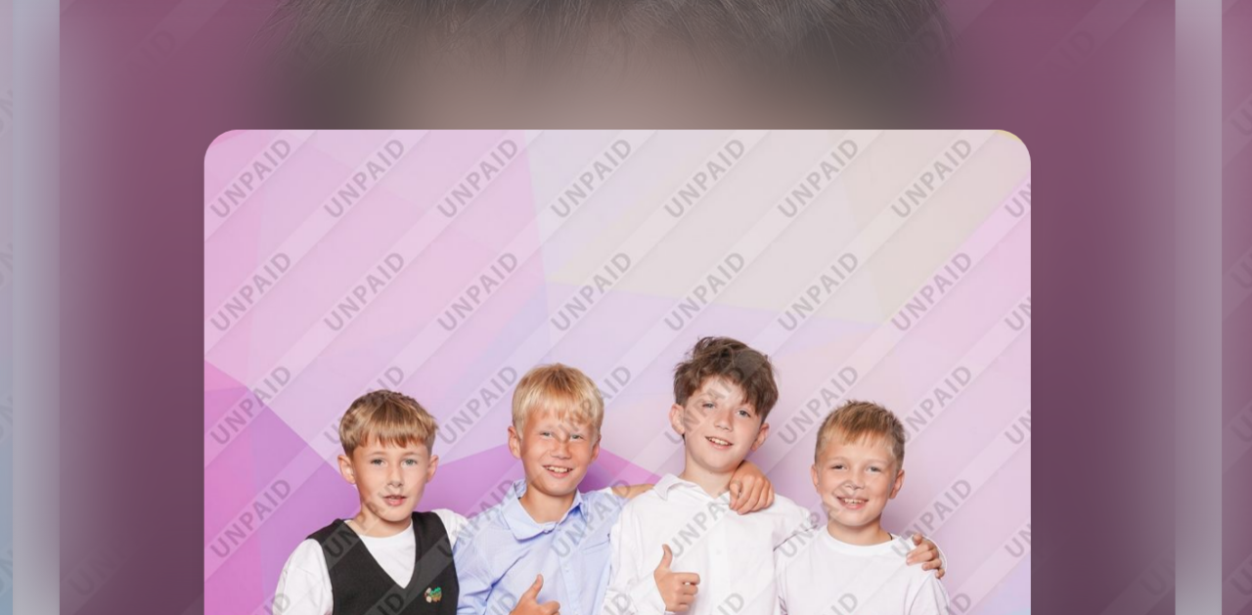
click at [808, 144] on div at bounding box center [626, 307] width 1252 height 615
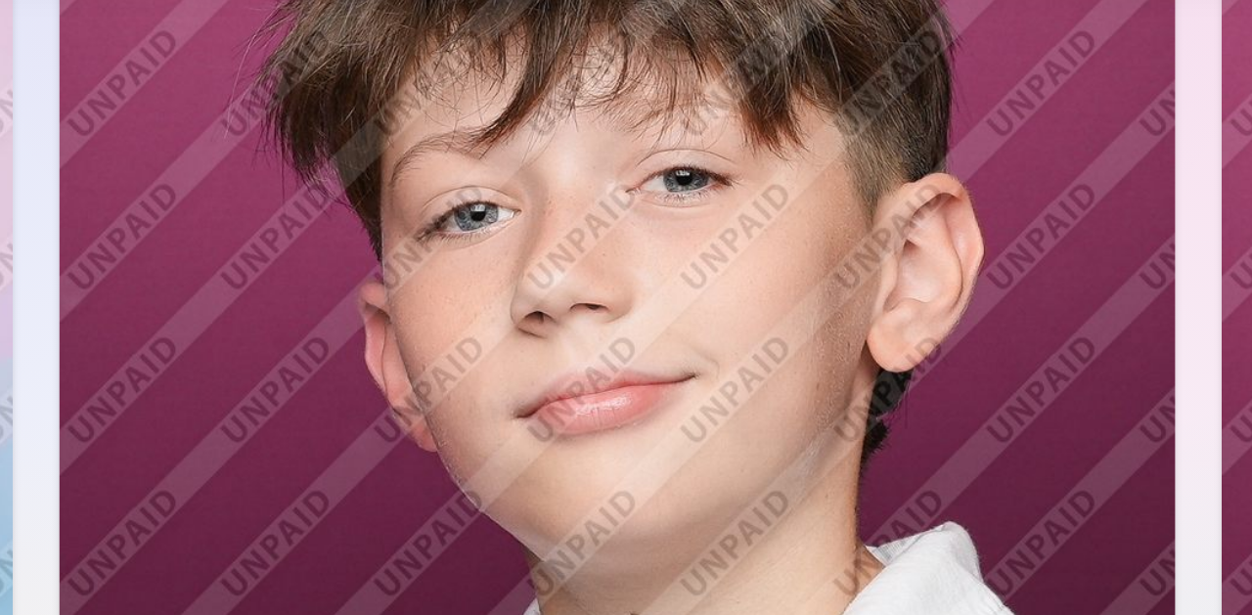
click at [710, 190] on img at bounding box center [626, 282] width 379 height 567
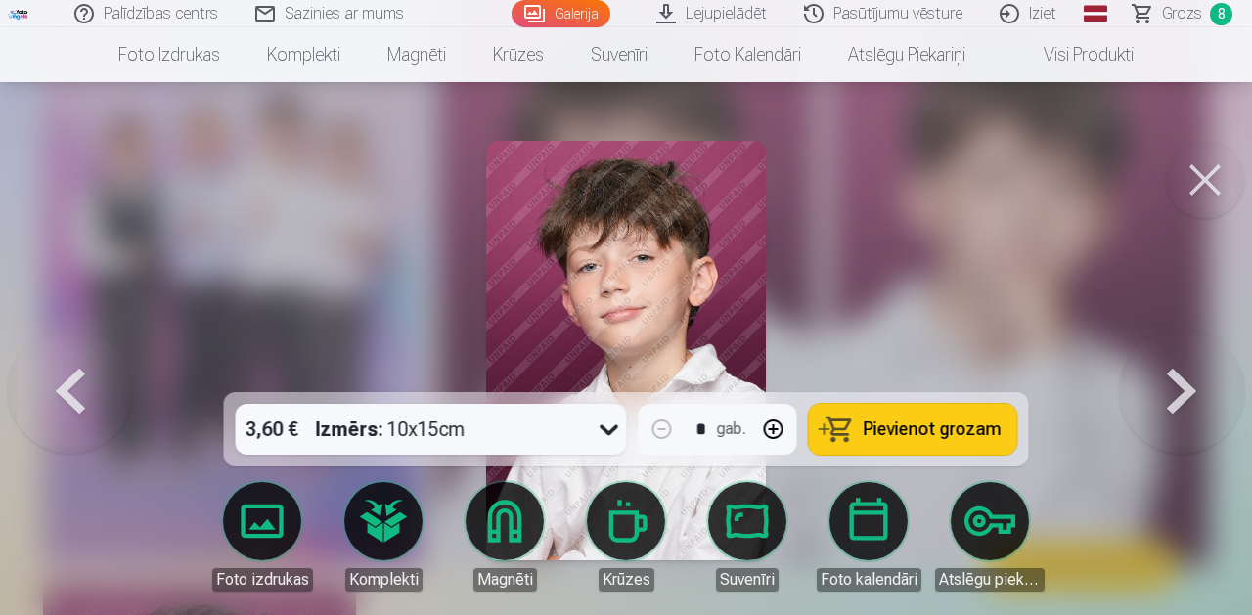
click at [1202, 183] on button at bounding box center [1205, 180] width 78 height 78
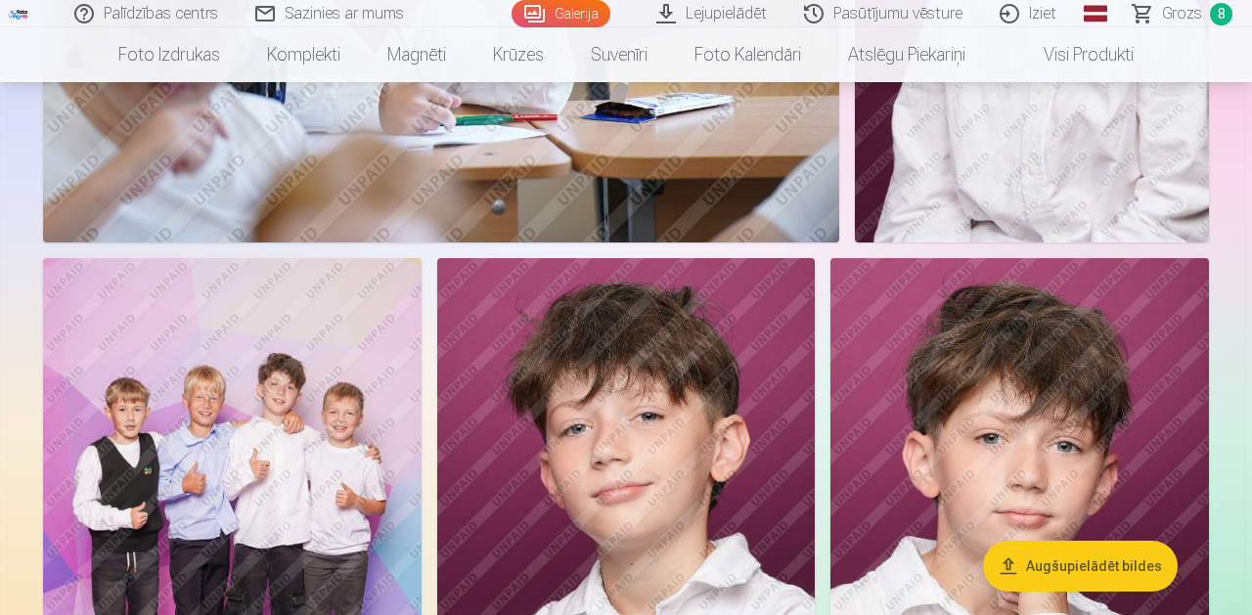
scroll to position [2722, 0]
click at [235, 494] on img at bounding box center [232, 542] width 379 height 567
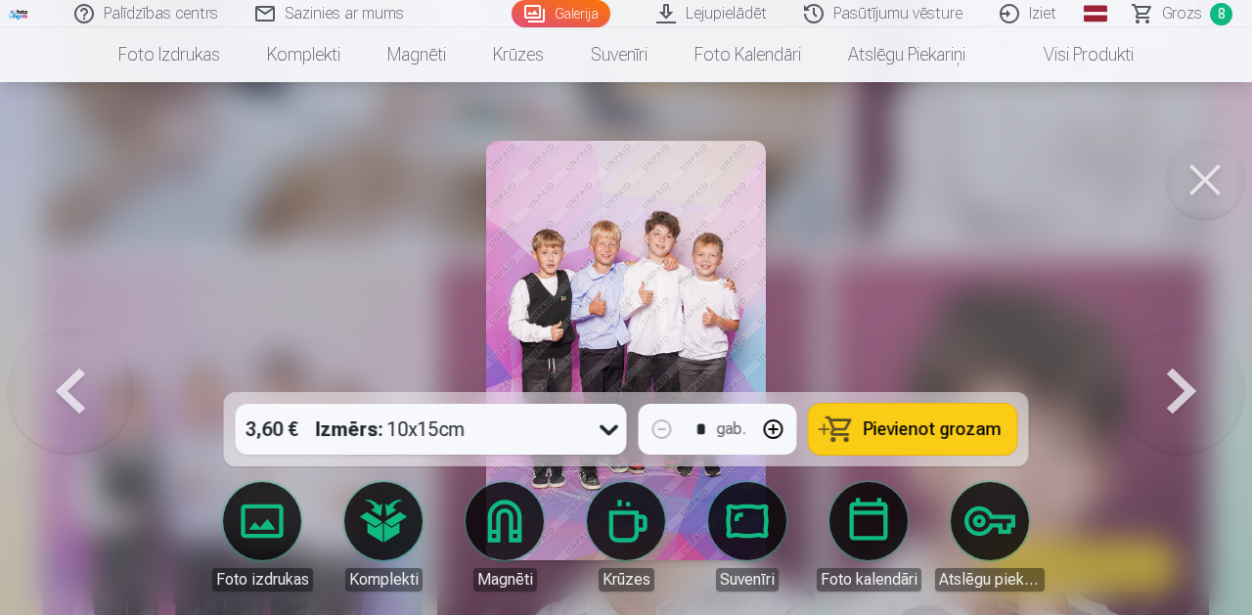
click at [1215, 201] on button at bounding box center [1205, 180] width 78 height 78
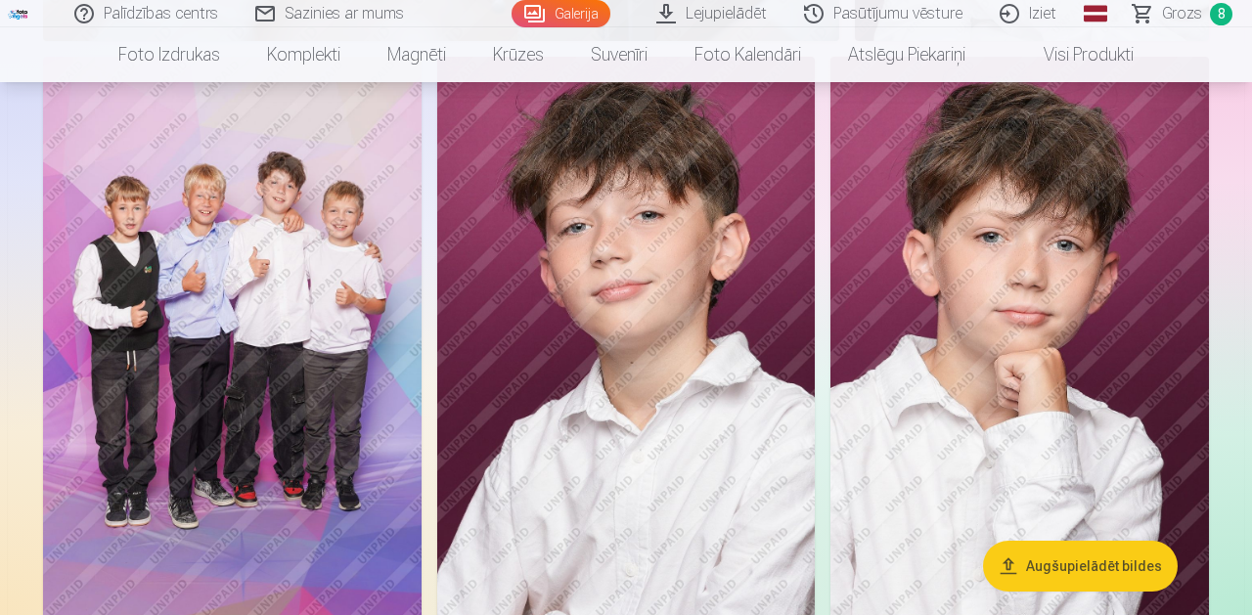
scroll to position [2927, 0]
